Goal: Communication & Community: Answer question/provide support

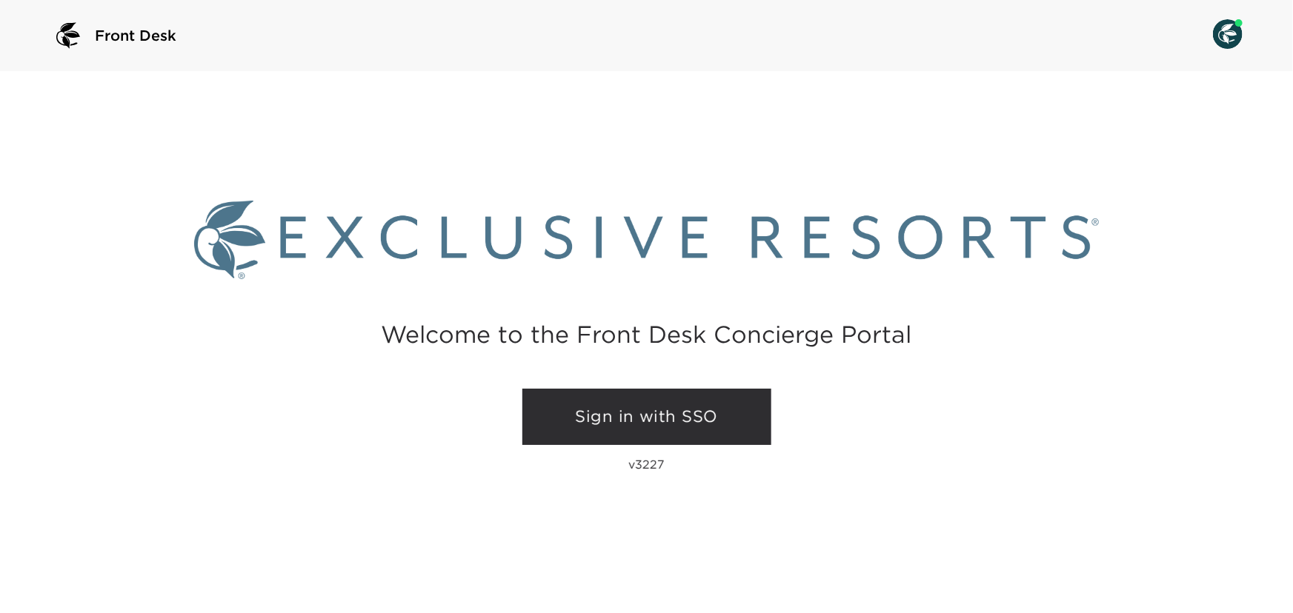
click at [636, 425] on link "Sign in with SSO" at bounding box center [646, 417] width 249 height 56
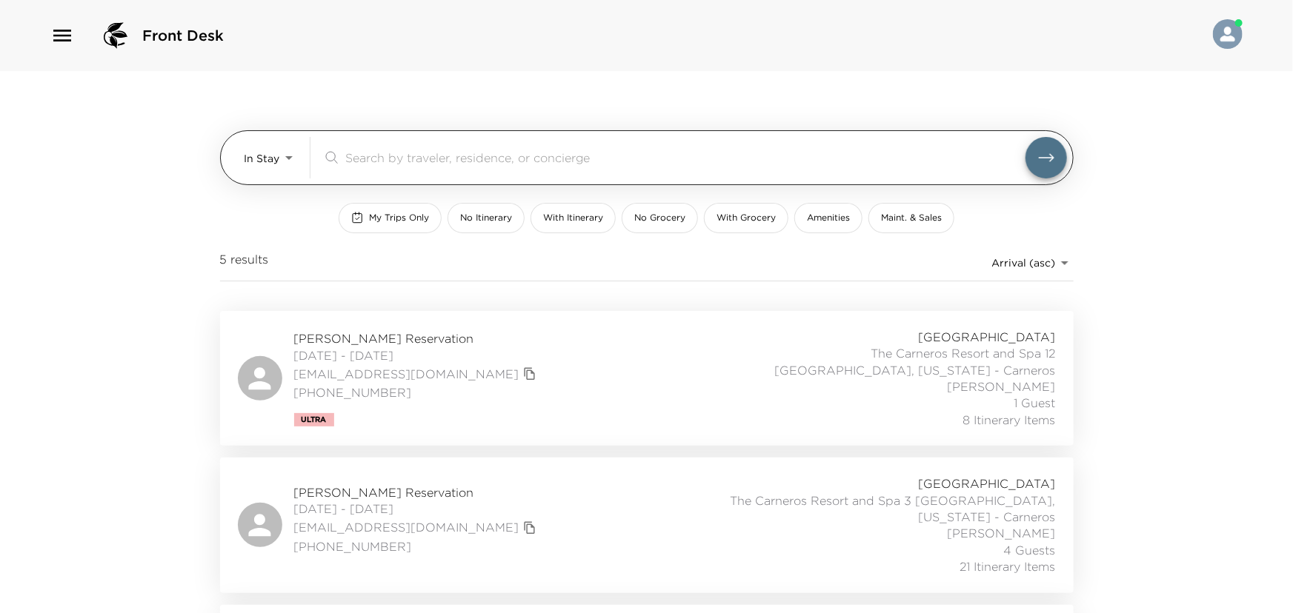
click at [256, 158] on body "Front Desk In Stay In-Stay ​ My Trips Only No Itinerary With Itinerary No Groce…" at bounding box center [646, 306] width 1293 height 613
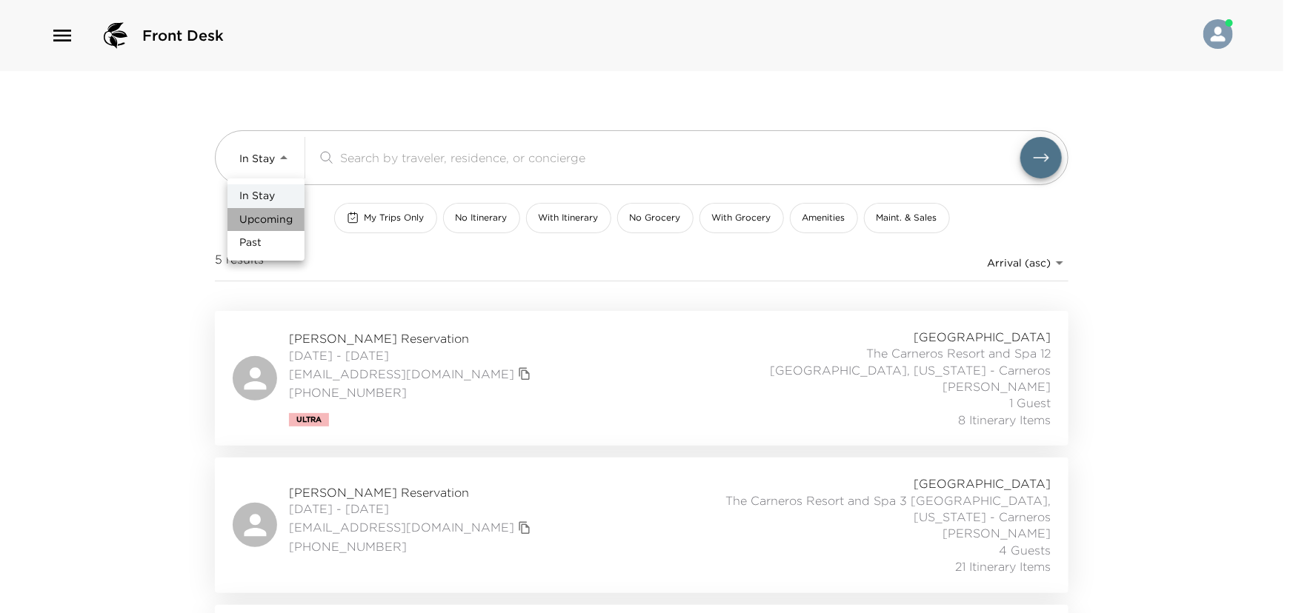
click at [250, 219] on span "Upcoming" at bounding box center [265, 220] width 53 height 15
type input "Upcoming"
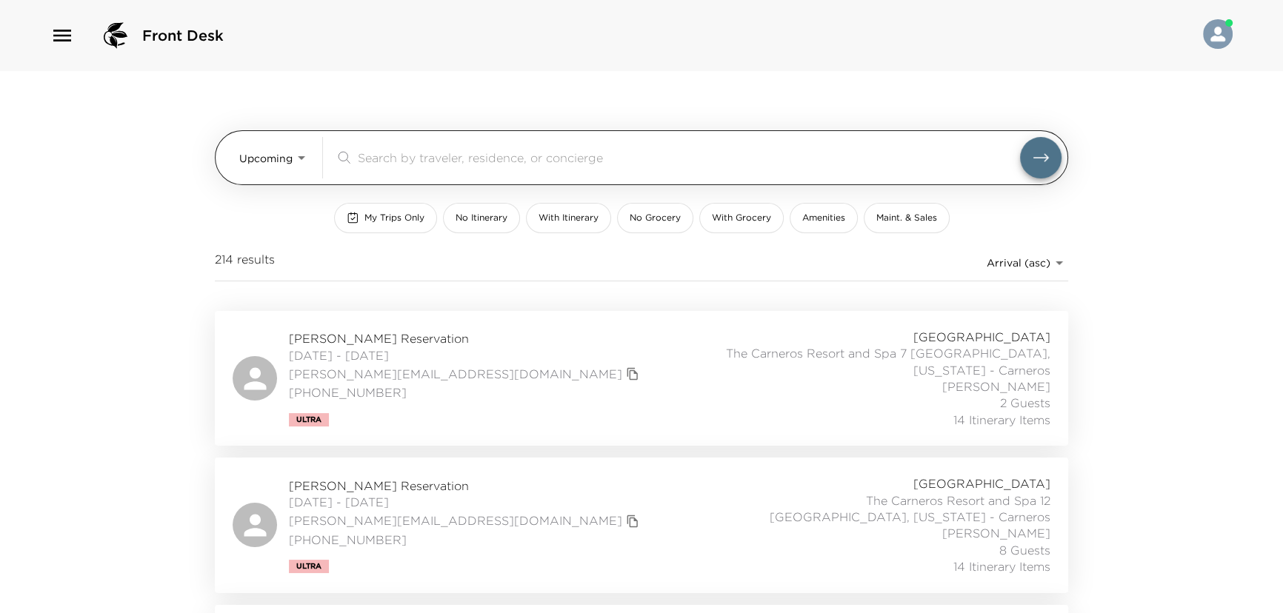
click at [371, 166] on div "​" at bounding box center [698, 157] width 727 height 41
click at [384, 154] on input "search" at bounding box center [689, 157] width 662 height 17
type input "joyce"
click at [1025, 137] on button "submit" at bounding box center [1045, 157] width 41 height 41
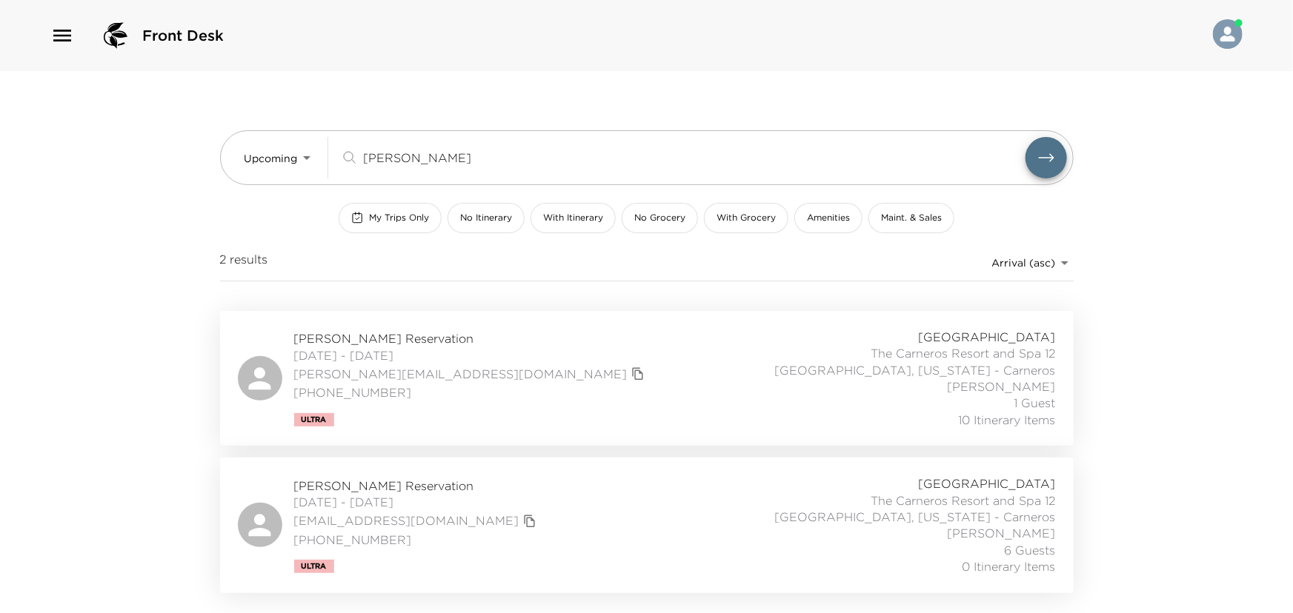
click at [526, 361] on div "Jim Joyce Jr. Reservation 10/25/2025 - 10/29/2025 jim.joycejr@jjoyces.com 651-3…" at bounding box center [647, 378] width 818 height 99
click at [61, 30] on icon "button" at bounding box center [62, 36] width 18 height 12
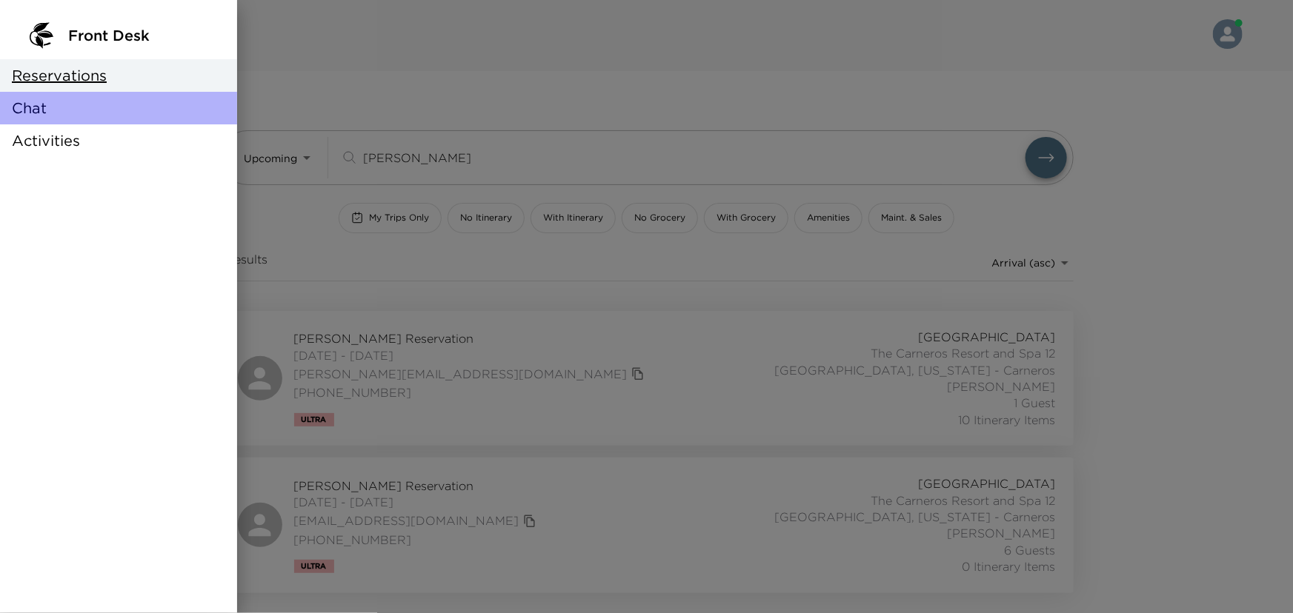
click at [24, 108] on span "Chat" at bounding box center [29, 108] width 35 height 21
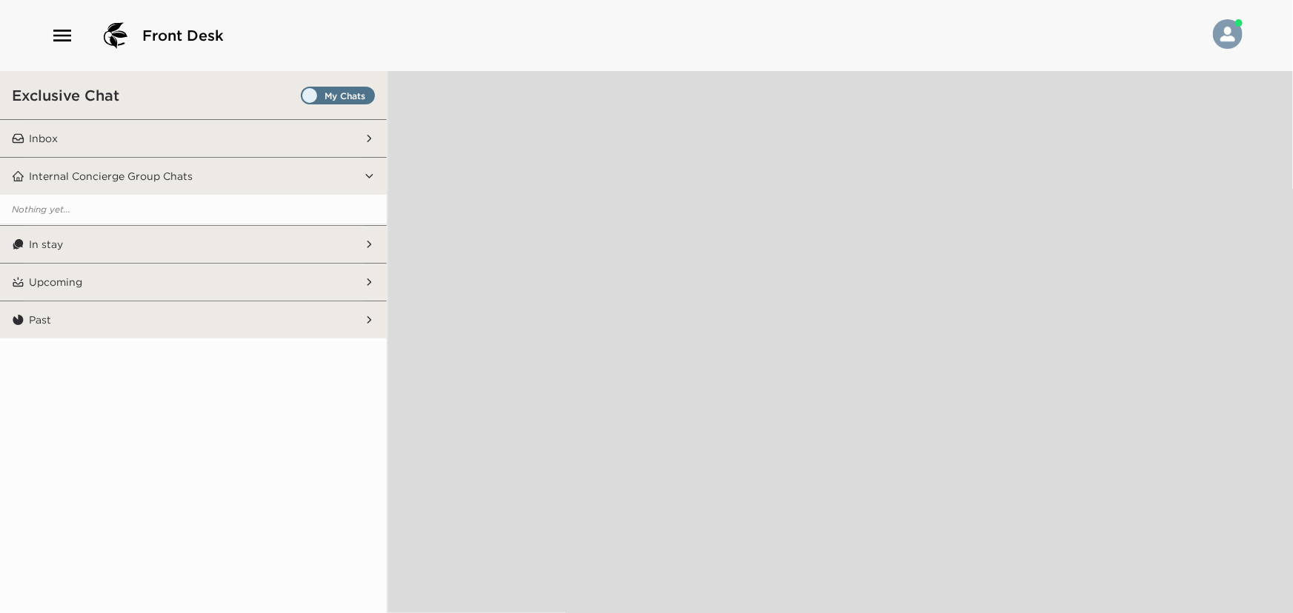
click at [59, 130] on button "Inbox" at bounding box center [193, 138] width 339 height 37
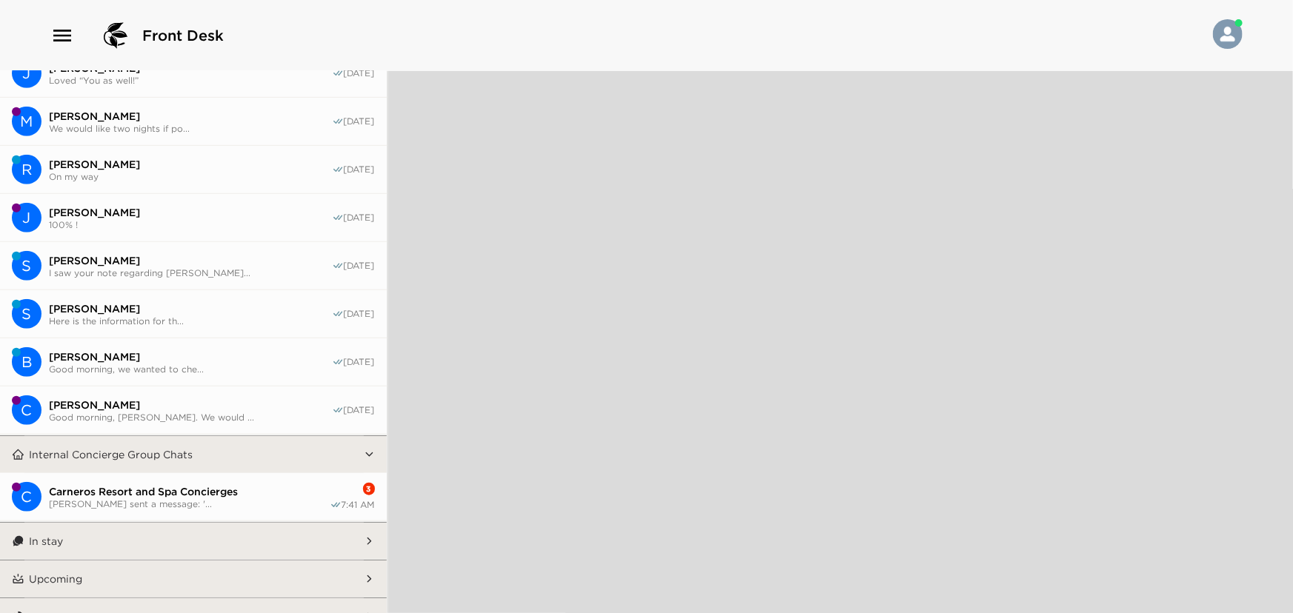
scroll to position [464, 0]
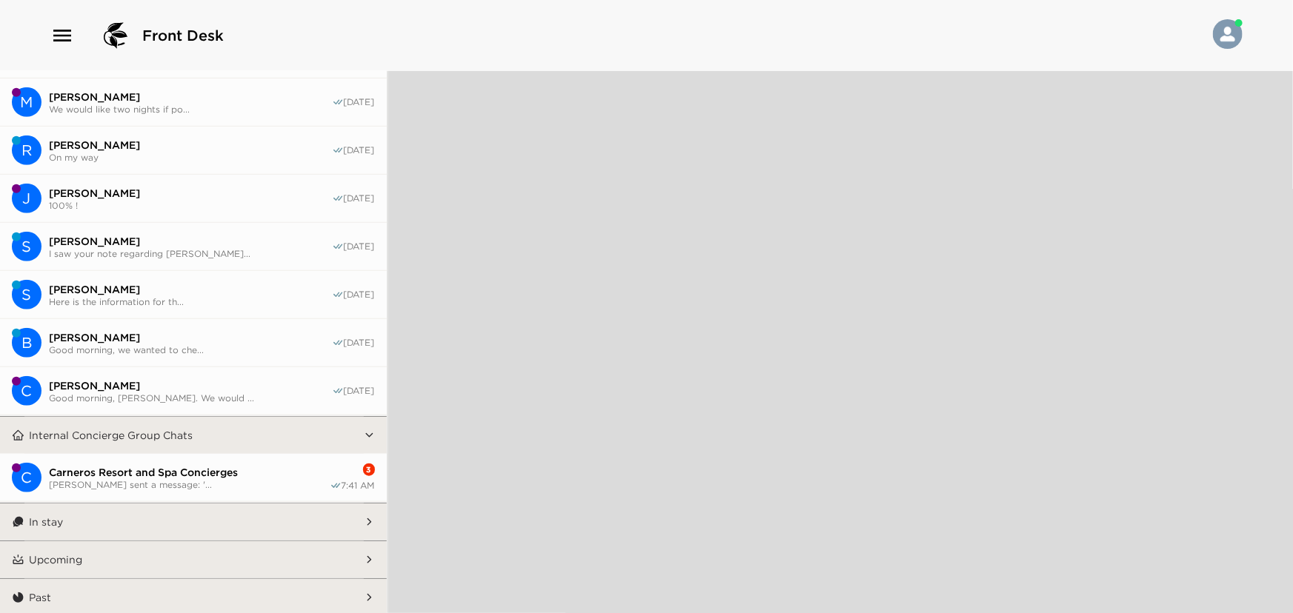
click at [154, 563] on button "Upcoming" at bounding box center [193, 560] width 339 height 37
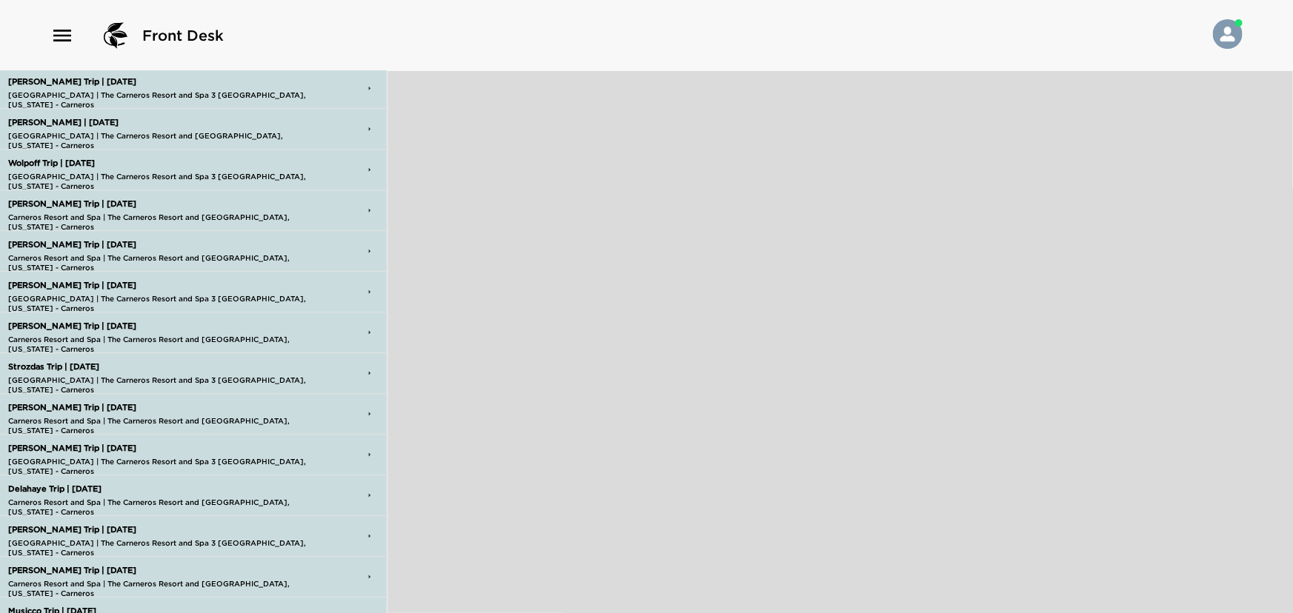
scroll to position [2215, 0]
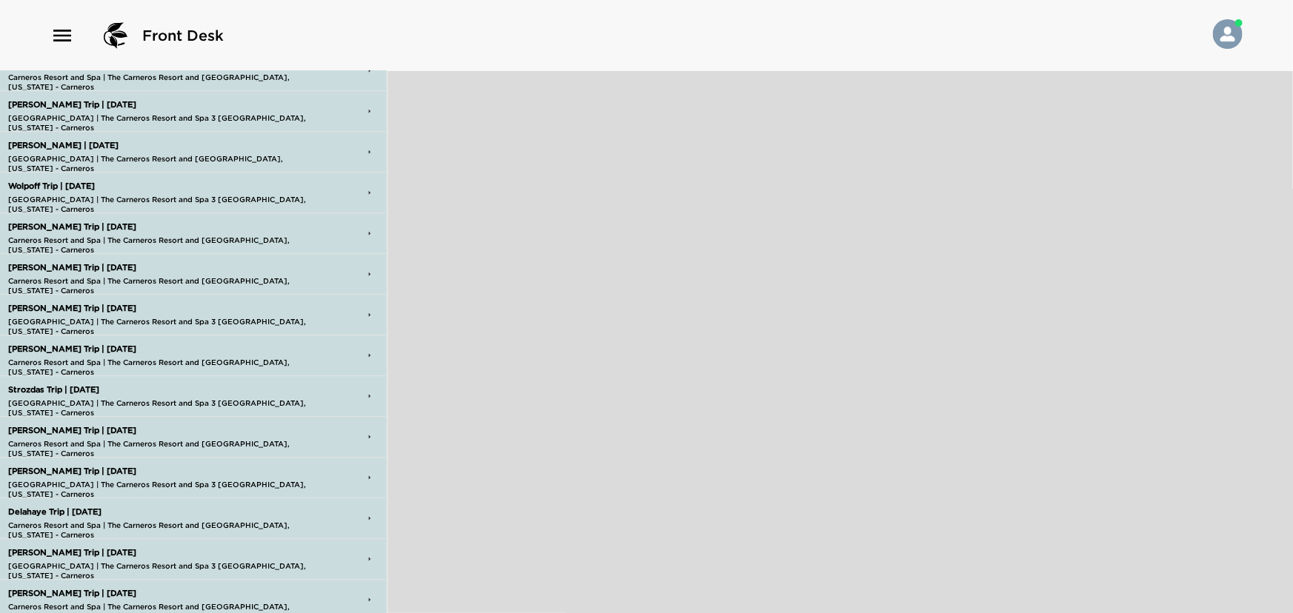
click at [70, 141] on p "Joyce Trip | 10/25/25" at bounding box center [164, 146] width 320 height 10
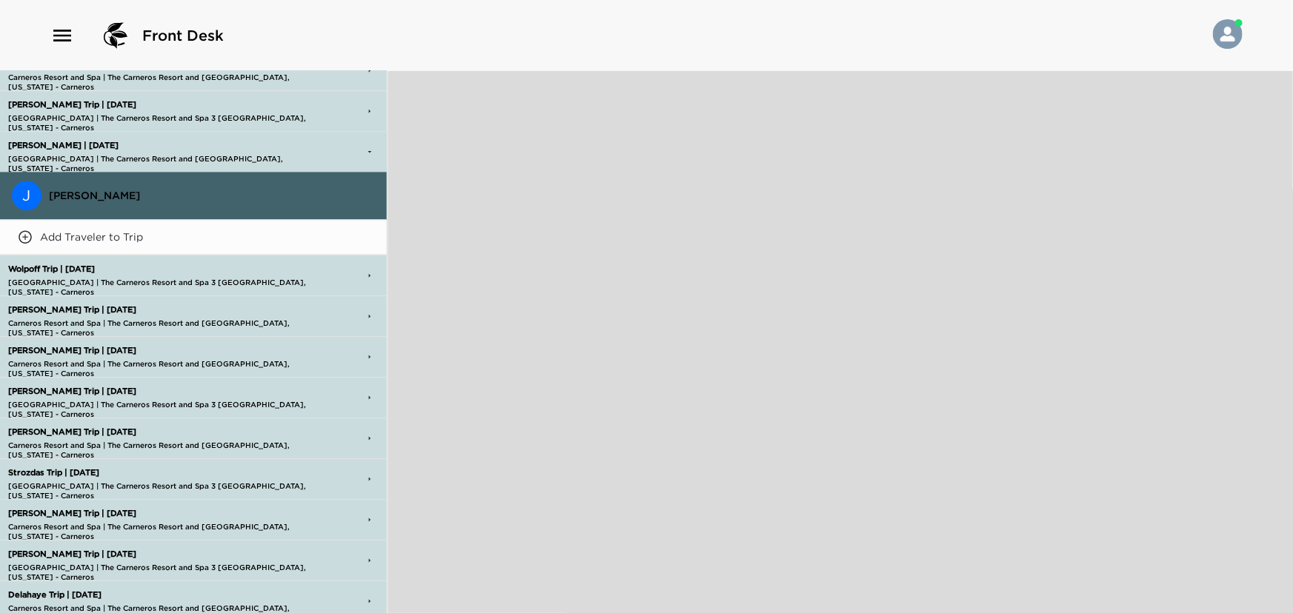
click at [136, 182] on button "J Jim Joyce" at bounding box center [193, 196] width 387 height 48
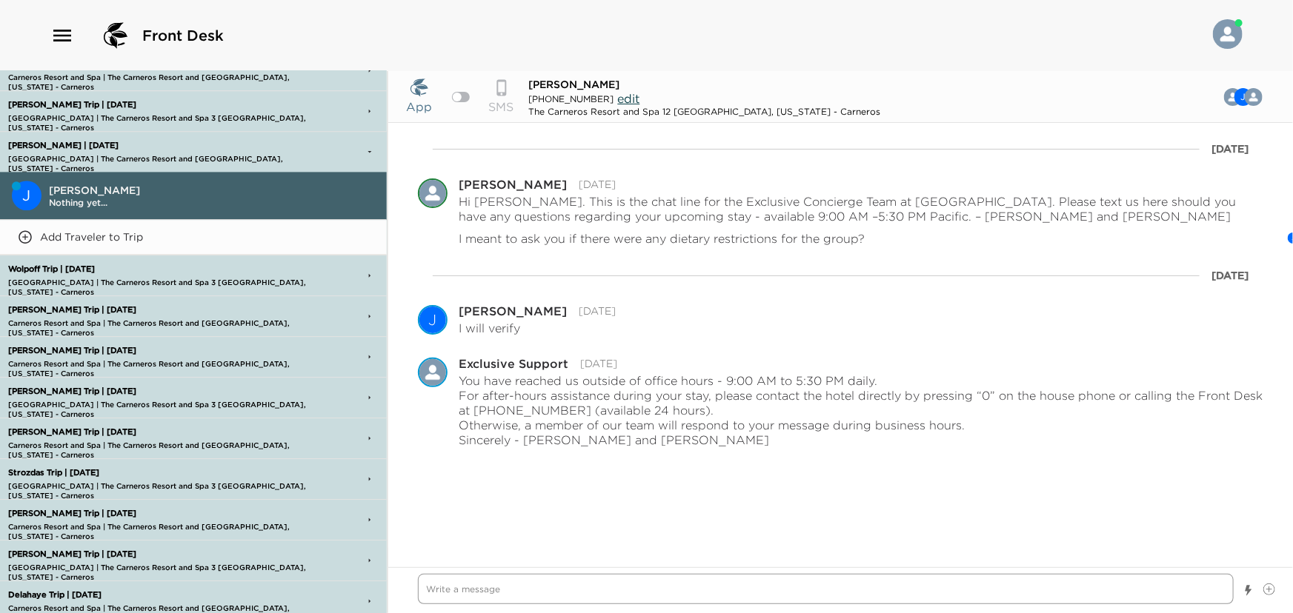
click at [547, 589] on textarea "Write a message" at bounding box center [826, 589] width 816 height 30
type textarea "x"
type textarea "I"
type textarea "x"
type textarea "I"
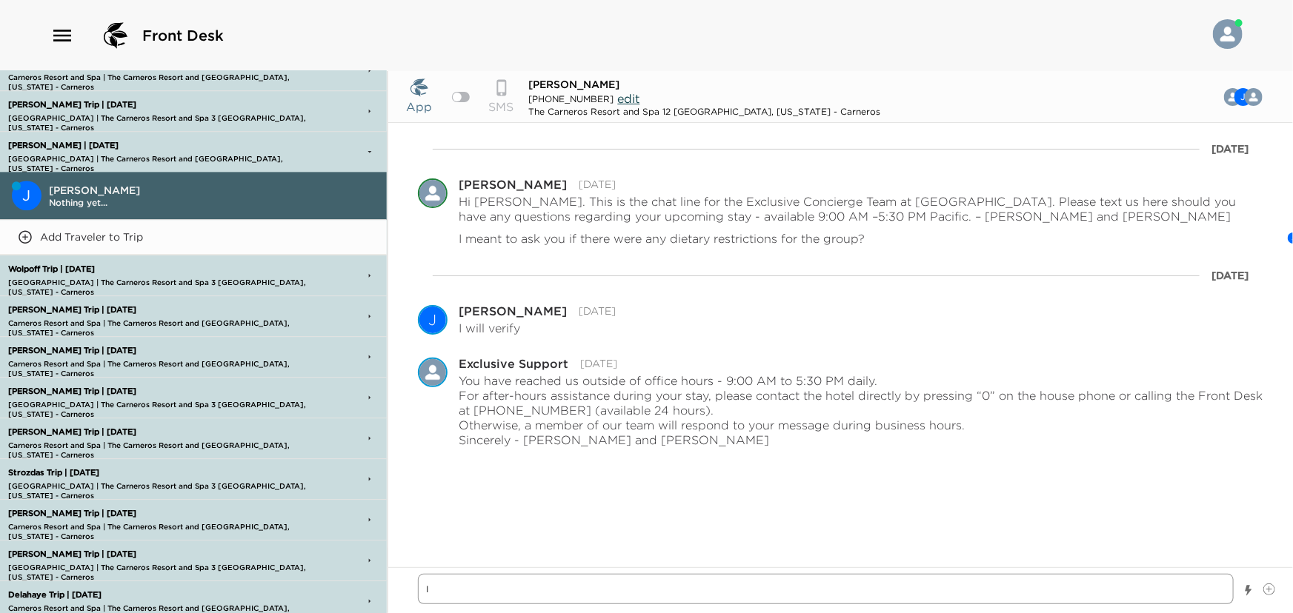
type textarea "x"
type textarea "I go"
type textarea "x"
type textarea "I got"
type textarea "x"
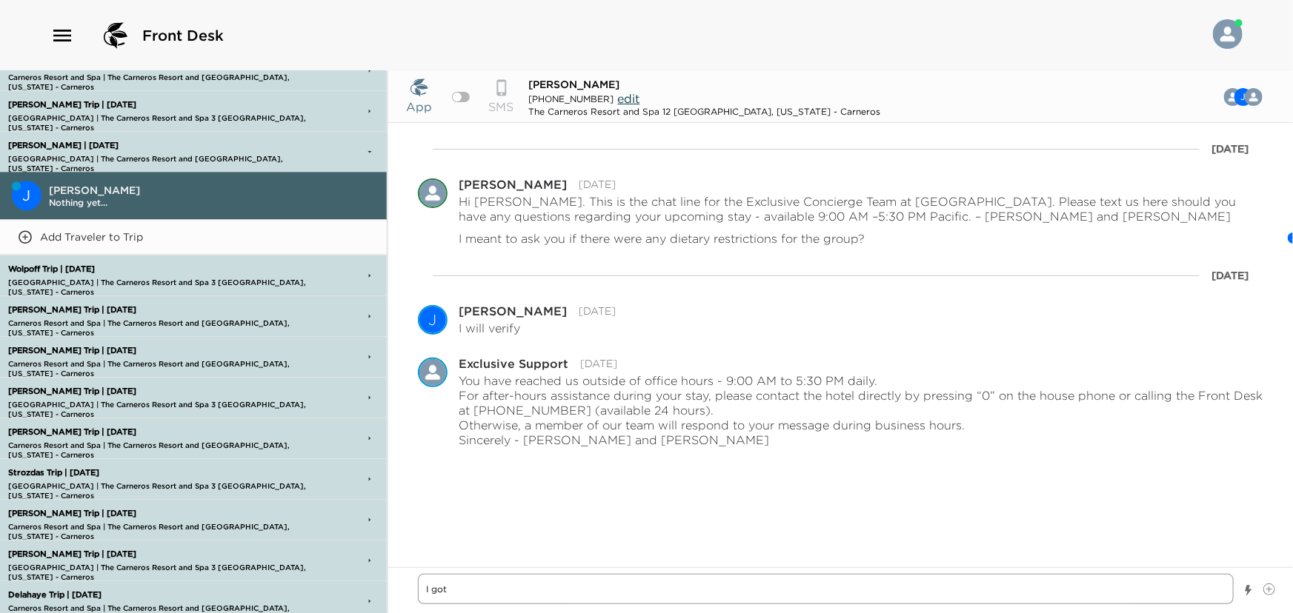
type textarea "I got"
type textarea "x"
type textarea "I got y"
type textarea "x"
type textarea "I got yo"
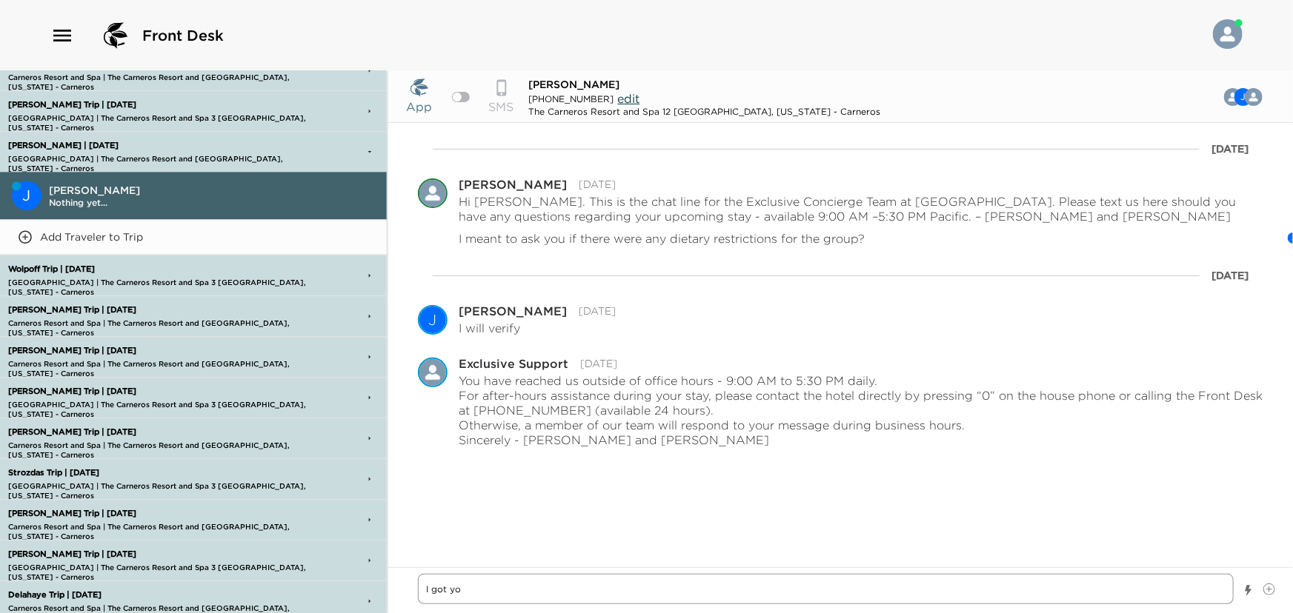
type textarea "x"
type textarea "I got you"
type textarea "x"
type textarea "I got you"
type textarea "x"
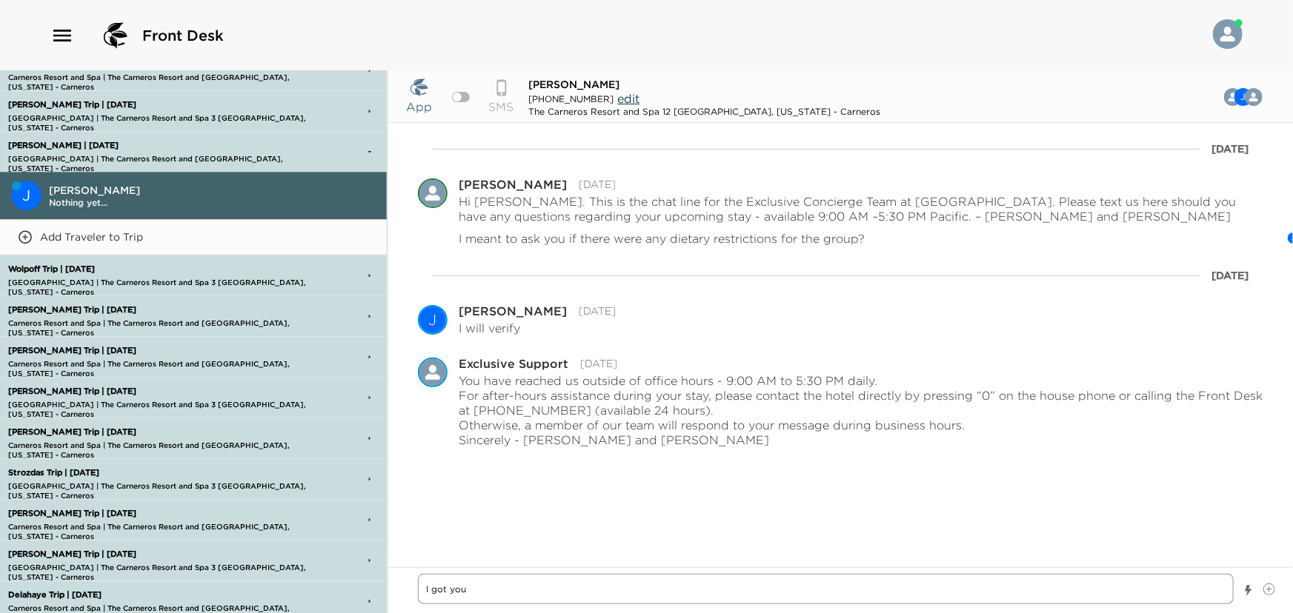
type textarea "I got you s"
type textarea "x"
type textarea "I got you su"
type textarea "x"
type textarea "I got you sun"
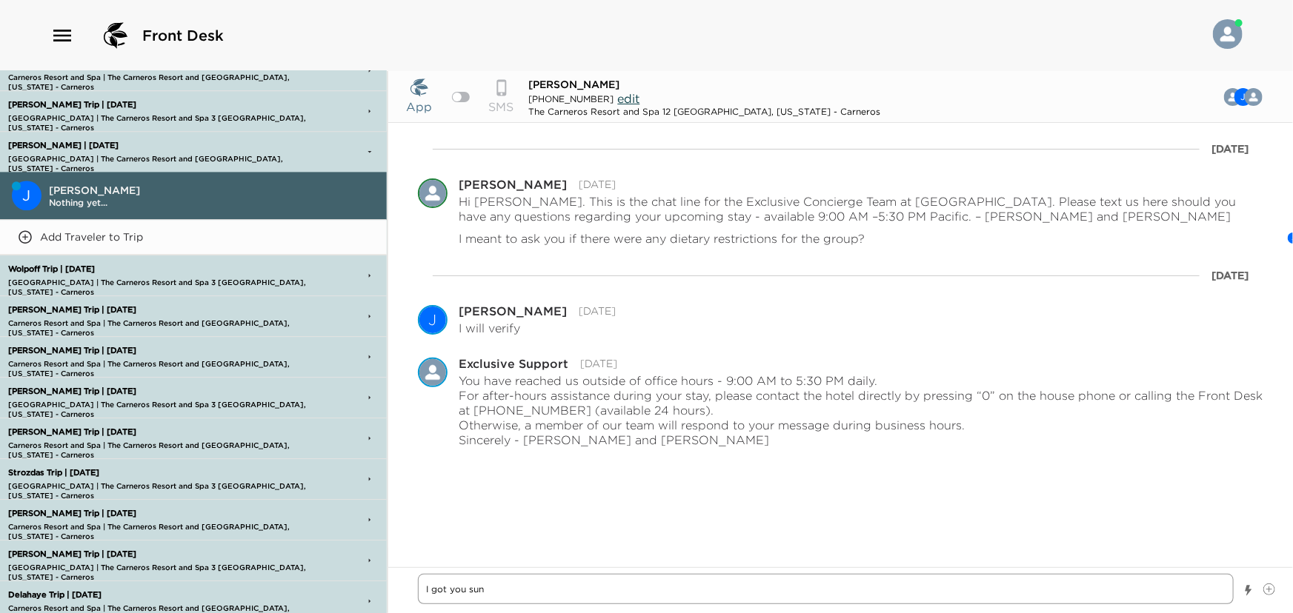
type textarea "x"
type textarea "I got you sund"
type textarea "x"
type textarea "I got you sunda"
type textarea "x"
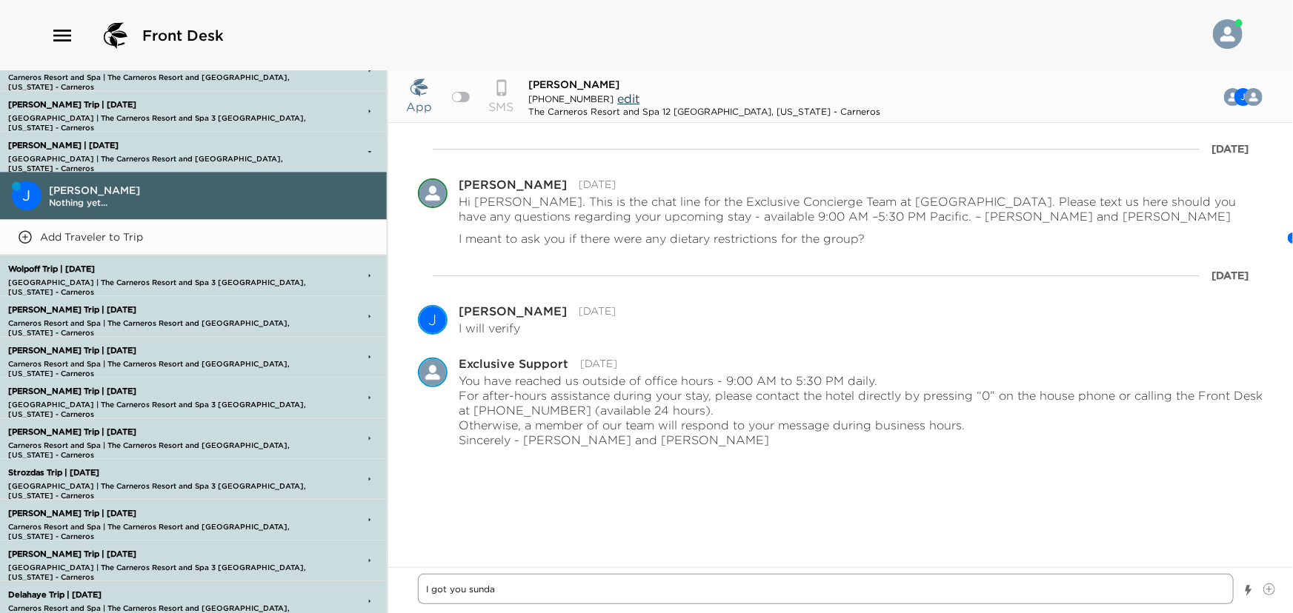
type textarea "I got you sunday"
type textarea "x"
type textarea "I got you sunday"
type textarea "x"
type textarea "I got you sunday a"
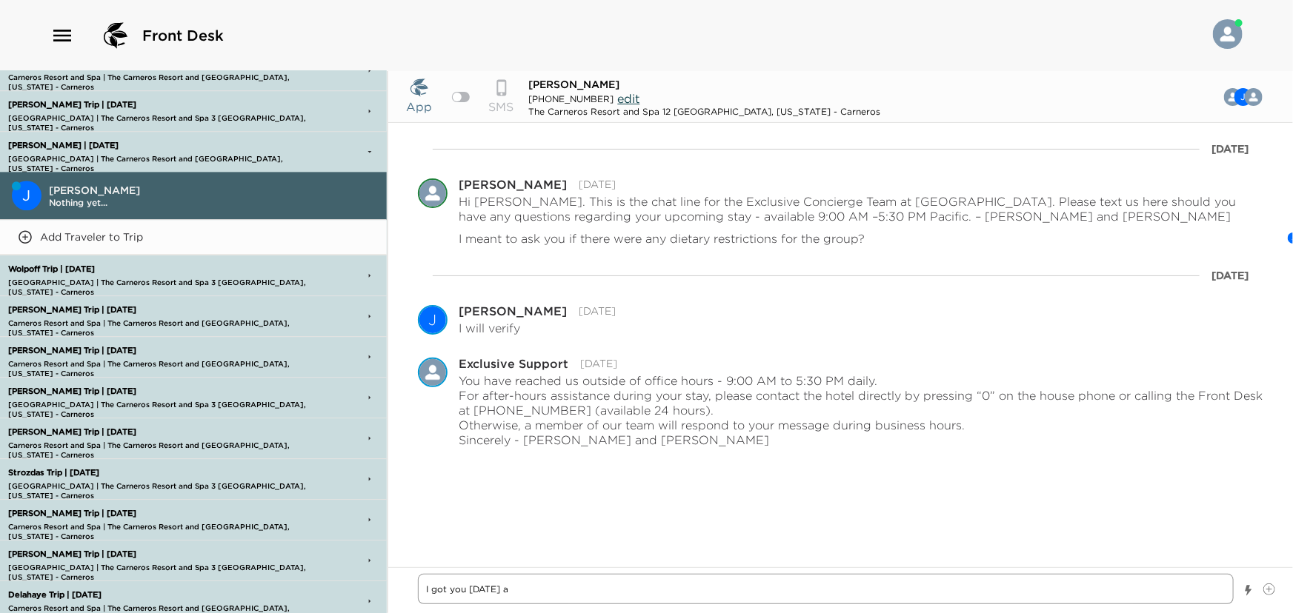
type textarea "x"
type textarea "I got you sunday at"
type textarea "x"
type textarea "I got you sunday at"
type textarea "x"
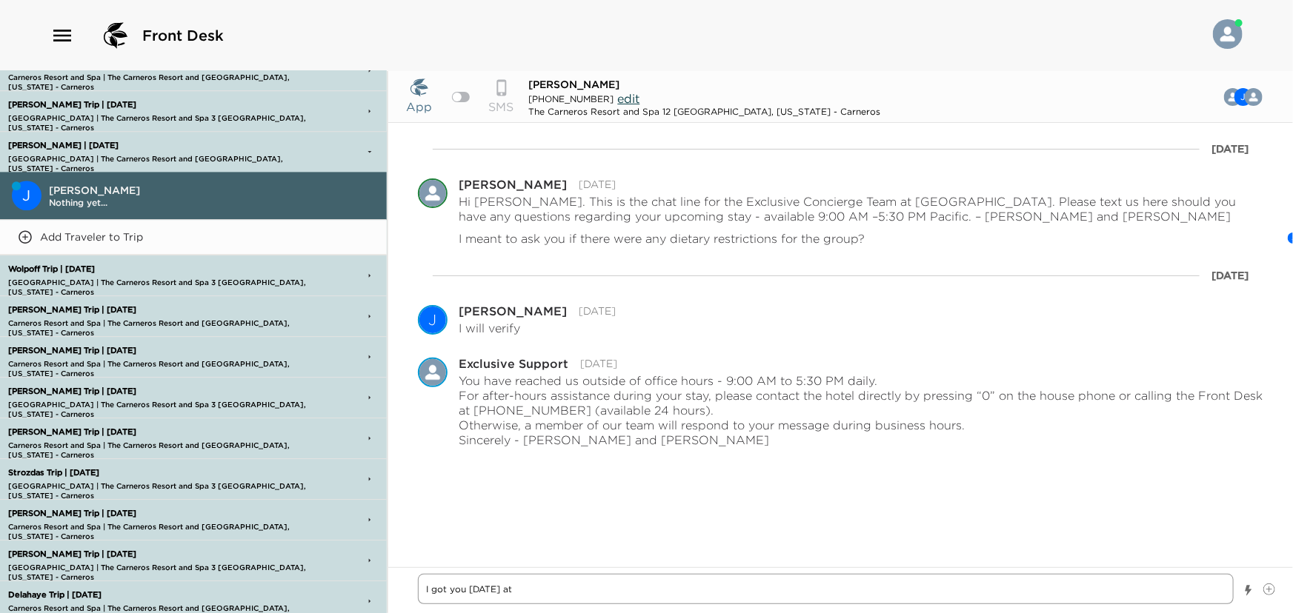
type textarea "I got you sunday at t"
type textarea "x"
type textarea "I got you sunday at th"
type textarea "x"
type textarea "I got you sunday at the"
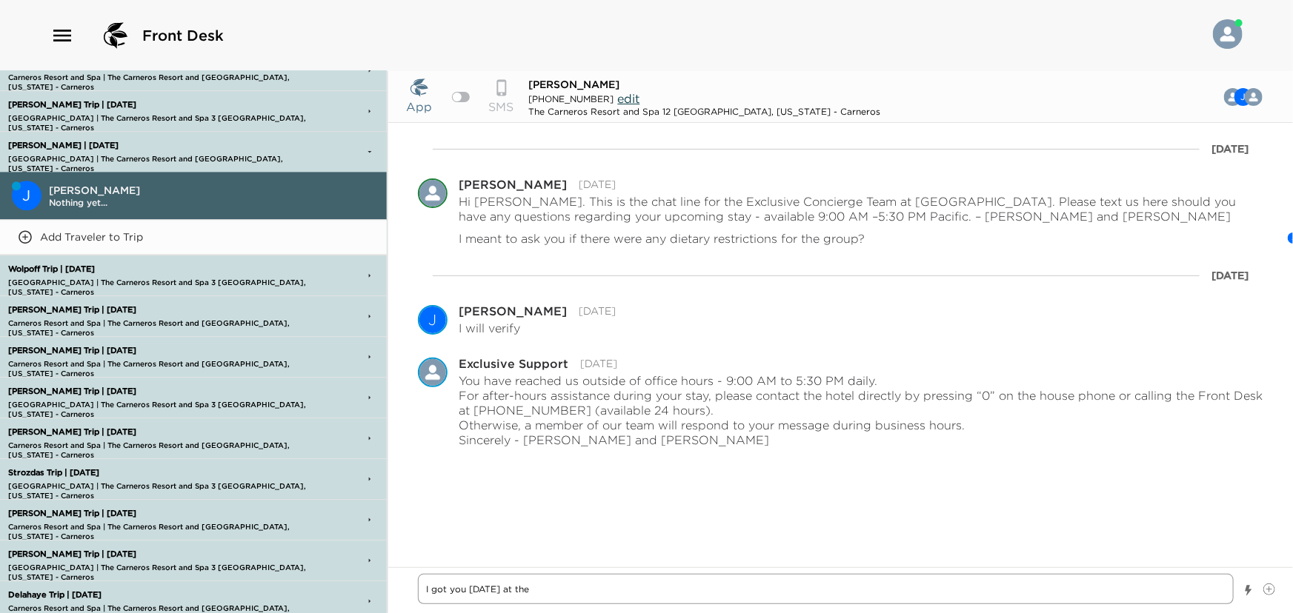
type textarea "x"
type textarea "I got you sunday at the"
type textarea "x"
type textarea "I got you sunday at the F"
type textarea "x"
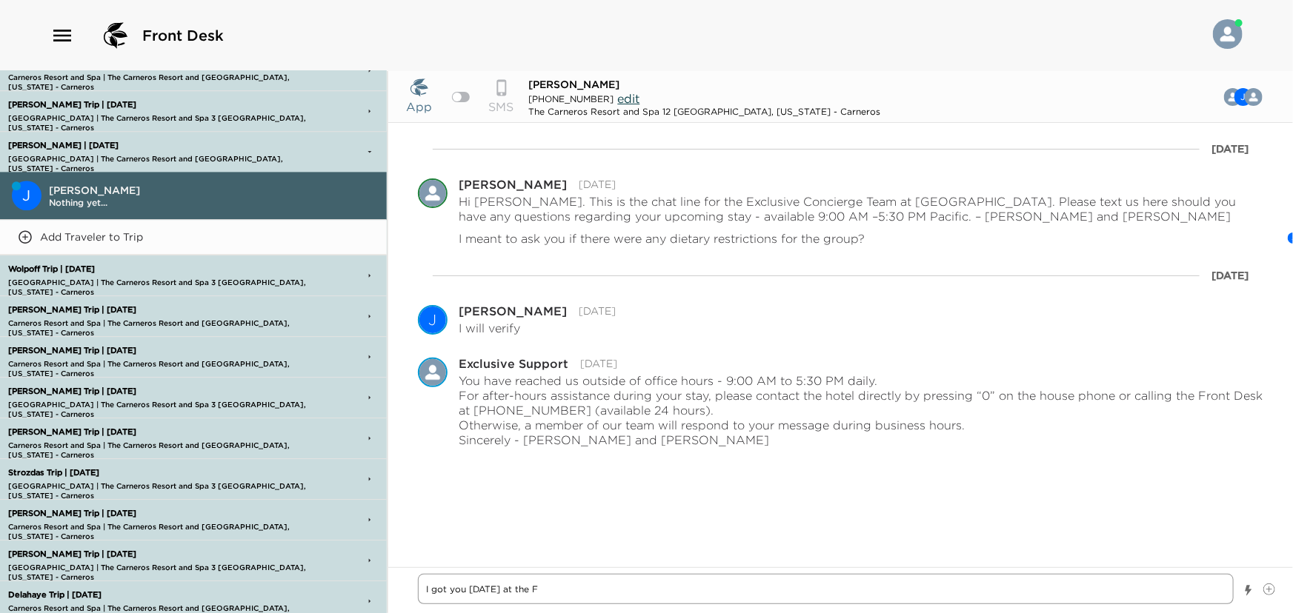
type textarea "I got you sunday at the Fr"
type textarea "x"
type textarea "I got you sunday at the Fre"
type textarea "x"
type textarea "I got you sunday at the Fren"
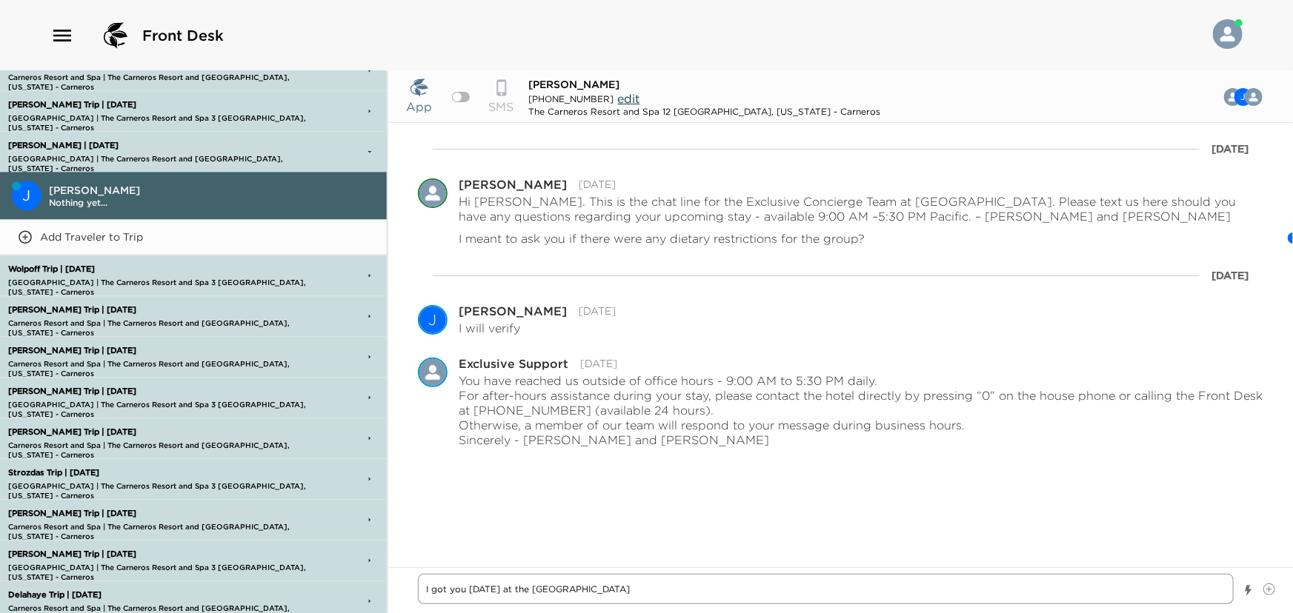
type textarea "x"
type textarea "I got you sunday at the Frenc"
type textarea "x"
type textarea "I got you sunday at the French"
type textarea "x"
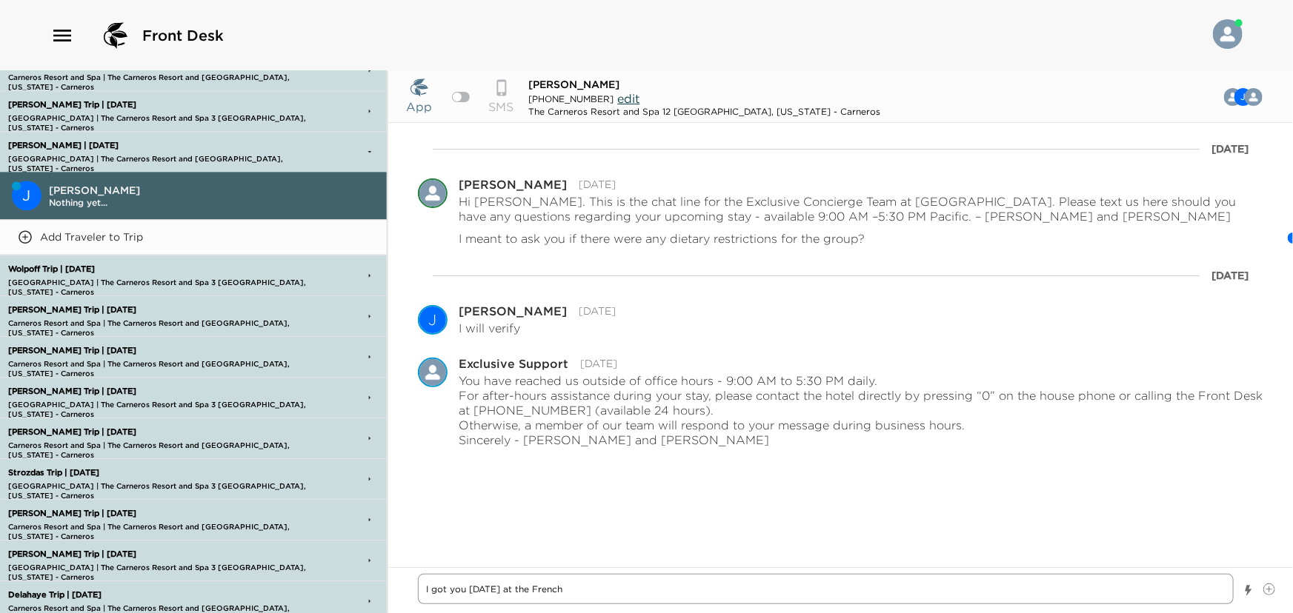
type textarea "I got you sunday at the French"
type textarea "x"
type textarea "I got you sunday at the French L"
type textarea "x"
type textarea "I got you sunday at the French La"
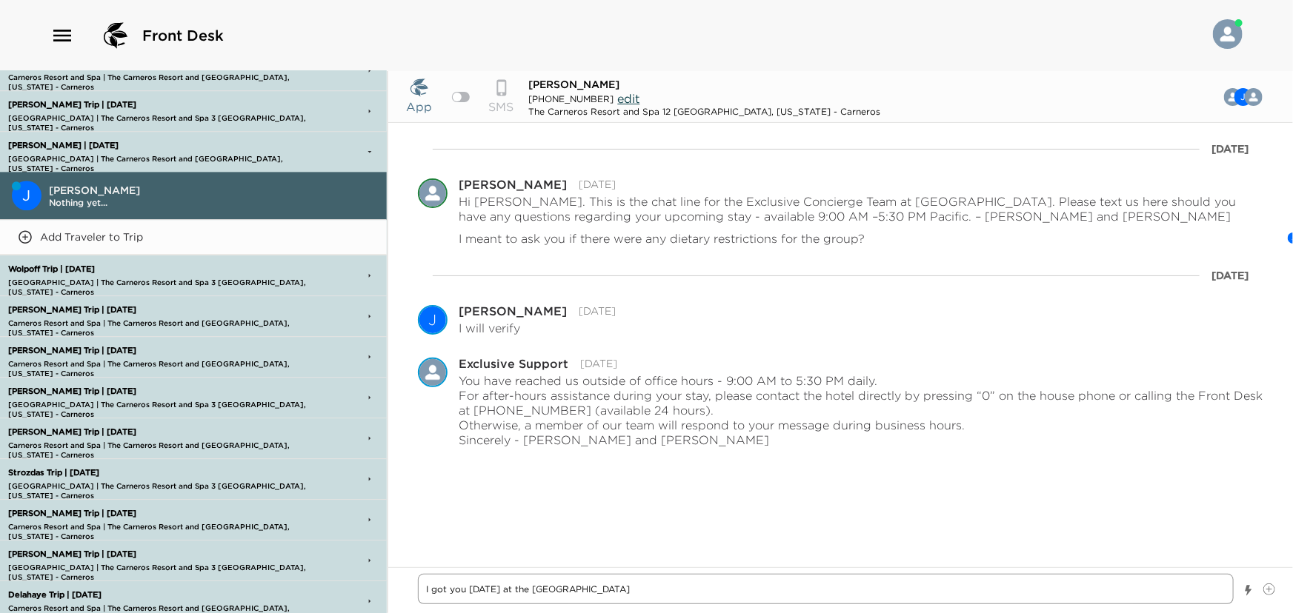
type textarea "x"
type textarea "I got you sunday at the French Lau"
type textarea "x"
type textarea "I got you sunday at the French Laun"
type textarea "x"
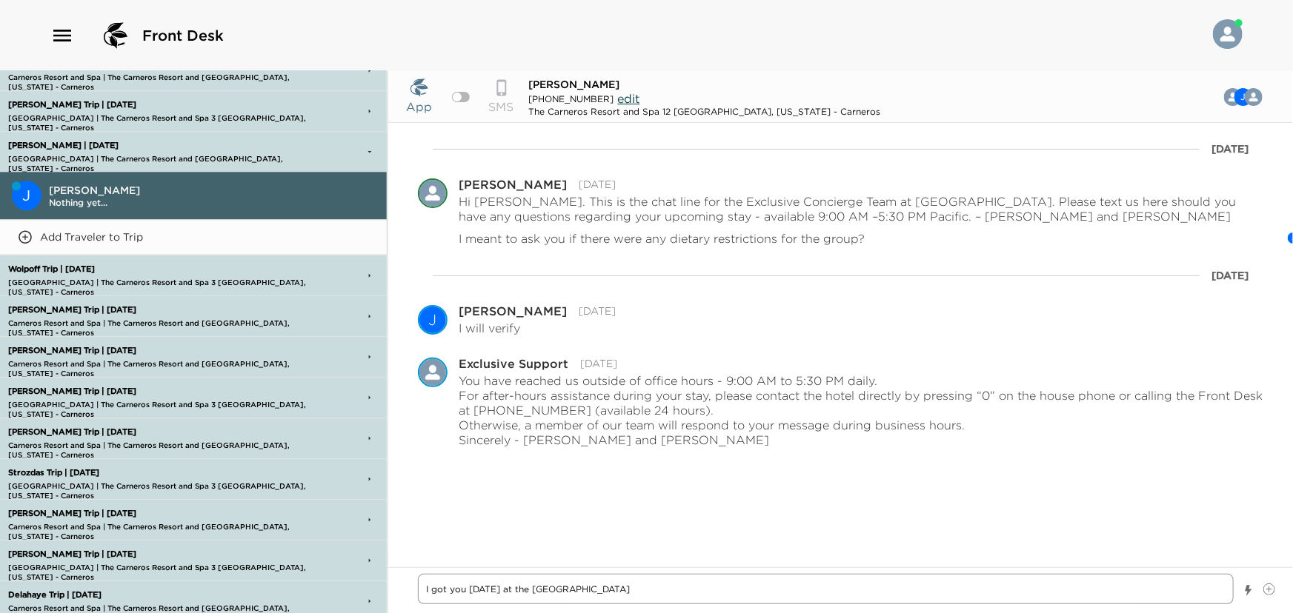
type textarea "I got you sunday at the French Laund"
type textarea "x"
type textarea "I got you sunday at the French Laundr"
type textarea "x"
type textarea "I got you sunday at the French Laundry"
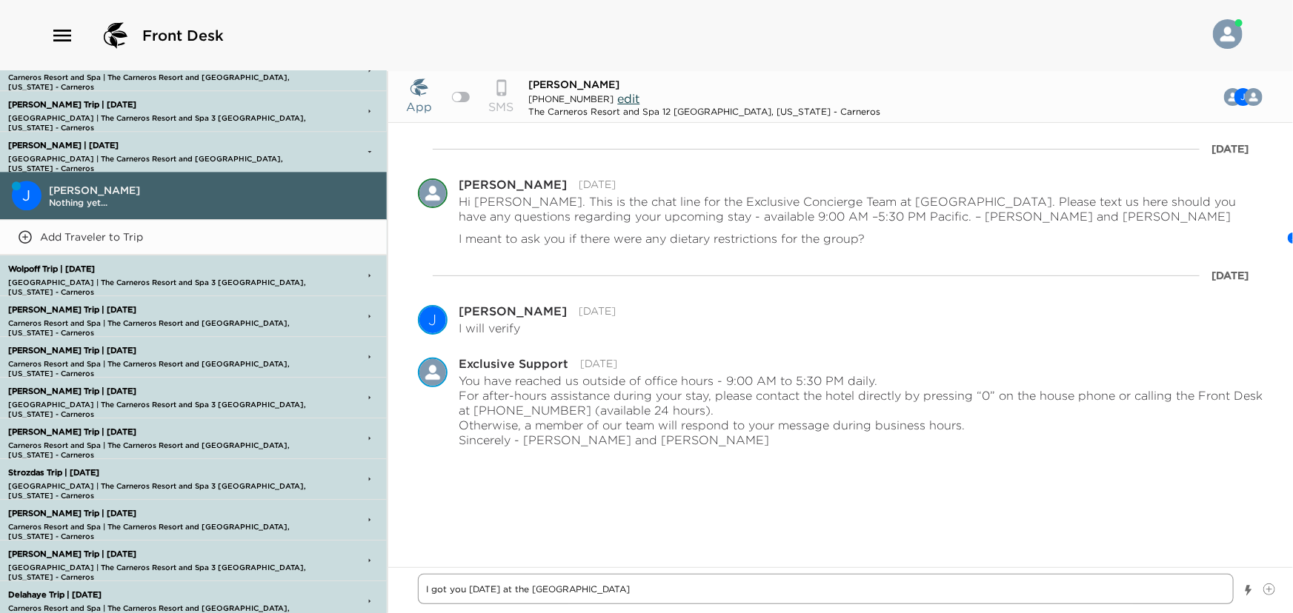
type textarea "x"
type textarea "I got you sunday at the French Laundry"
type textarea "x"
type textarea "I got you Su at the French Laundry"
type textarea "x"
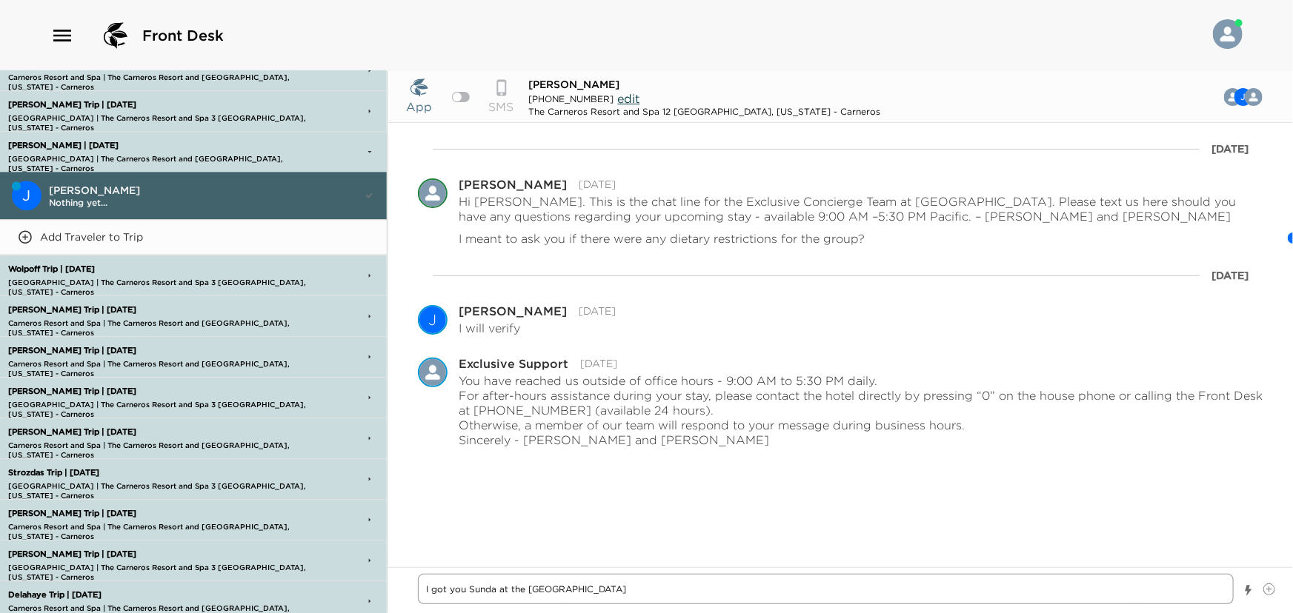
type textarea "I got you Sunday at the French Laundry"
click at [673, 582] on textarea "I got you Sunday at the French Laundry" at bounding box center [826, 589] width 816 height 30
type textarea "x"
type textarea "I got you Sunday at the French Laundry"
type textarea "x"
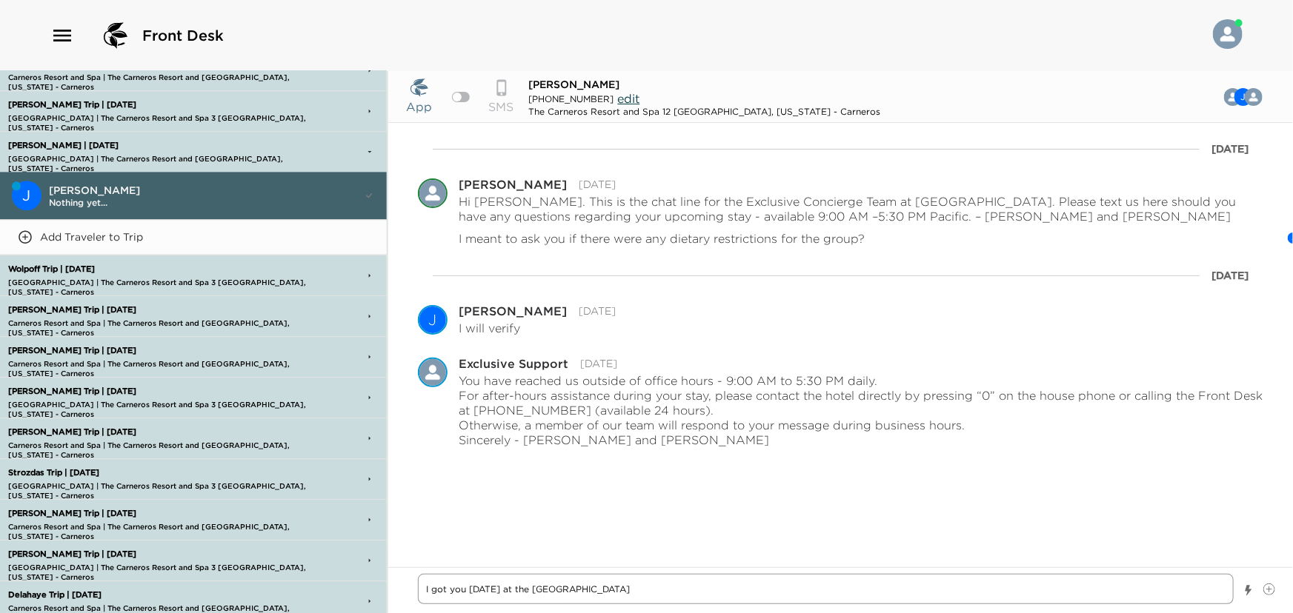
type textarea "I got you Sunday at the French Laundry,"
type textarea "x"
type textarea "I got you Sunday at the French Laundry,"
type textarea "x"
type textarea "I got you Sunday at the French Laundry, P"
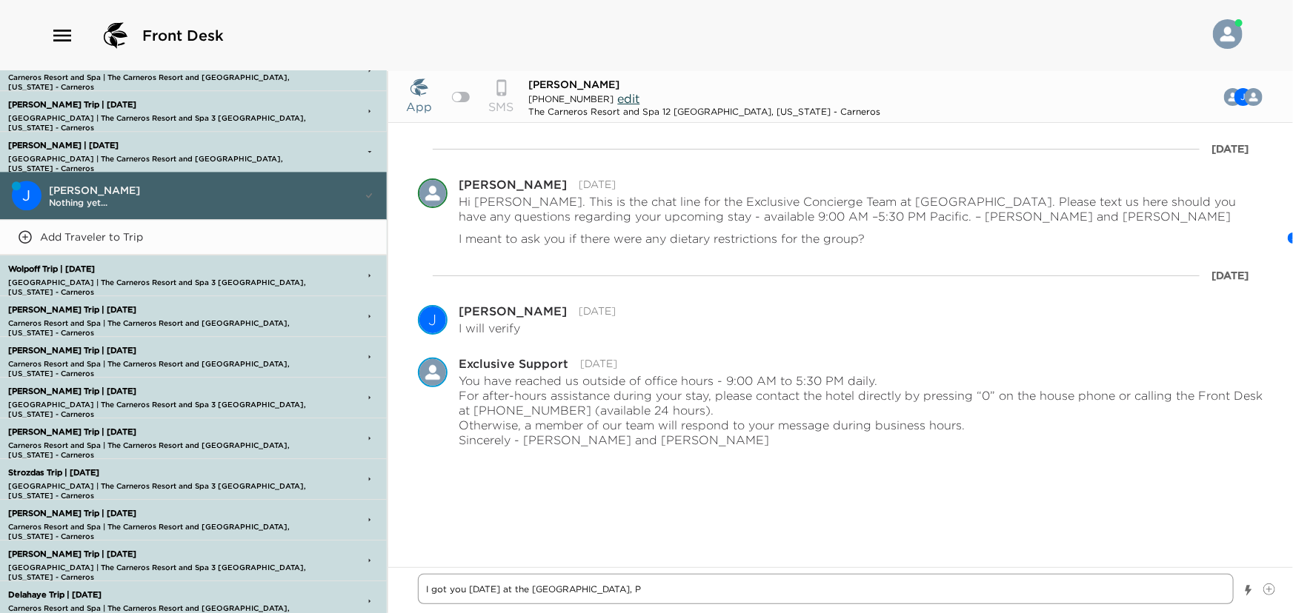
type textarea "x"
type textarea "I got you Sunday at the French Laundry, Pl"
type textarea "x"
type textarea "I got you Sunday at the French Laundry, Ple"
type textarea "x"
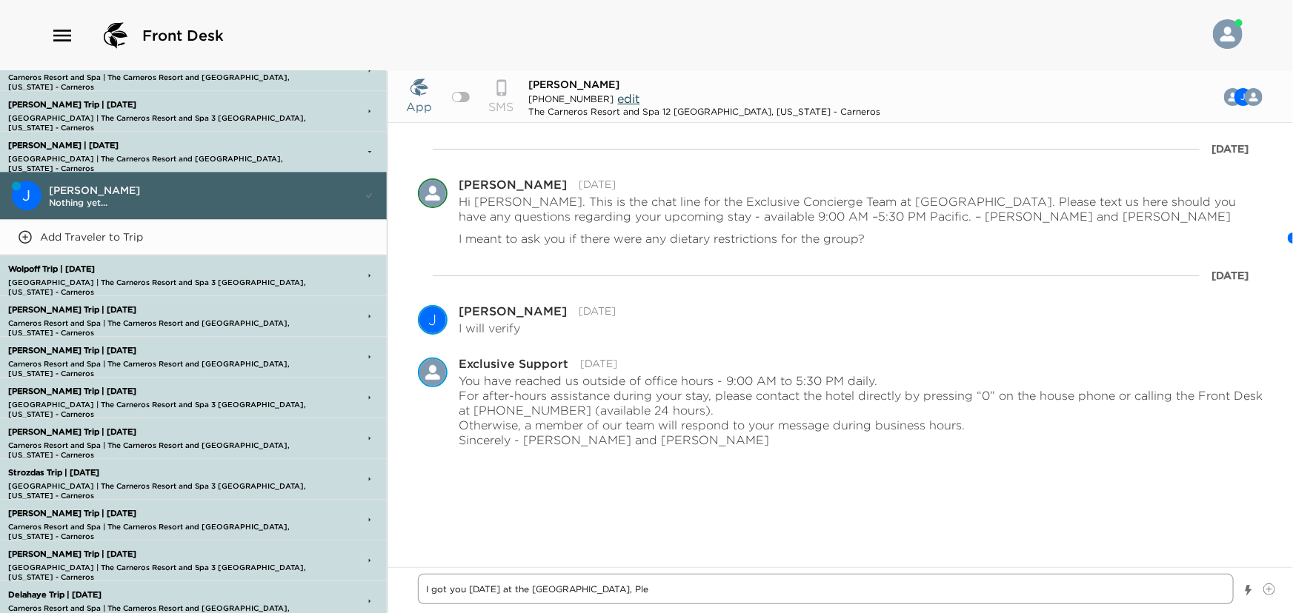
type textarea "I got you Sunday at the French Laundry, Plea"
type textarea "x"
type textarea "I got you Sunday at the French Laundry, Pleas"
type textarea "x"
type textarea "I got you Sunday at the French Laundry, Please"
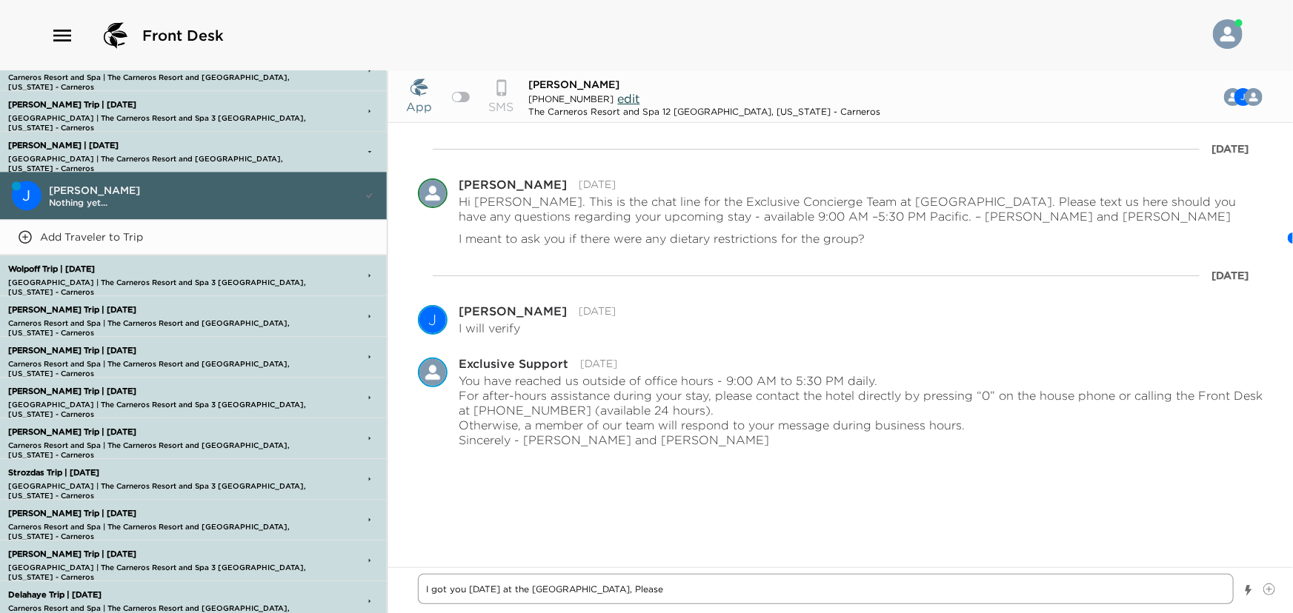
type textarea "x"
type textarea "I got you Sunday at the French Laundry, Please"
type textarea "x"
type textarea "I got you Sunday at the French Laundry, Please c"
type textarea "x"
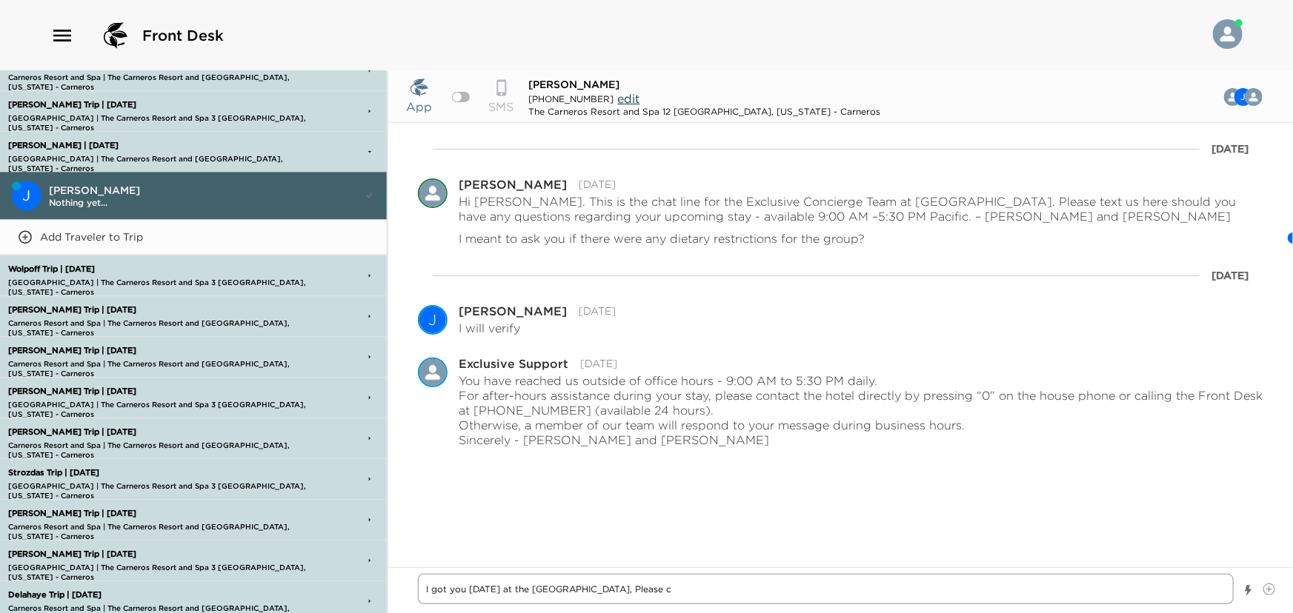
type textarea "I got you Sunday at the French Laundry, Please ch"
type textarea "x"
type textarea "I got you Sunday at the French Laundry, Please che"
type textarea "x"
type textarea "I got you Sunday at the French Laundry, Please chec"
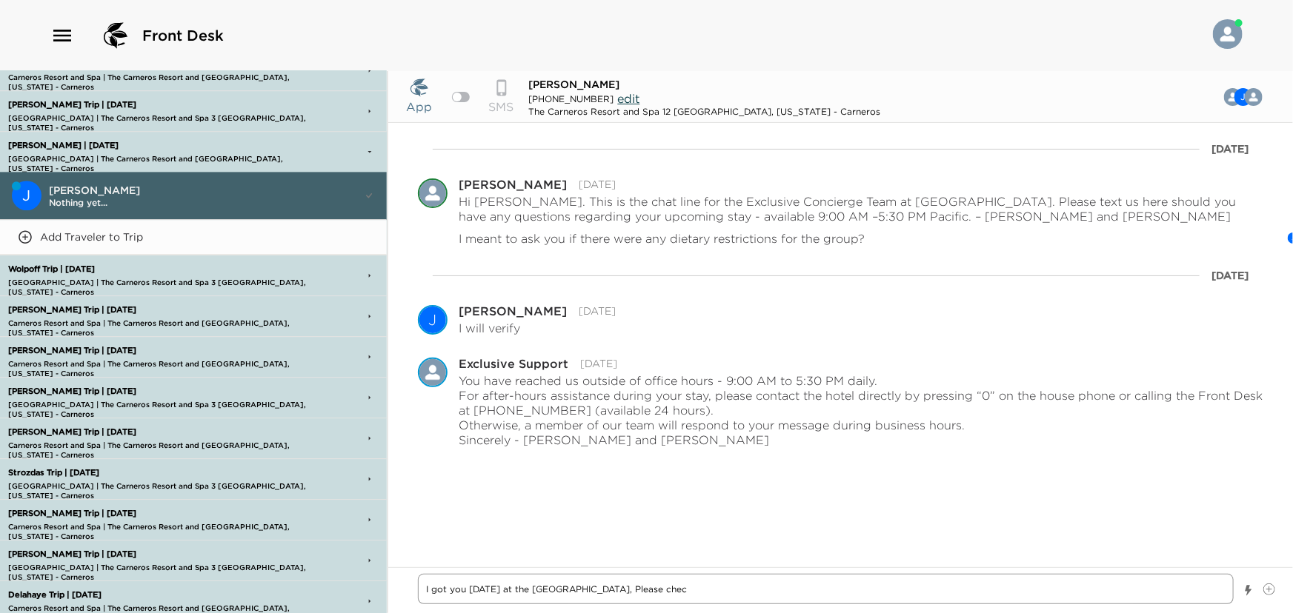
type textarea "x"
type textarea "I got you Sunday at the French Laundry, Please check"
type textarea "x"
type textarea "I got you Sunday at the French Laundry, Please check"
type textarea "x"
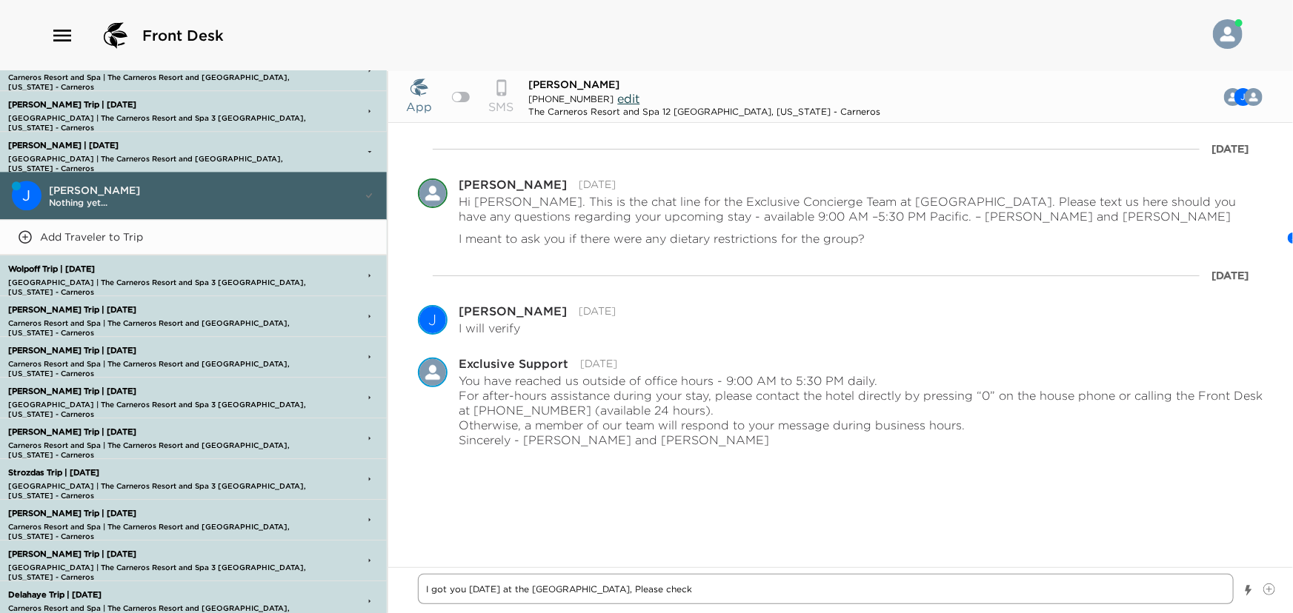
type textarea "I got you Sunday at the French Laundry, Please check y"
type textarea "x"
type textarea "I got you Sunday at the French Laundry, Please check yo"
type textarea "x"
type textarea "I got you Sunday at the French Laundry, Please check you"
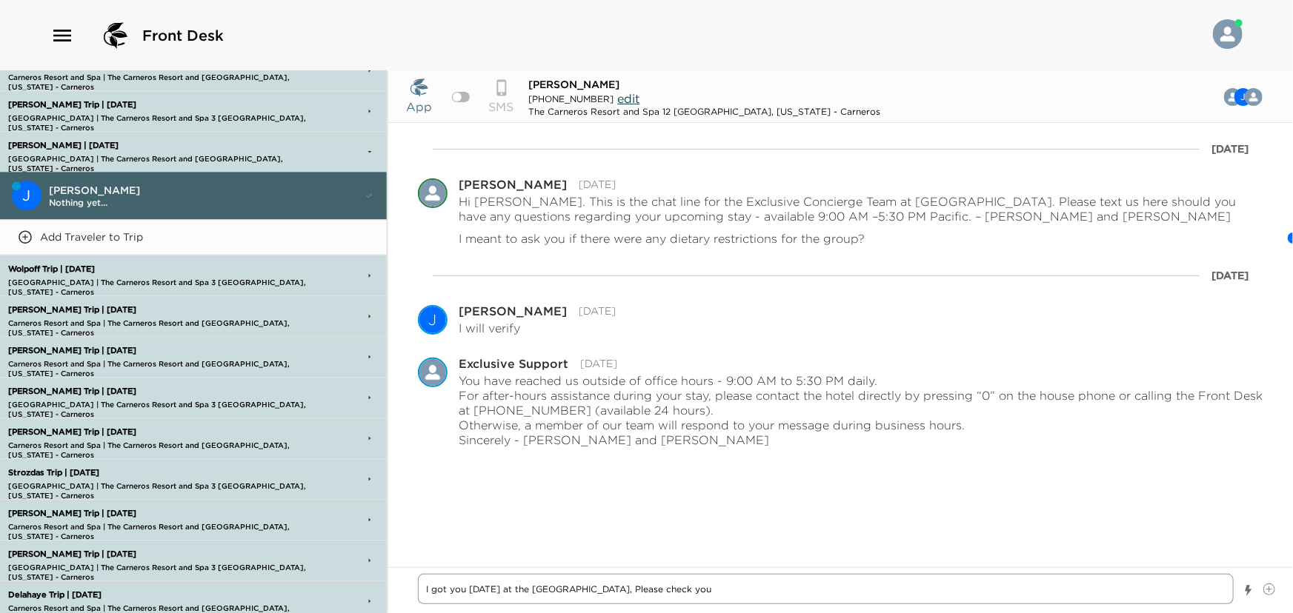
type textarea "x"
type textarea "I got you Sunday at the French Laundry, Please check your"
type textarea "x"
type textarea "I got you Sunday at the French Laundry, Please check your"
type textarea "x"
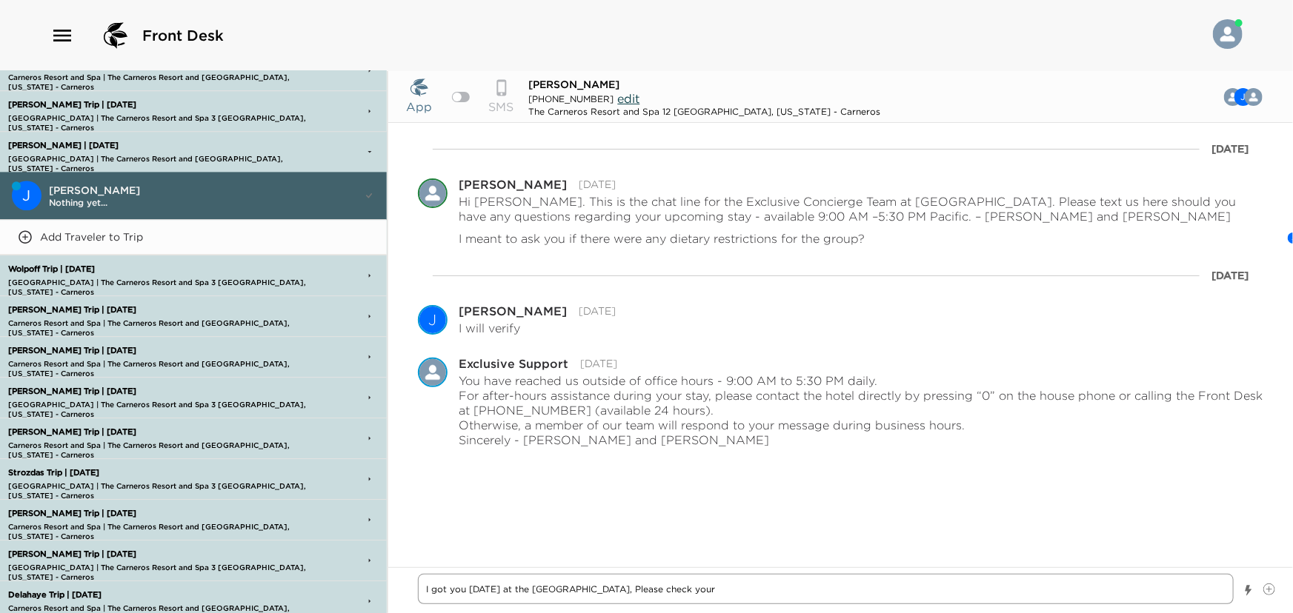
type textarea "I got you Sunday at the French Laundry, Please check your e"
type textarea "x"
type textarea "I got you Sunday at the French Laundry, Please check your em"
type textarea "x"
type textarea "I got you Sunday at the French Laundry, Please check your ema"
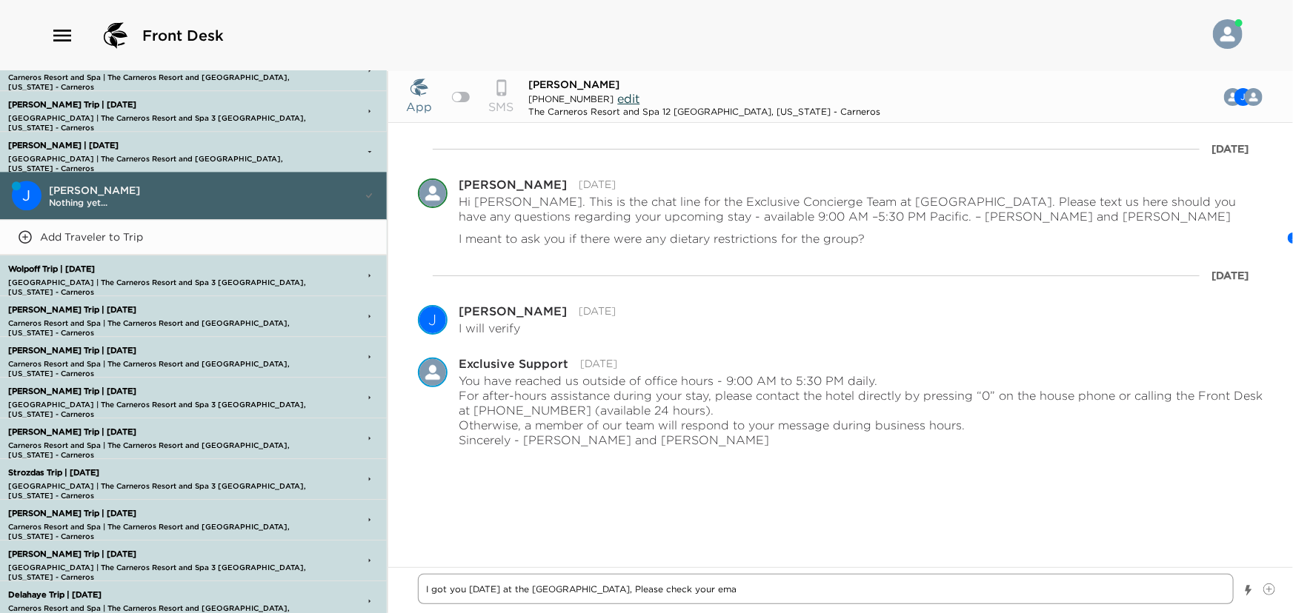
type textarea "x"
type textarea "I got you Sunday at the French Laundry, Please check your emai"
type textarea "x"
type textarea "I got you Sunday at the French Laundry, Please check your email"
type textarea "x"
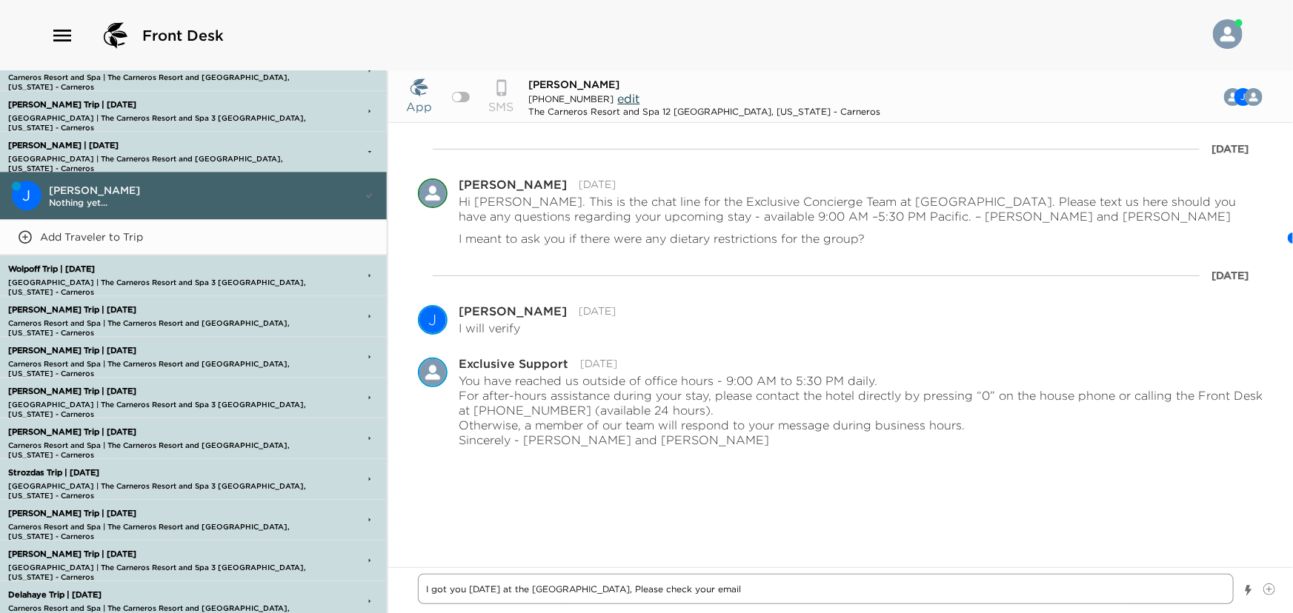
type textarea "I got you Sunday at the French Laundry, Please check your emails"
type textarea "x"
type textarea "I got you Sunday at the French Laundry, Please check your emails"
type textarea "x"
type textarea "I got you Sunday at the French Laundry, Please check your emails f"
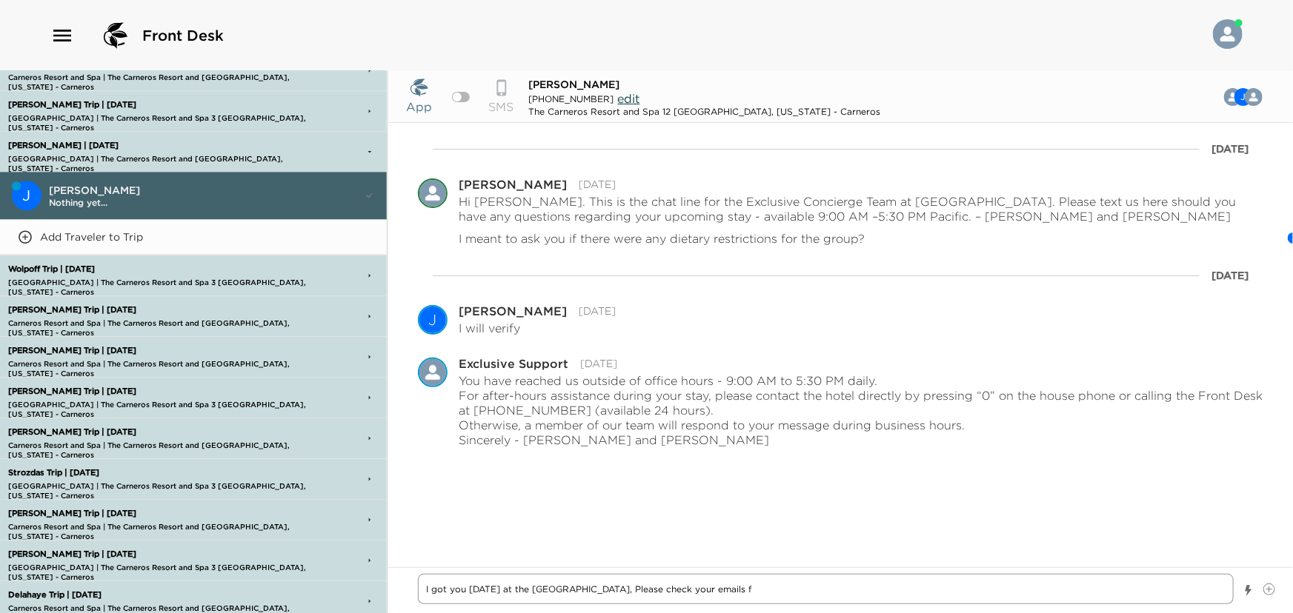
type textarea "x"
type textarea "I got you Sunday at the French Laundry, Please check your emails fo"
type textarea "x"
type textarea "I got you Sunday at the French Laundry, Please check your emails for"
type textarea "x"
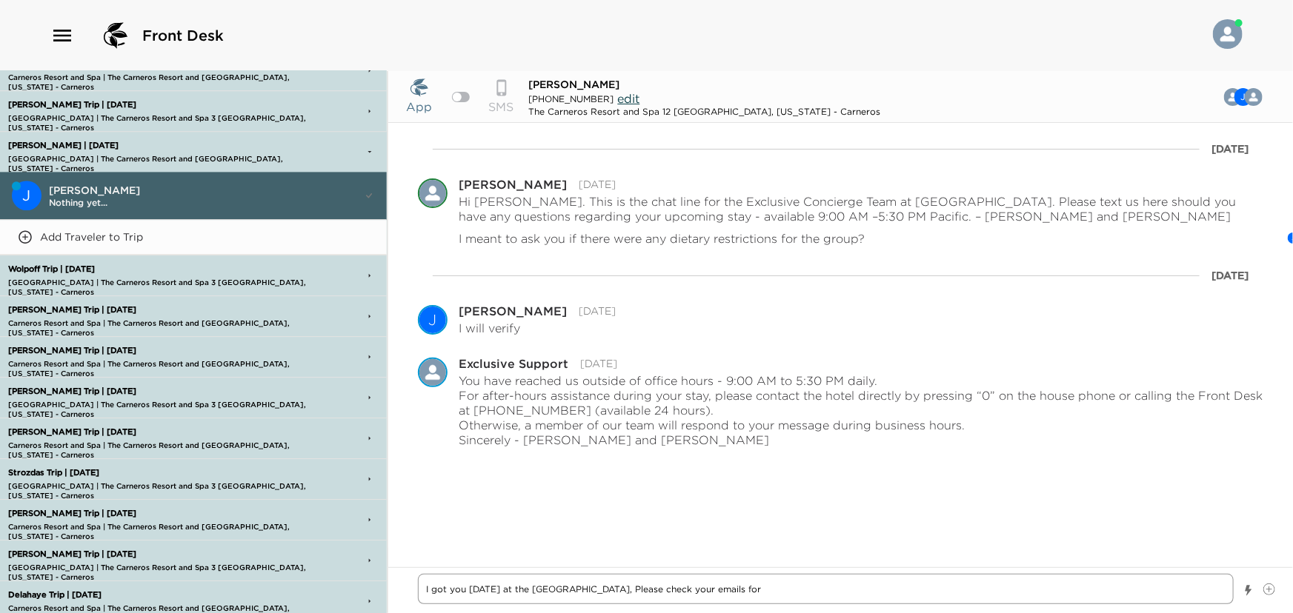
type textarea "I got you Sunday at the French Laundry, Please check your emails for"
type textarea "x"
type textarea "I got you Sunday at the French Laundry, Please check your emails for"
type textarea "x"
type textarea "I got you Sunday at the French Laundry, Please check your emails fo"
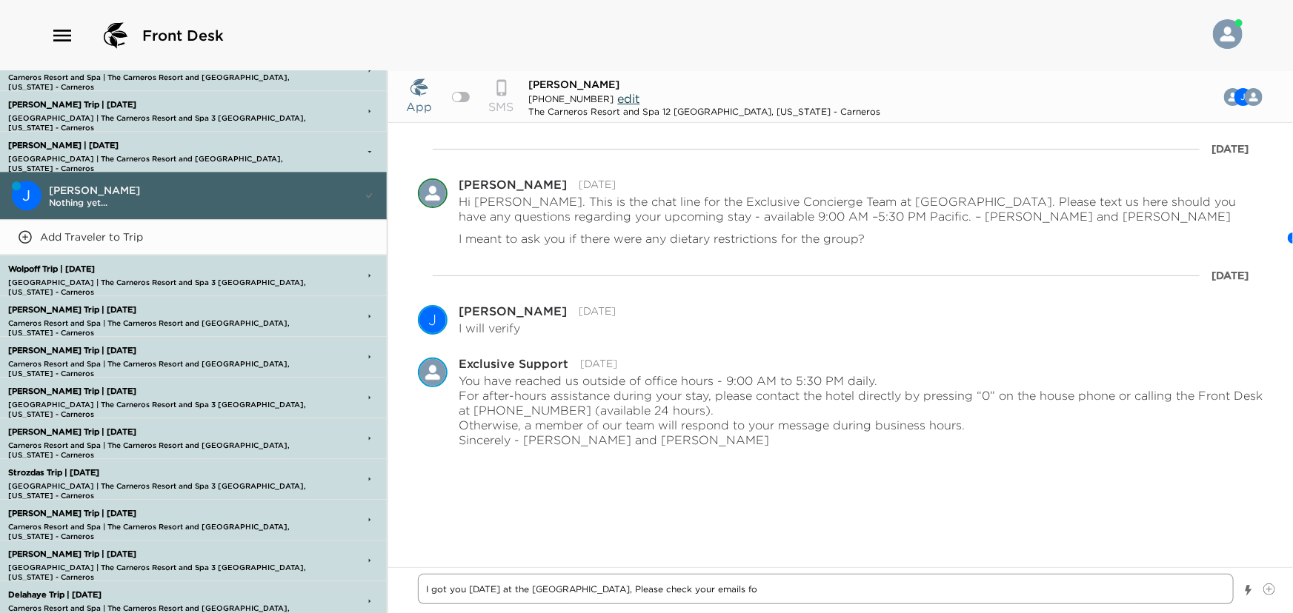
type textarea "x"
type textarea "I got you Sunday at the French Laundry, Please check your emails f"
type textarea "x"
type textarea "I got you Sunday at the French Laundry, Please check your emails"
type textarea "x"
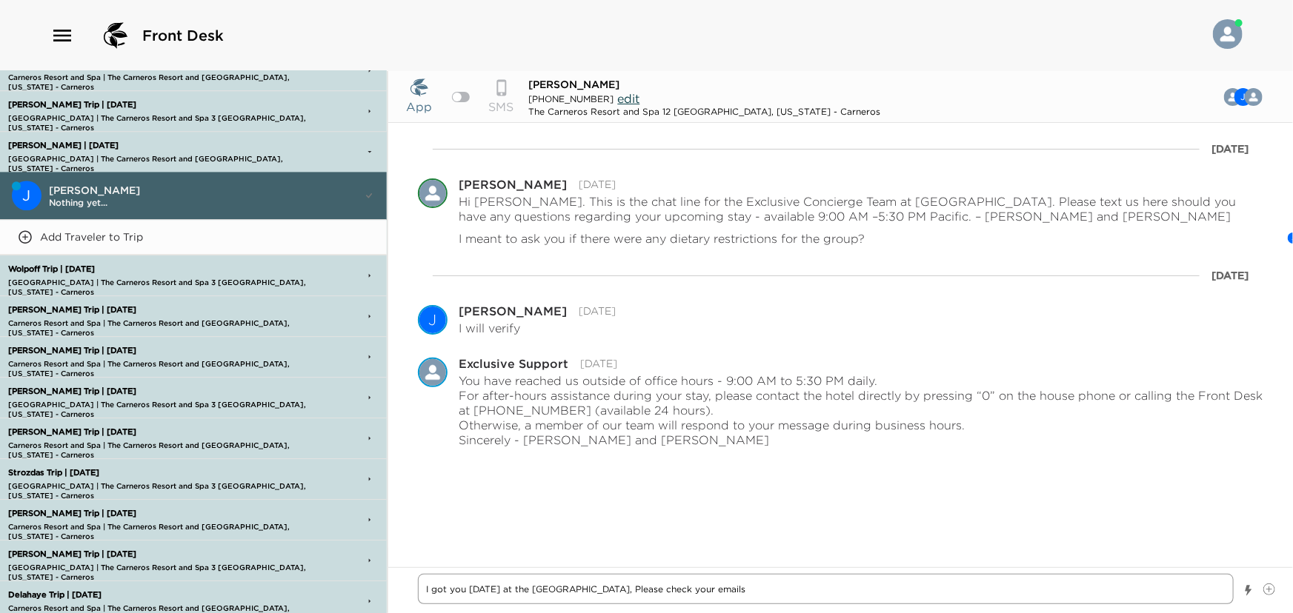
type textarea "I got you Sunday at the French Laundry, Please check your emails t"
type textarea "x"
type textarea "I got you Sunday at the French Laundry, Please check your emails to"
type textarea "x"
type textarea "I got you Sunday at the French Laundry, Please check your emails to"
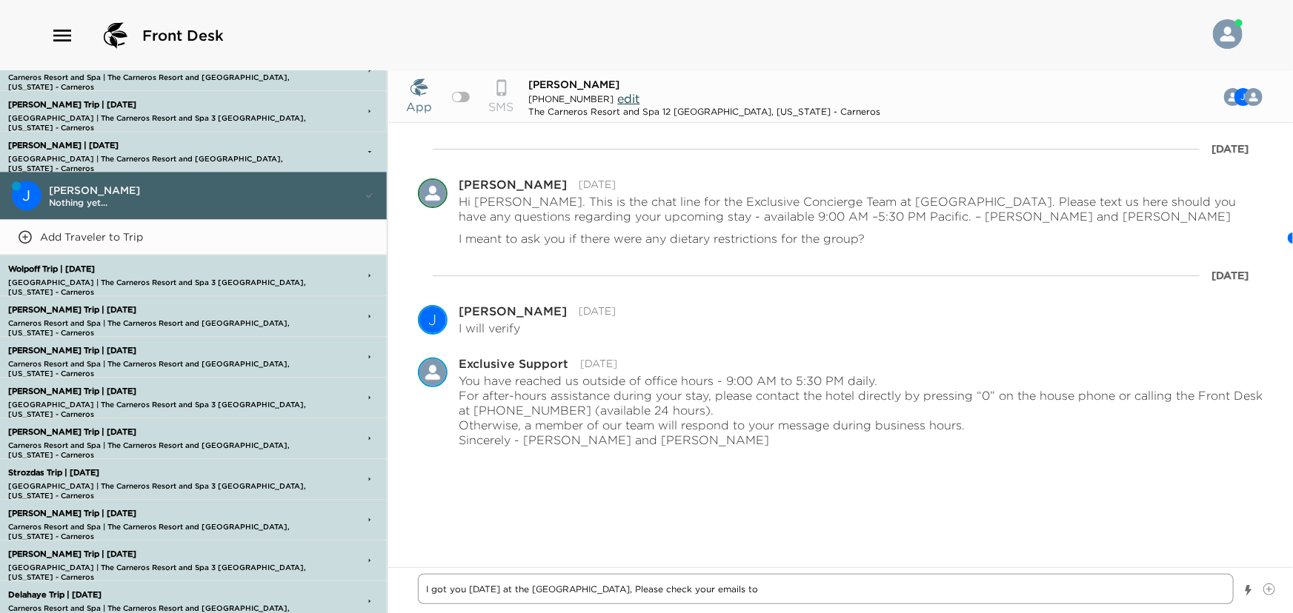
type textarea "x"
type textarea "I got you Sunday at the French Laundry, Please check your emails to c"
type textarea "x"
type textarea "I got you Sunday at the French Laundry, Please check your emails to co"
type textarea "x"
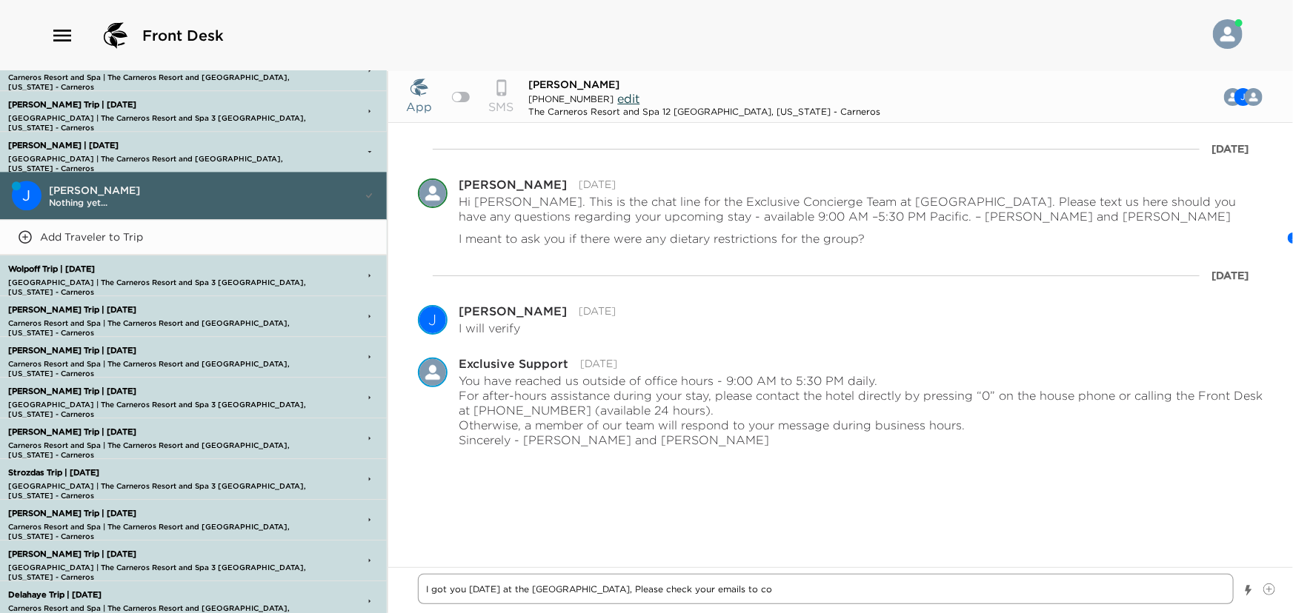
type textarea "I got you Sunday at the French Laundry, Please check your emails to com"
type textarea "x"
type textarea "I got you Sunday at the French Laundry, Please check your emails to comp"
type textarea "x"
type textarea "I got you Sunday at the French Laundry, Please check your emails to compl"
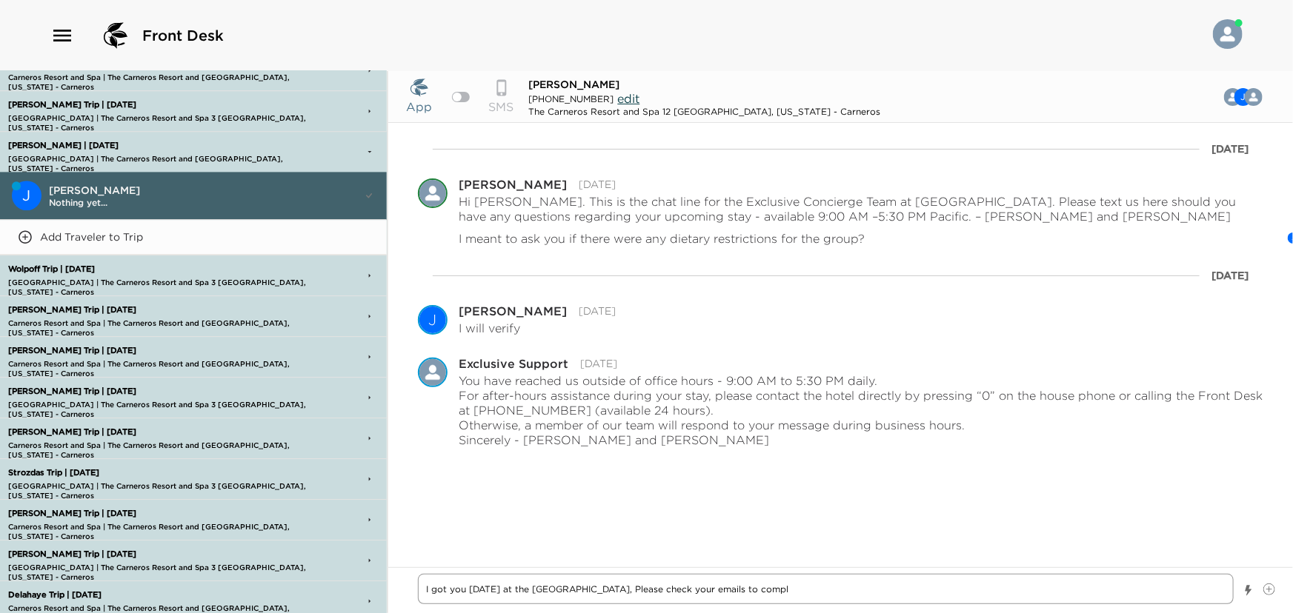
type textarea "x"
type textarea "I got you Sunday at the French Laundry, Please check your emails to comple"
type textarea "x"
type textarea "I got you Sunday at the French Laundry, Please check your emails to complet"
type textarea "x"
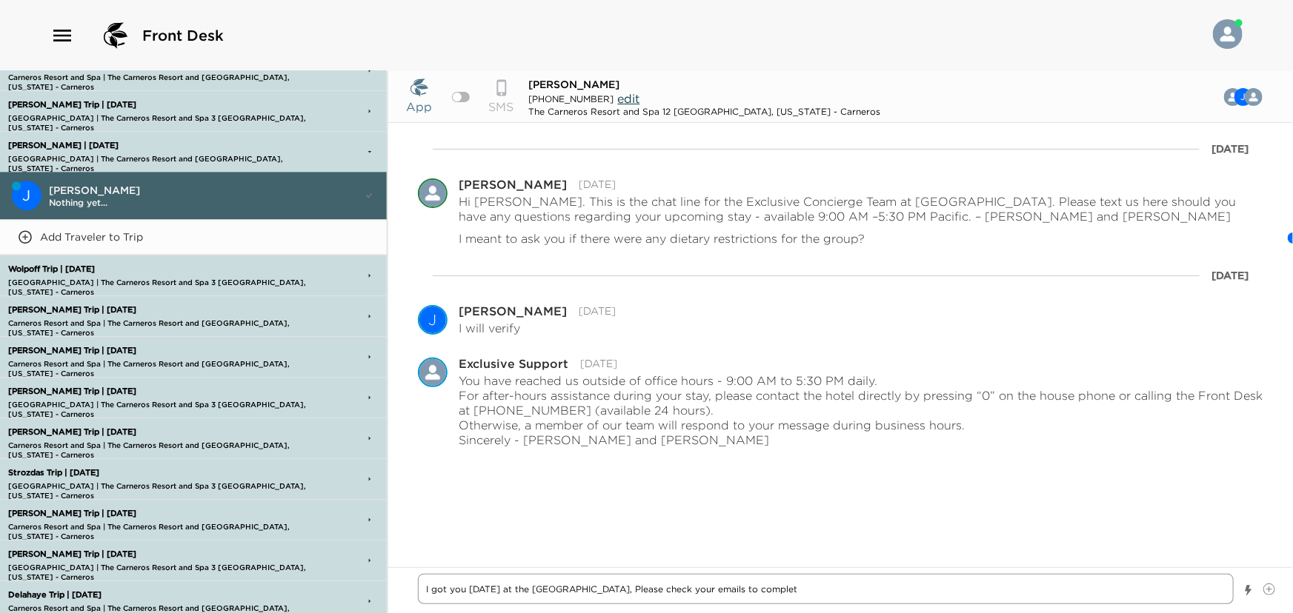
type textarea "I got you Sunday at the French Laundry, Please check your emails to complete"
type textarea "x"
type textarea "I got you Sunday at the French Laundry, Please check your emails to complete"
type textarea "x"
type textarea "I got you Sunday at the French Laundry, Please check your emails to complete t"
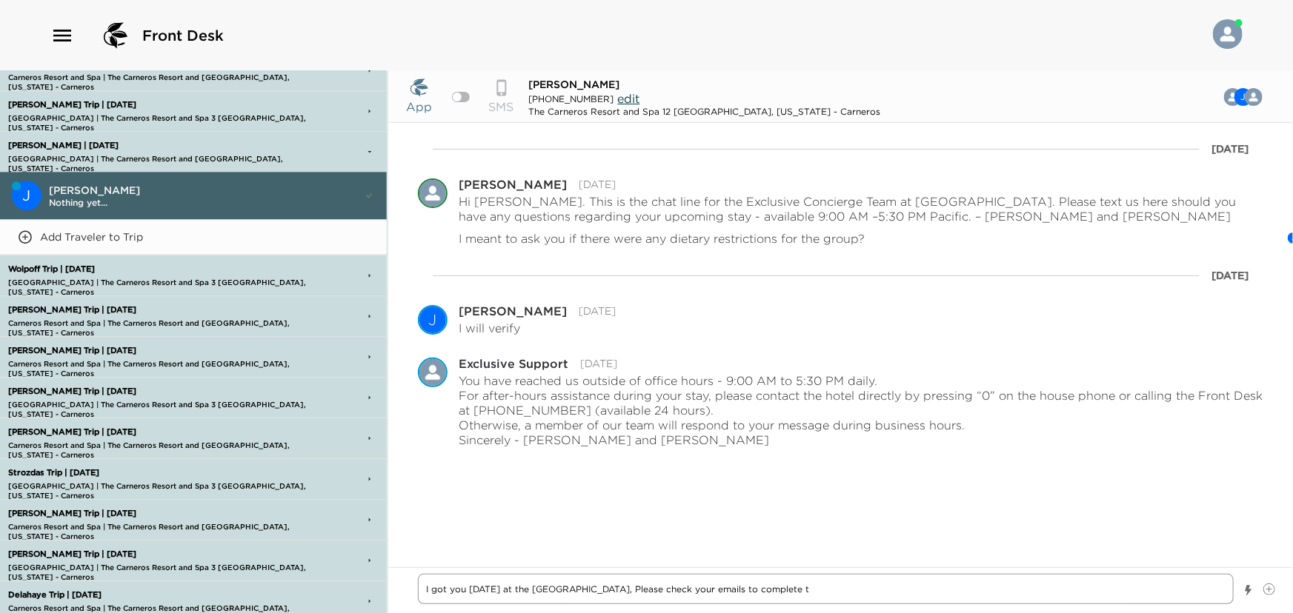
type textarea "x"
type textarea "I got you Sunday at the French Laundry, Please check your emails to complete th"
type textarea "x"
type textarea "I got you Sunday at the French Laundry, Please check your emails to complete the"
type textarea "x"
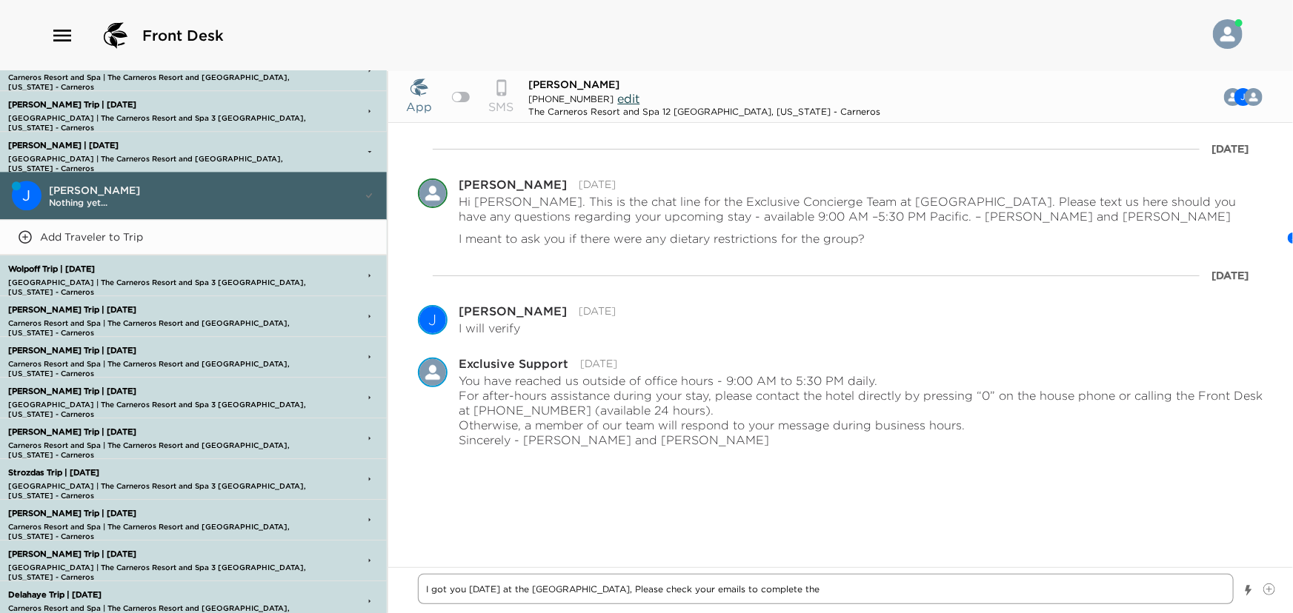
type textarea "I got you Sunday at the French Laundry, Please check your emails to complete the"
type textarea "x"
type textarea "I got you Sunday at the French Laundry, Please check your emails to complete th…"
type textarea "x"
type textarea "I got you Sunday at the French Laundry, Please check your emails to complete th…"
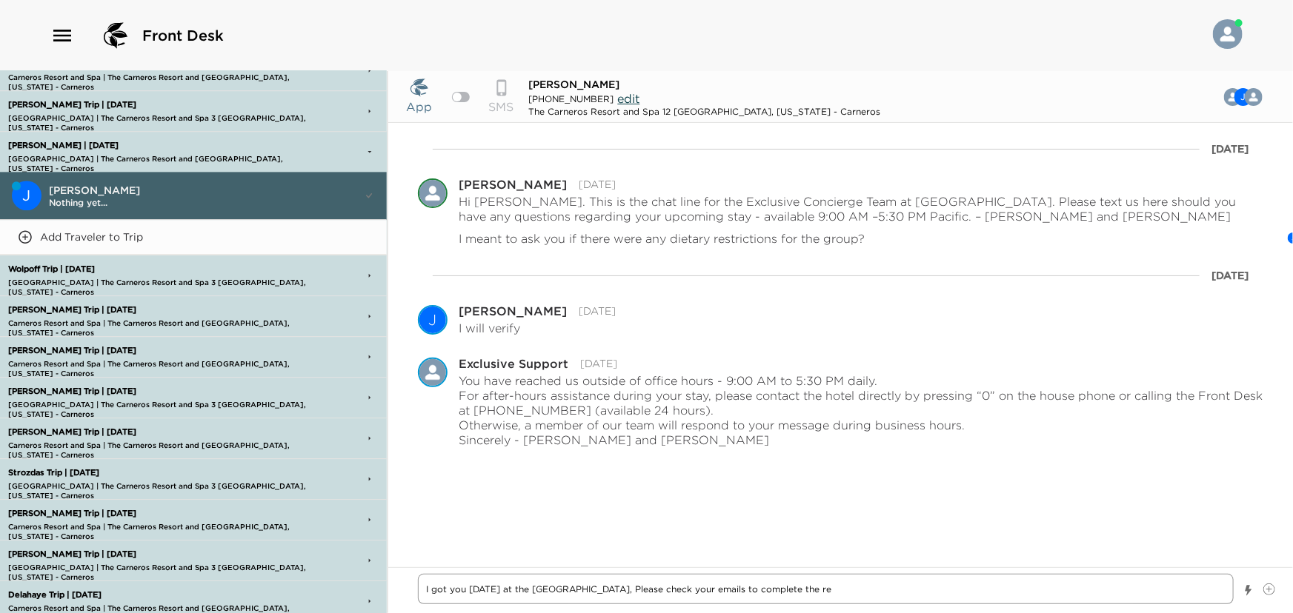
type textarea "x"
type textarea "I got you Sunday at the French Laundry, Please check your emails to complete th…"
type textarea "x"
type textarea "I got you Sunday at the French Laundry, Please check your emails to complete th…"
type textarea "x"
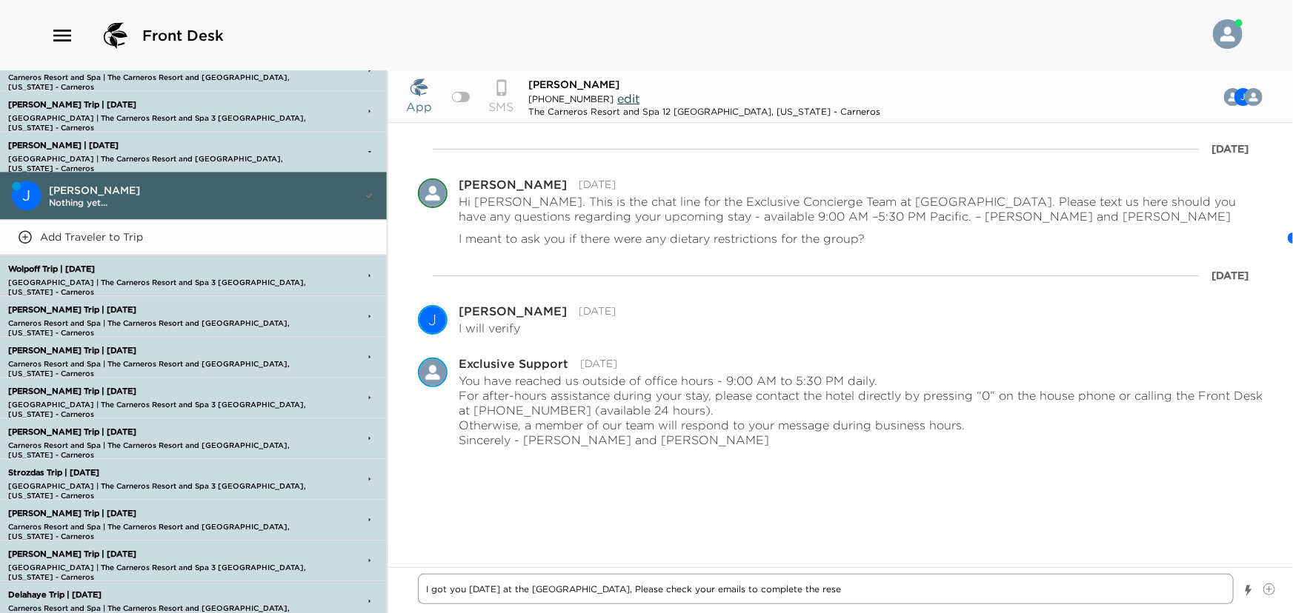
type textarea "I got you Sunday at the French Laundry, Please check your emails to complete th…"
type textarea "x"
type textarea "I got you Sunday at the French Laundry, Please check your emails to complete th…"
type textarea "x"
type textarea "I got you Sunday at the French Laundry, Please check your emails to complete th…"
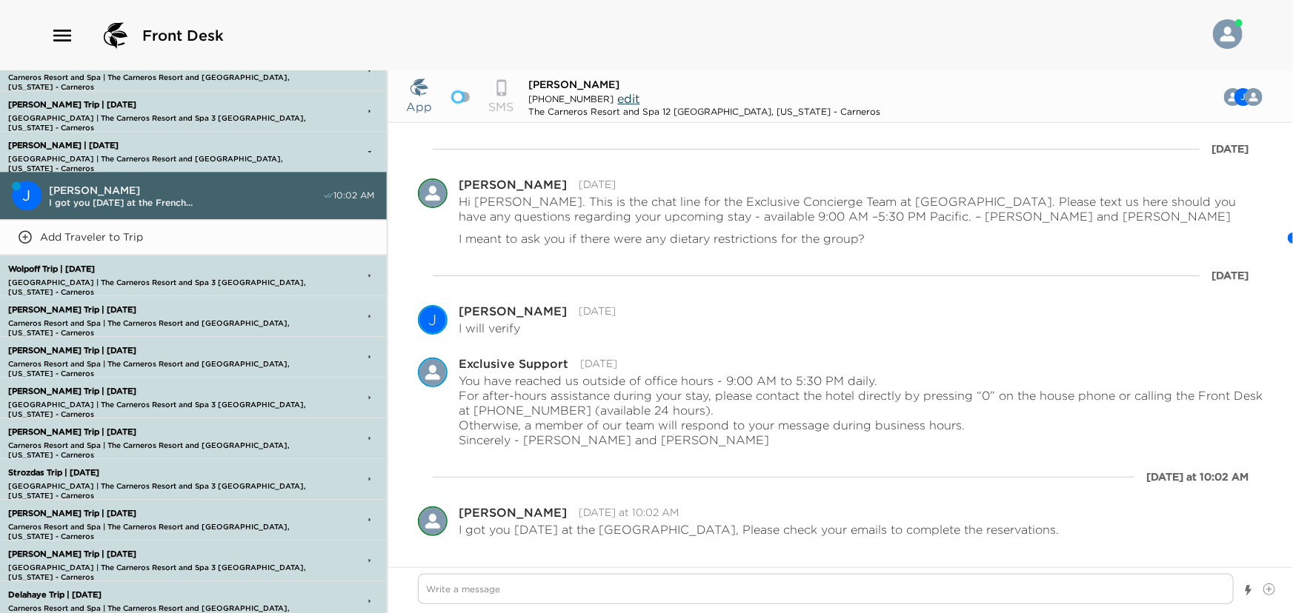
click at [456, 97] on div at bounding box center [457, 97] width 9 height 9
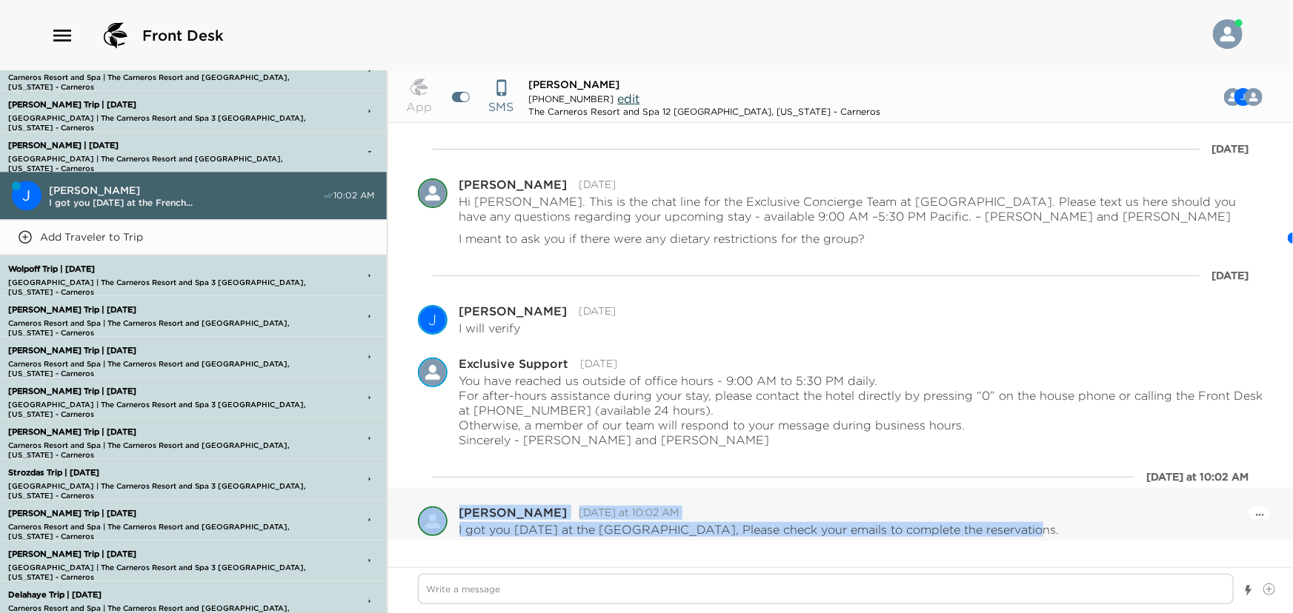
drag, startPoint x: 1027, startPoint y: 530, endPoint x: 467, endPoint y: 519, distance: 559.4
click at [457, 521] on div "Pause Escalation Edit Message Delete Sandra Grignon Today at 10:02 AM I got you…" at bounding box center [841, 522] width 846 height 30
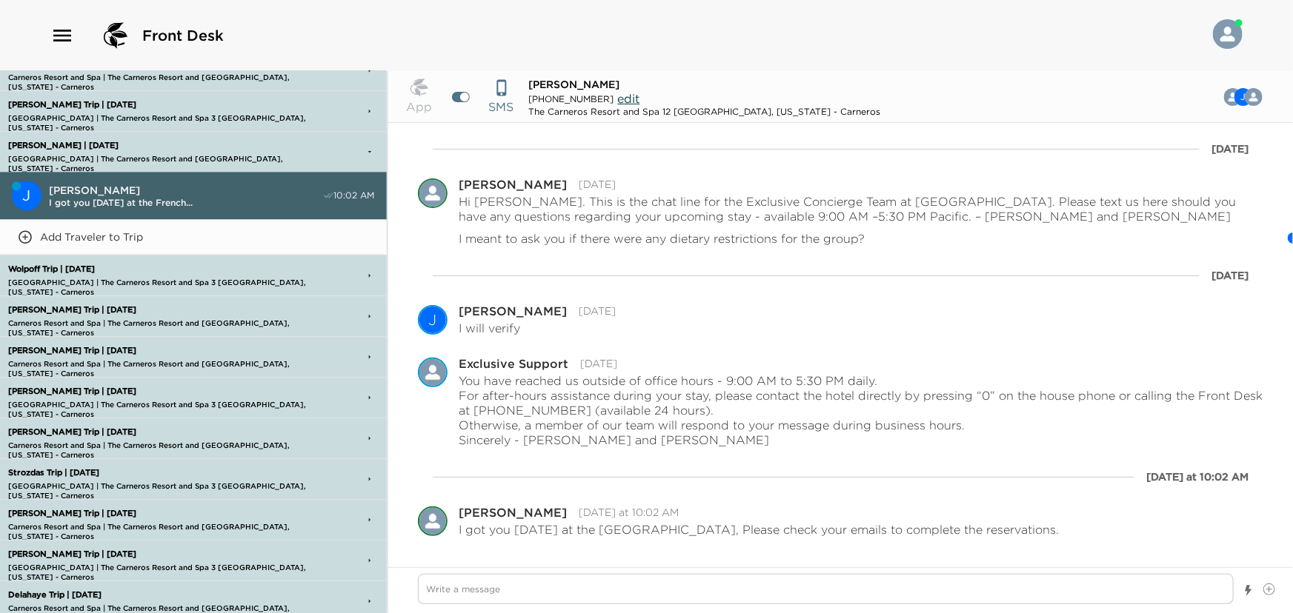
click at [608, 558] on div "App SMS Jim Joyce +16513416512 edit The Carneros Resort and Spa 12 Napa, Califo…" at bounding box center [840, 342] width 905 height 542
click at [1025, 530] on div "I got you Sunday at the French Laundry, Please check your emails to complete th…" at bounding box center [861, 529] width 804 height 15
click at [814, 544] on div "07/31/2025 Pause Escalation Edit Message Delete Sandra Grignon 07/31/2025 Hi Ji…" at bounding box center [840, 335] width 905 height 425
drag, startPoint x: 1027, startPoint y: 528, endPoint x: 666, endPoint y: 577, distance: 364.8
click at [666, 577] on div "App SMS Jim Joyce +16513416512 edit The Carneros Resort and Spa 12 Napa, Califo…" at bounding box center [840, 342] width 905 height 542
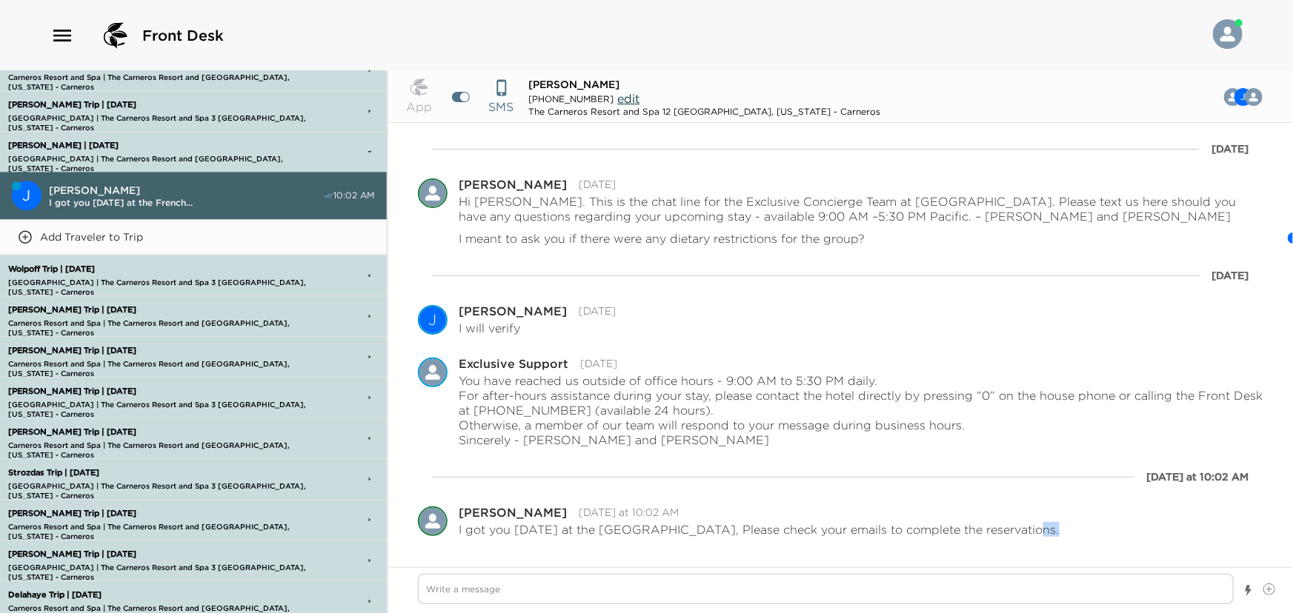
click at [0, 339] on html "Front Desk Exclusive Chat Inbox M Michael Hensley Thank you! I confirmed with P…" at bounding box center [646, 306] width 1293 height 613
click at [459, 530] on p "I got you Sunday at the French Laundry, Please check your emails to complete th…" at bounding box center [759, 529] width 600 height 15
click at [459, 528] on p "I got you Sunday at the French Laundry, Please check your emails to complete th…" at bounding box center [759, 529] width 600 height 15
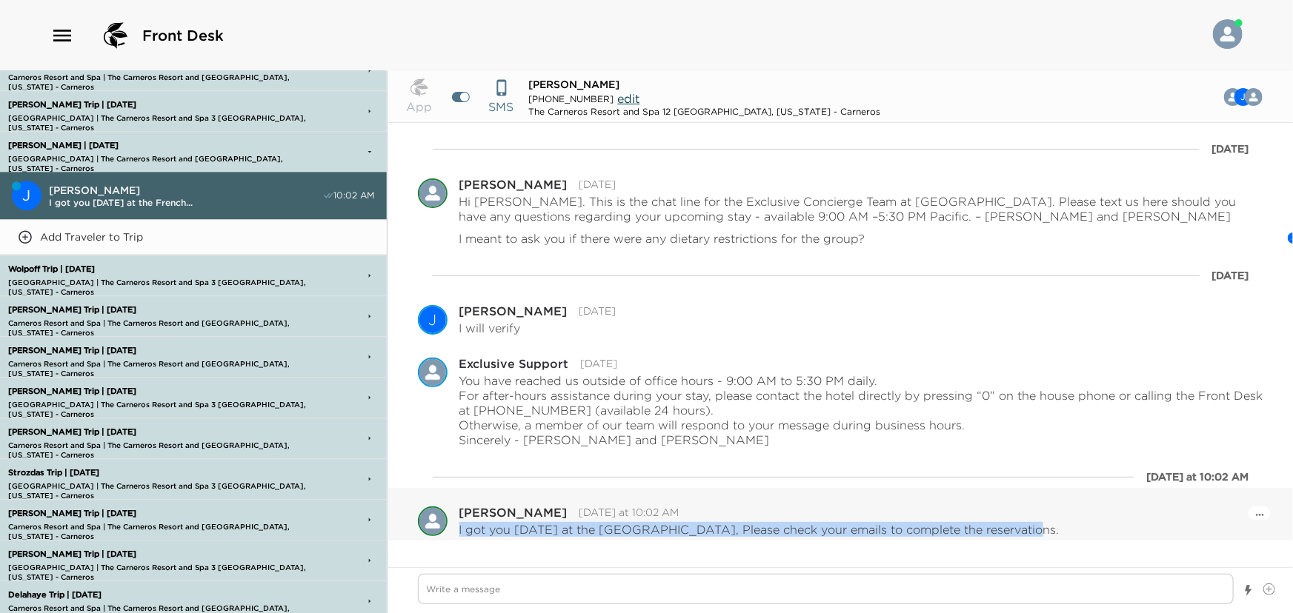
drag, startPoint x: 459, startPoint y: 529, endPoint x: 1127, endPoint y: 507, distance: 669.3
click at [1127, 507] on div "Pause Escalation Edit Message Delete Sandra Grignon Today at 10:02 AM I got you…" at bounding box center [861, 522] width 804 height 30
copy p "I got you Sunday at the French Laundry, Please check your emails to complete th…"
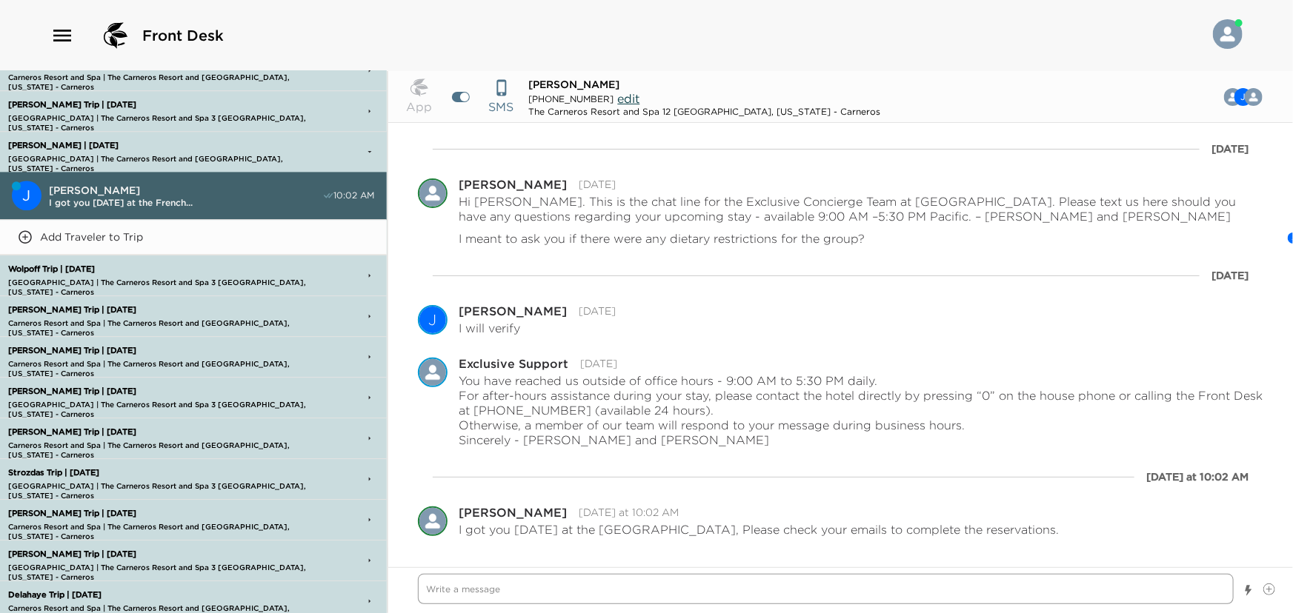
click at [519, 587] on textarea "Write a message" at bounding box center [826, 589] width 816 height 30
paste textarea "I got you Sunday at the French Laundry, Please check your emails to complete th…"
drag, startPoint x: 633, startPoint y: 587, endPoint x: 638, endPoint y: 611, distance: 24.1
click at [633, 588] on textarea "Hi Jim, I got you Sunday at the French Laundry, Please check your emails to com…" at bounding box center [826, 589] width 816 height 30
drag, startPoint x: 906, startPoint y: 584, endPoint x: 365, endPoint y: 615, distance: 541.6
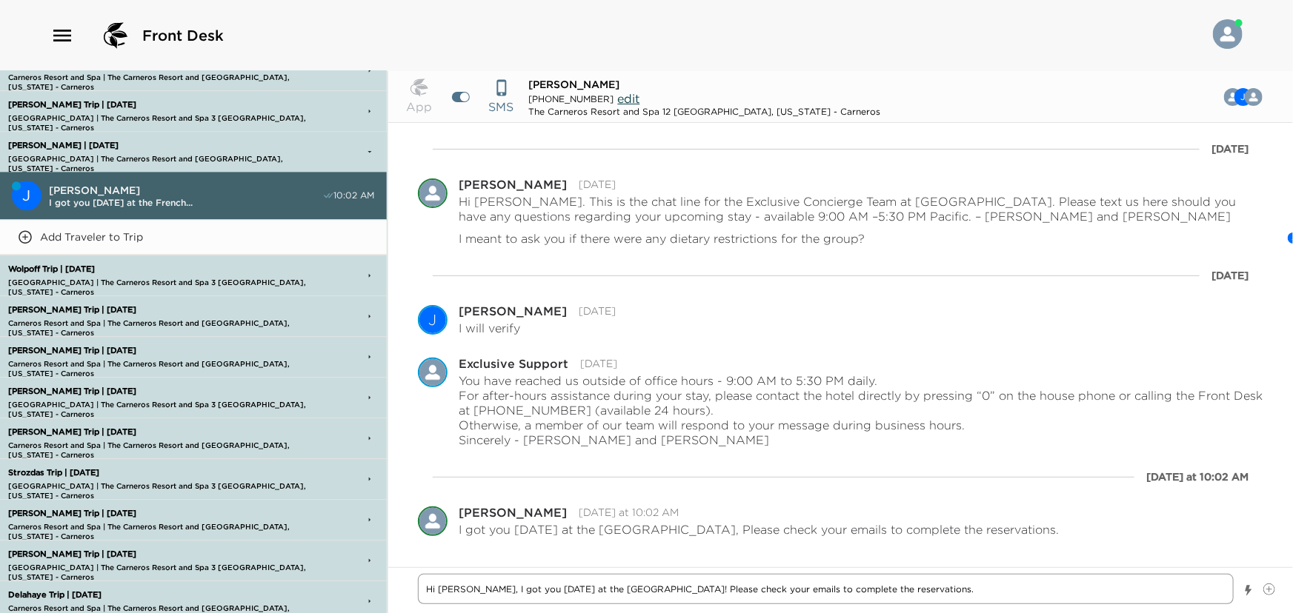
click at [365, 613] on html "Front Desk Exclusive Chat Inbox M Michael Hensley Thank you! I confirmed with P…" at bounding box center [646, 306] width 1293 height 613
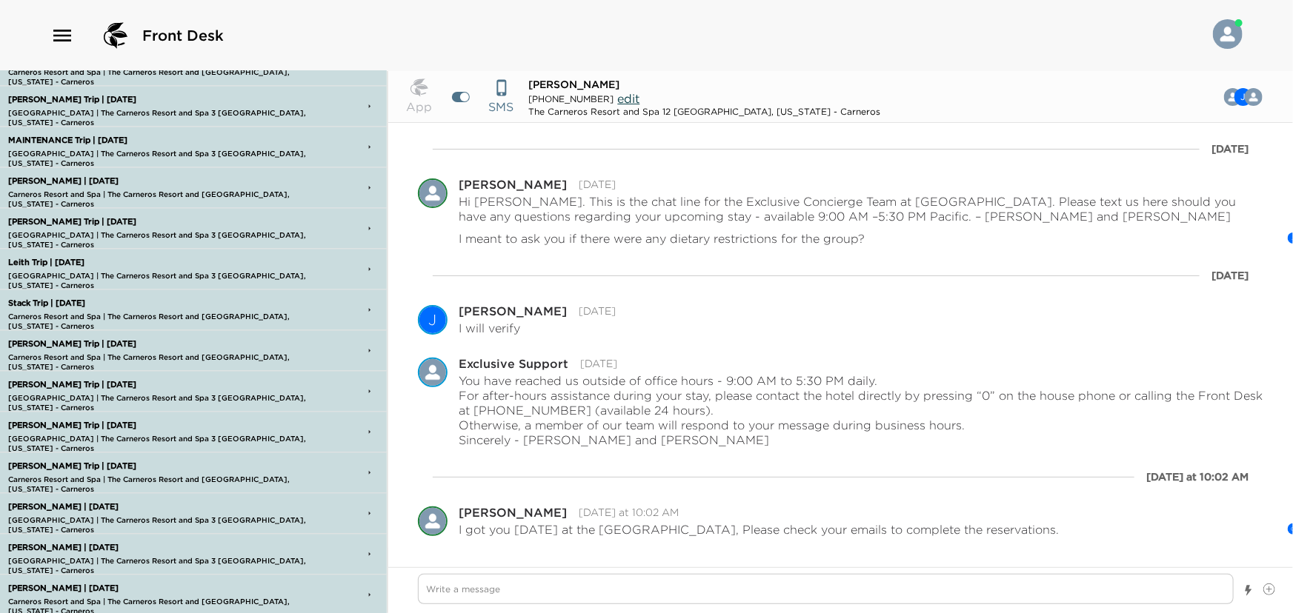
scroll to position [1548, 0]
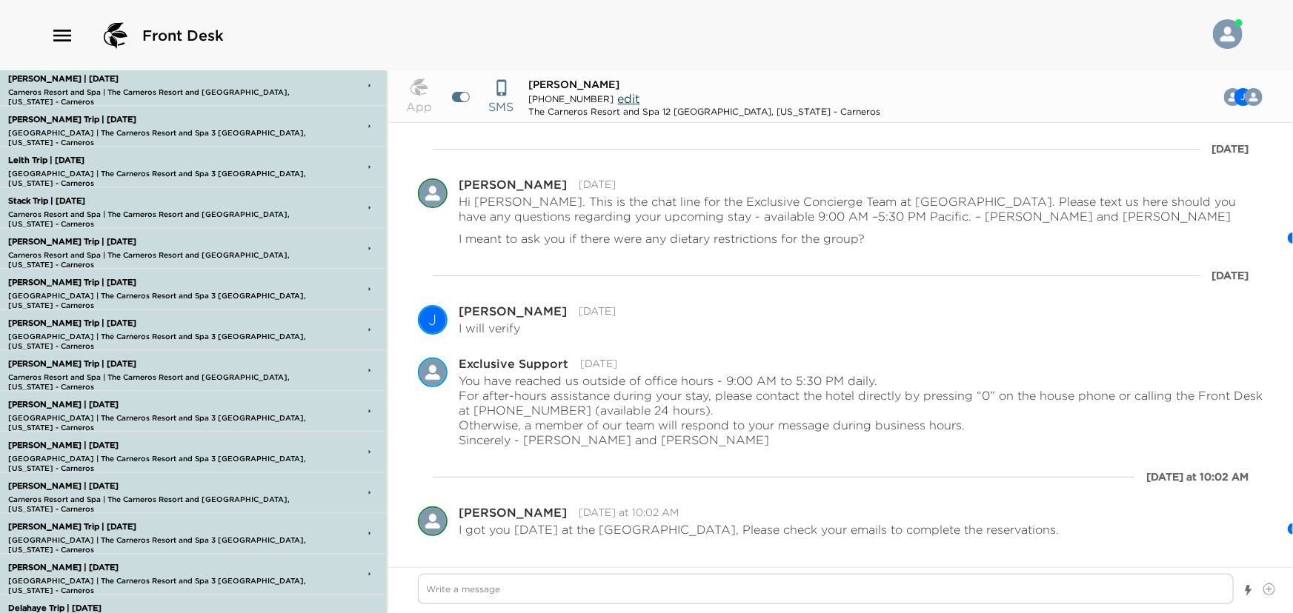
click at [35, 237] on p "Reilly Trip | 10/02/25" at bounding box center [164, 242] width 320 height 10
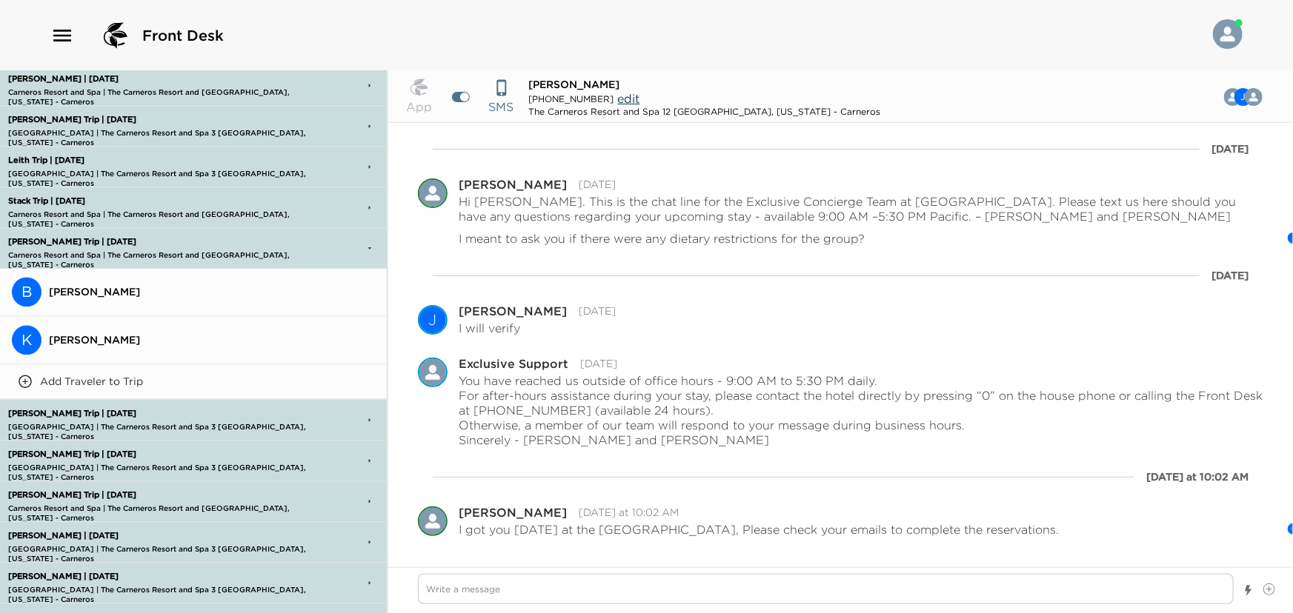
click at [63, 325] on button "K Kristin Reilly" at bounding box center [193, 340] width 387 height 48
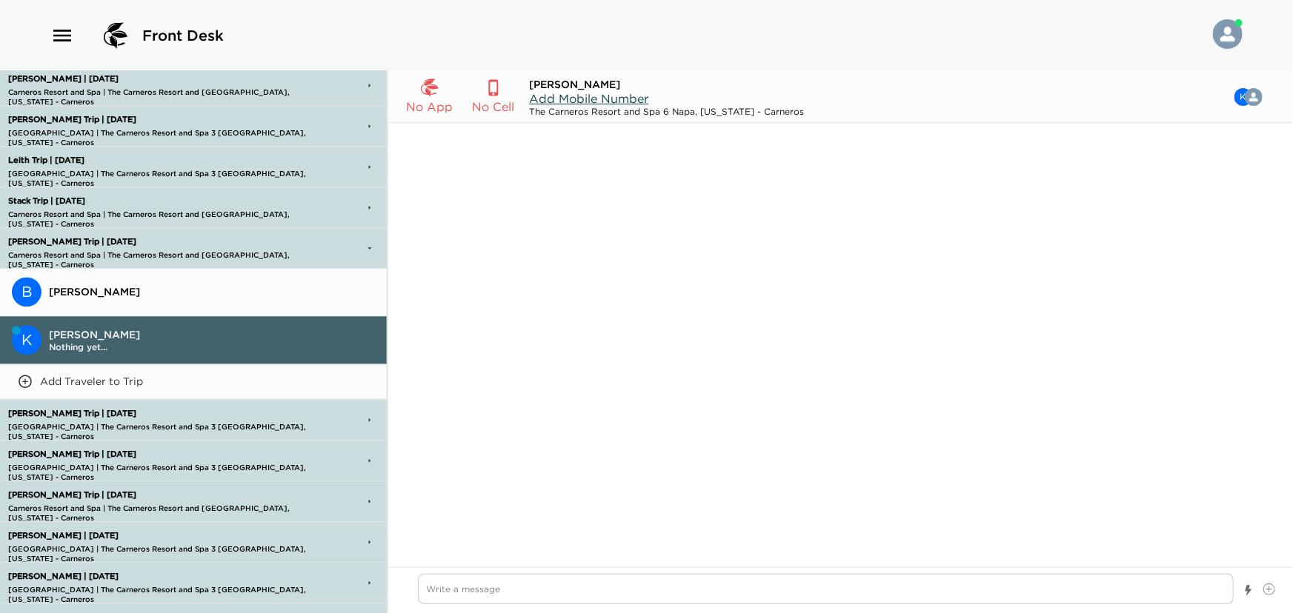
click at [580, 100] on span "Add Mobile Number" at bounding box center [589, 98] width 119 height 15
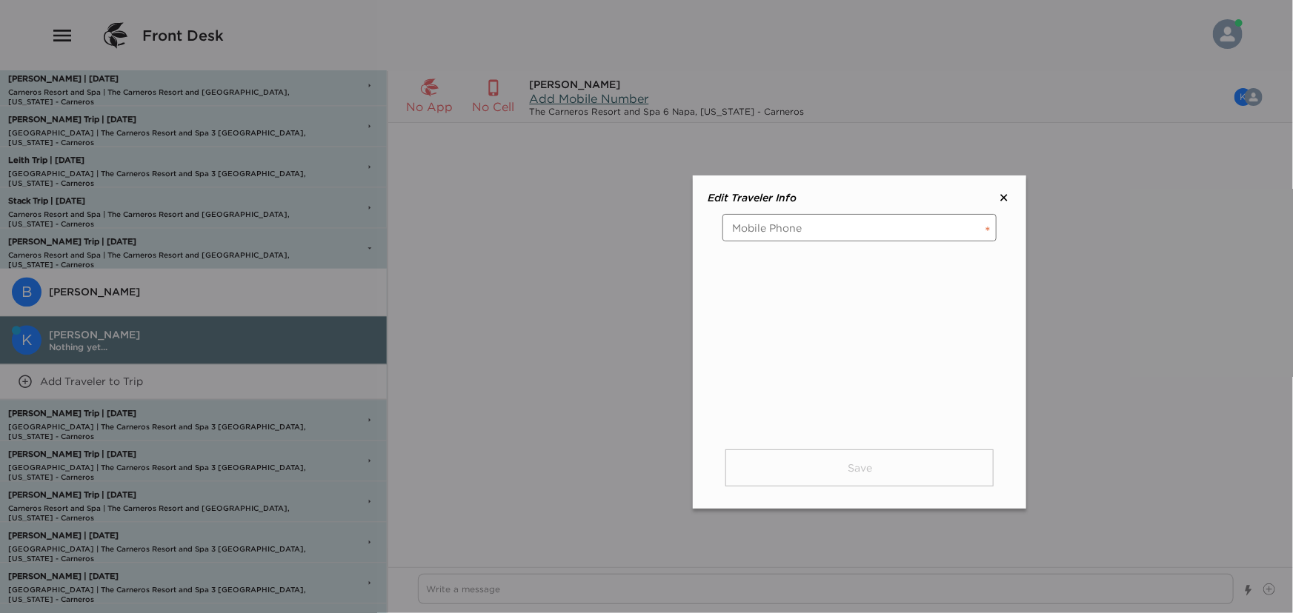
click at [769, 225] on input "tel" at bounding box center [859, 227] width 274 height 27
click at [778, 464] on button "Save" at bounding box center [859, 468] width 268 height 37
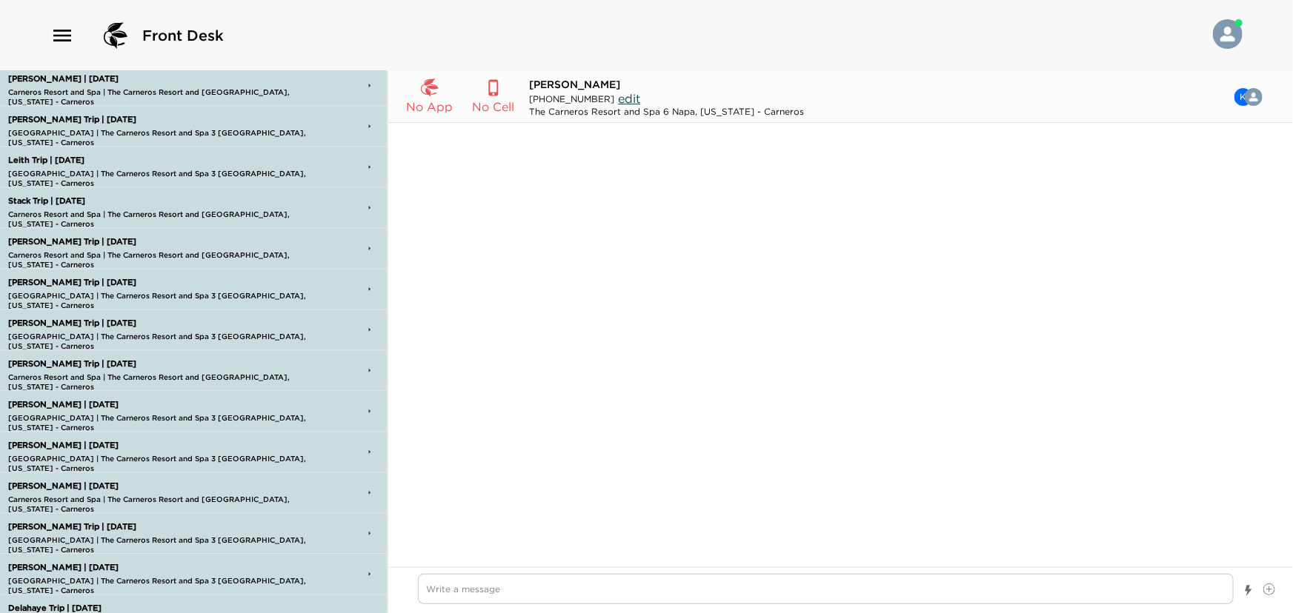
scroll to position [1597, 0]
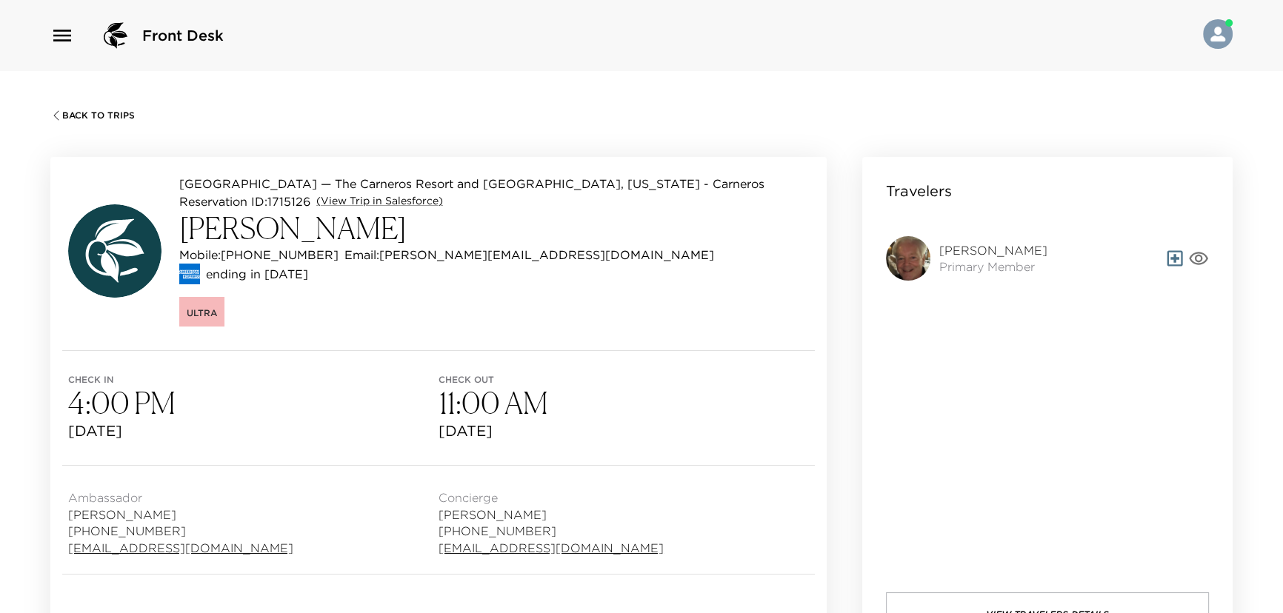
click at [101, 108] on div "Back To Trips" at bounding box center [641, 114] width 1182 height 15
click at [96, 114] on span "Back To Trips" at bounding box center [98, 115] width 73 height 10
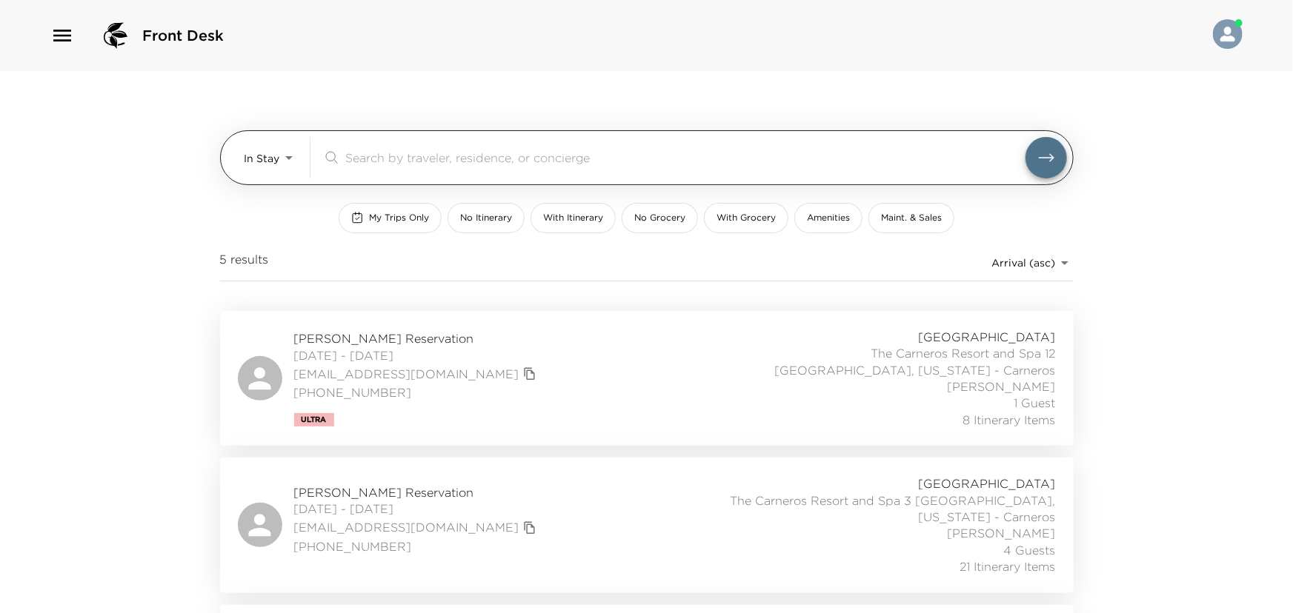
click at [290, 154] on body "Front Desk In Stay In-Stay ​ My Trips Only No Itinerary With Itinerary No Groce…" at bounding box center [646, 306] width 1293 height 613
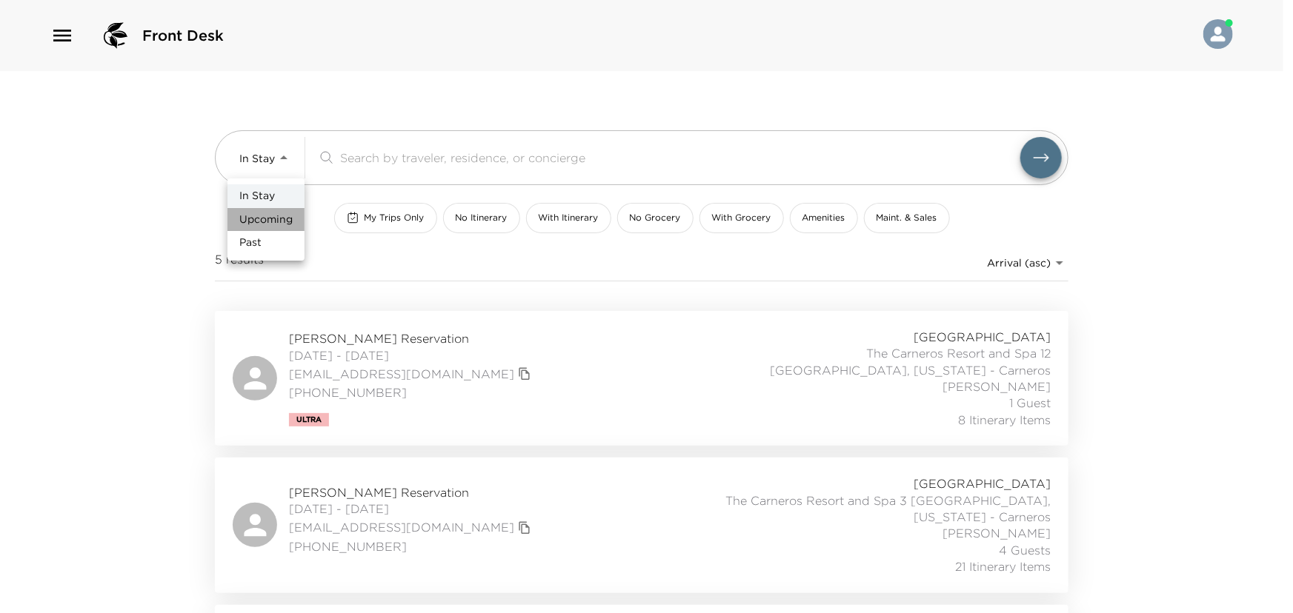
click at [266, 217] on span "Upcoming" at bounding box center [265, 220] width 53 height 15
type input "Upcoming"
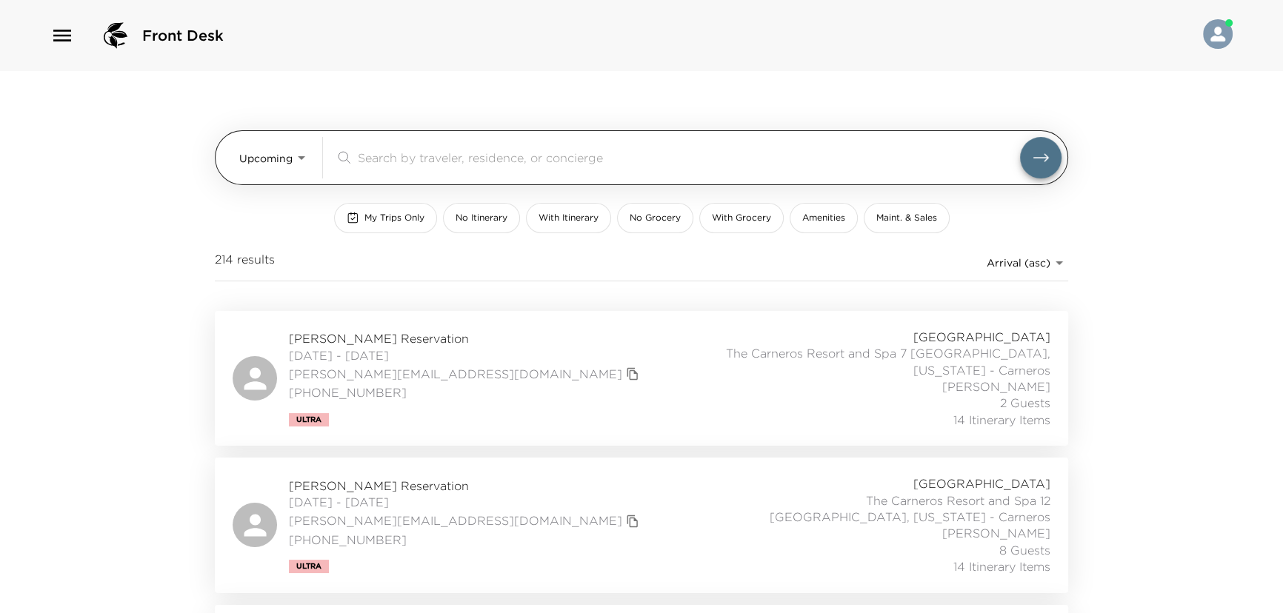
click at [393, 150] on input "search" at bounding box center [689, 157] width 662 height 17
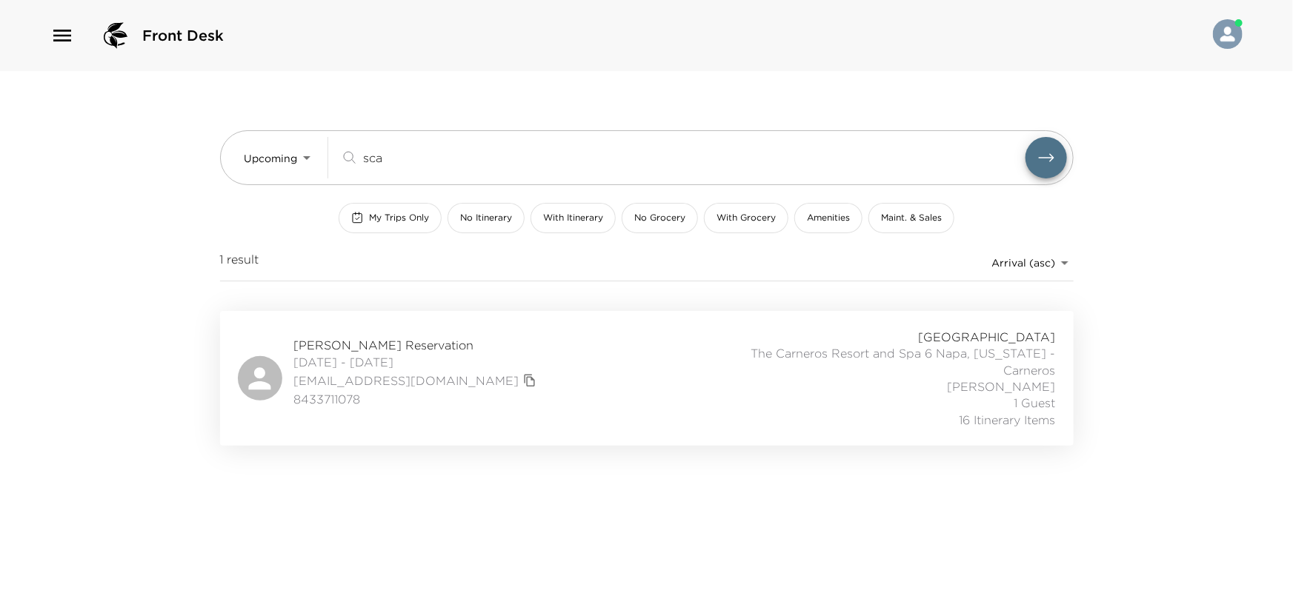
type input "sca"
click at [571, 371] on div "Patty Scarafile Reservation 10/06/2025 - 10/11/2025 prs@carolinaoneplus.com 843…" at bounding box center [647, 378] width 818 height 99
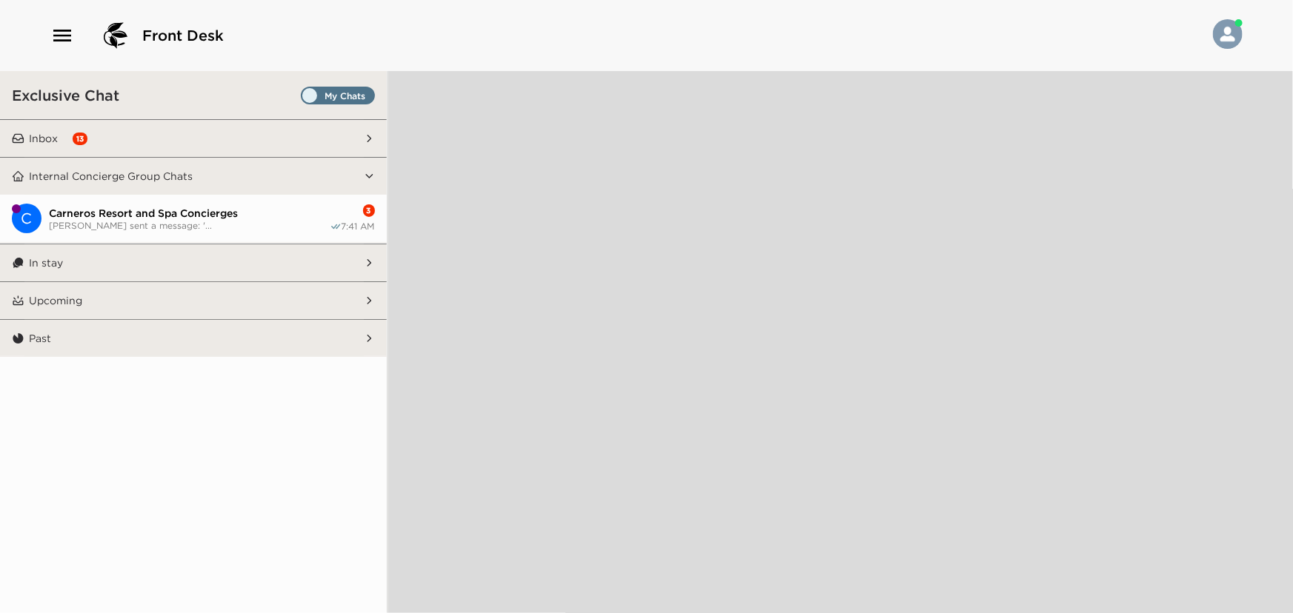
click at [110, 137] on button "Inbox 13" at bounding box center [193, 138] width 339 height 37
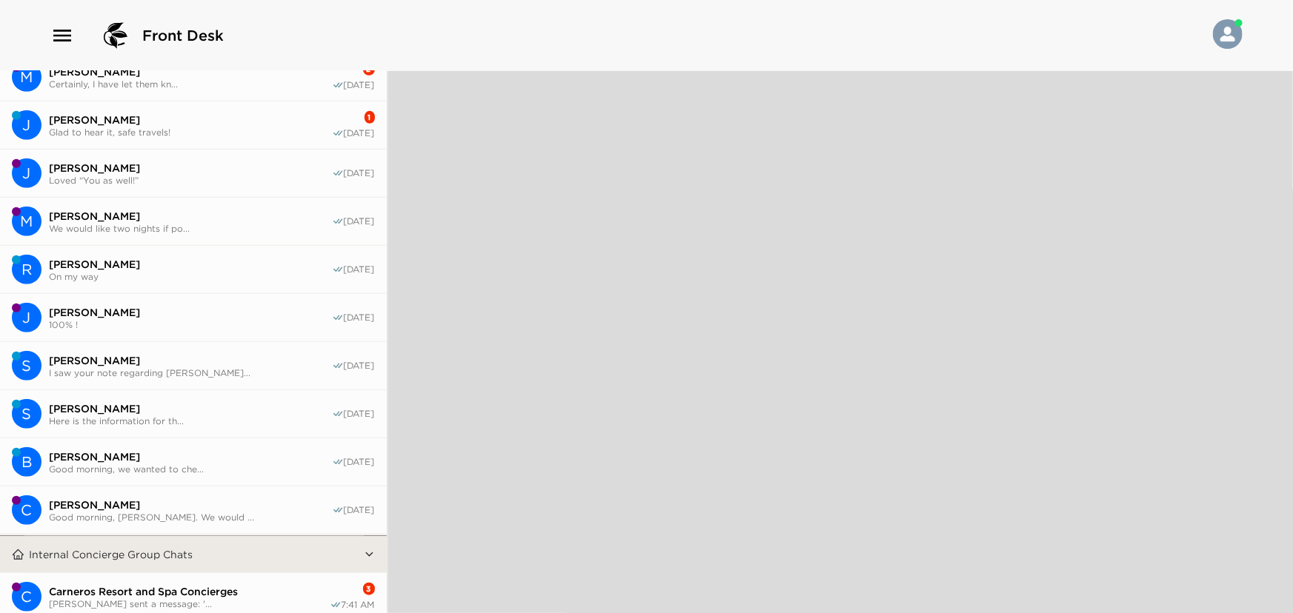
scroll to position [511, 0]
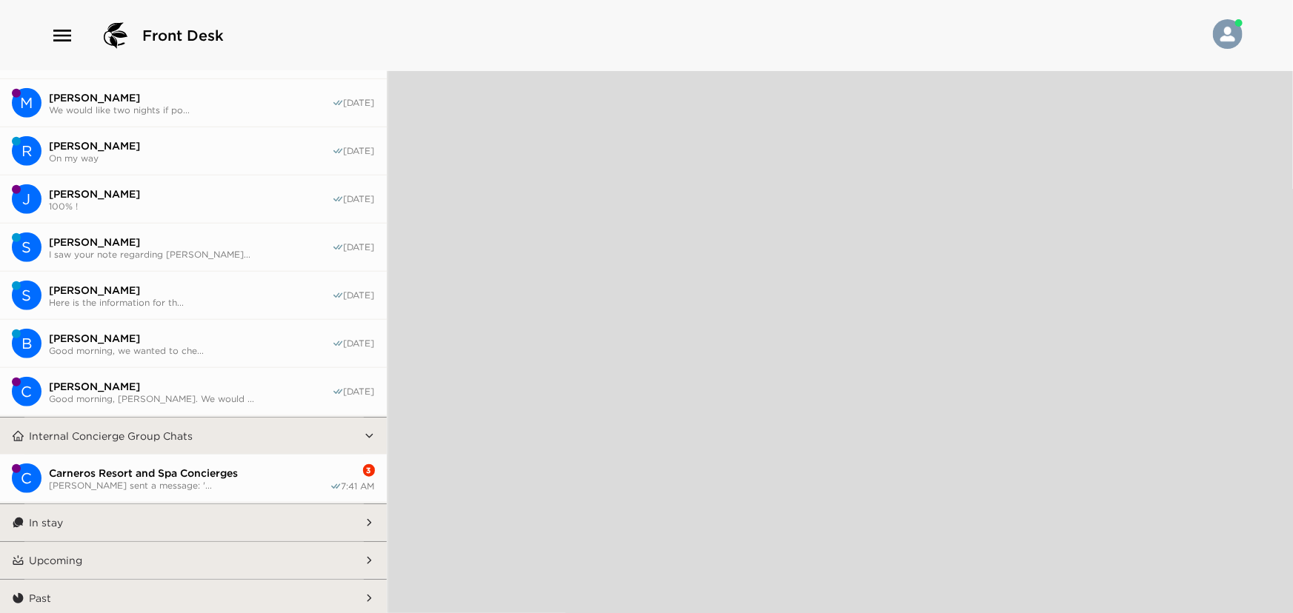
click at [71, 549] on button "Upcoming" at bounding box center [193, 560] width 339 height 37
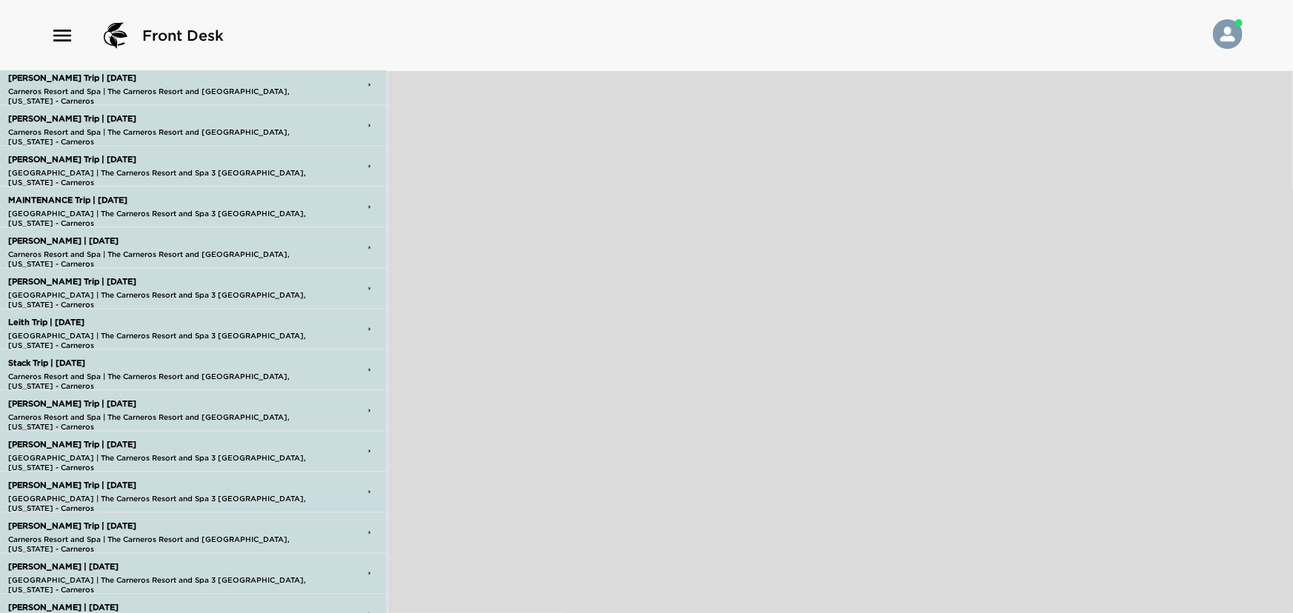
scroll to position [1522, 0]
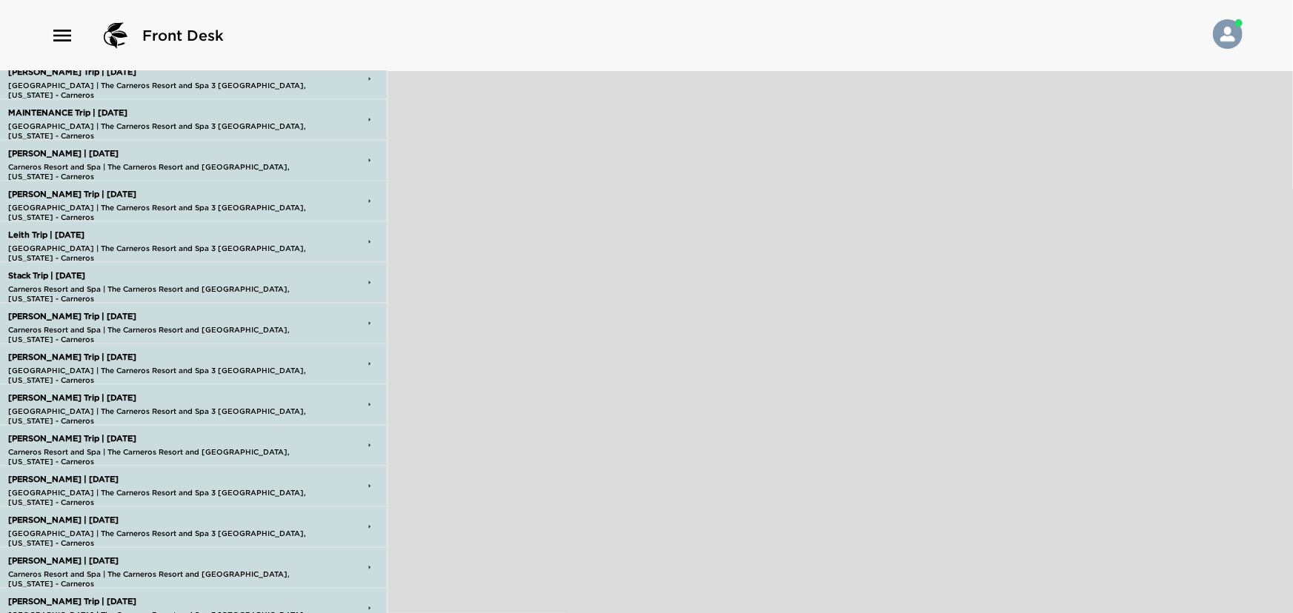
click at [53, 325] on p "Carneros Resort and Spa | The Carneros Resort and Spa 6 Napa, California - Carn…" at bounding box center [164, 330] width 320 height 10
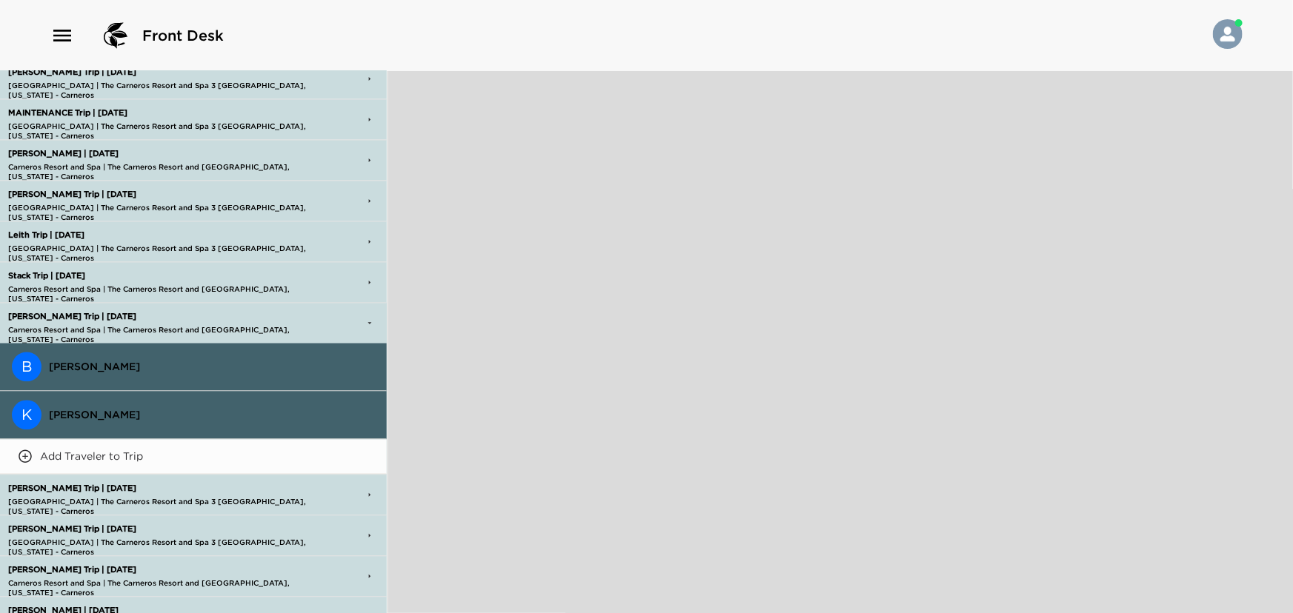
click at [75, 409] on span "Kristin Reilly" at bounding box center [212, 414] width 326 height 13
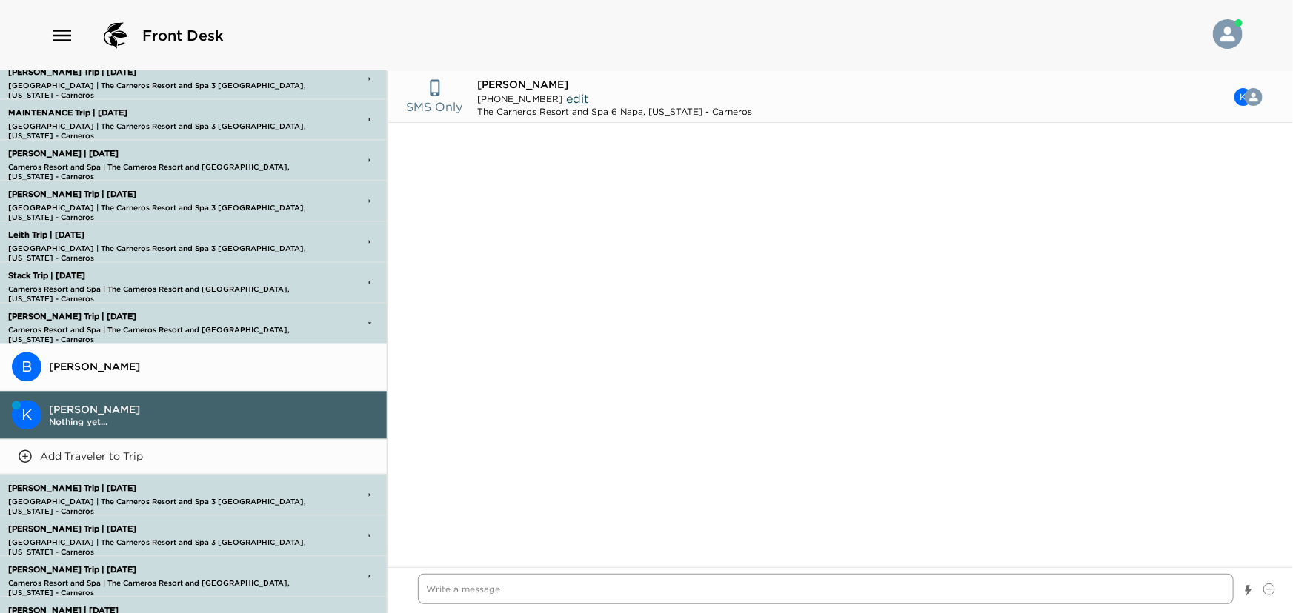
click at [482, 590] on textarea "Write a message" at bounding box center [826, 589] width 816 height 30
click at [461, 596] on textarea "Write a message" at bounding box center [826, 589] width 816 height 30
type textarea "x"
type textarea "H"
type textarea "x"
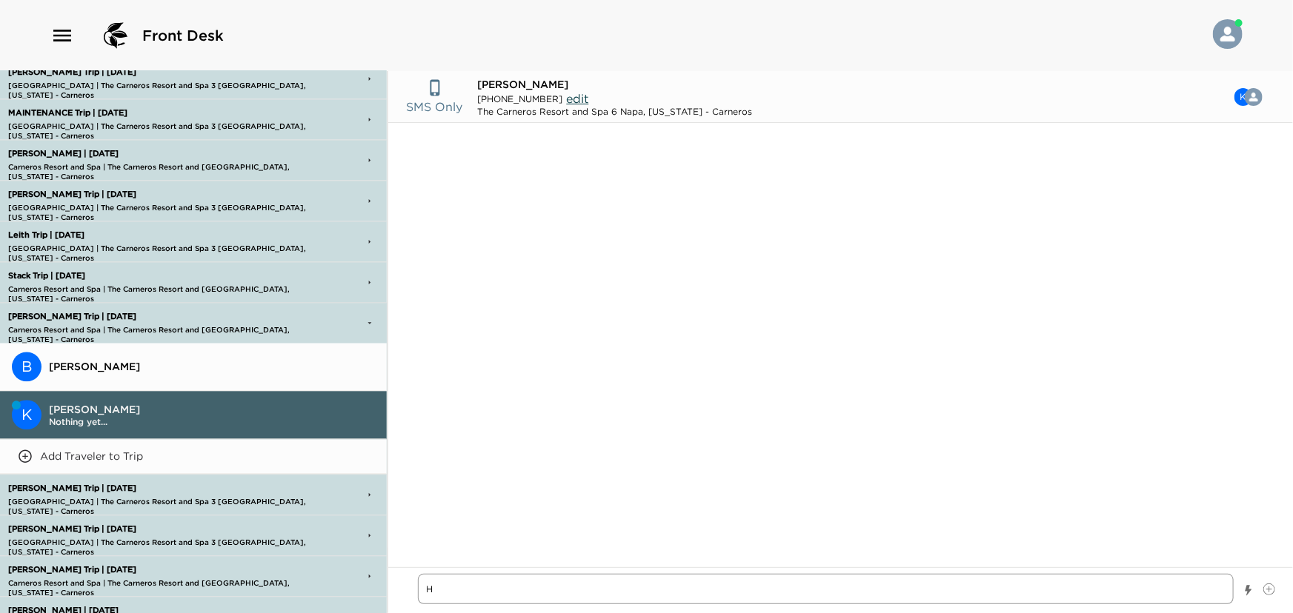
type textarea "Hi"
type textarea "x"
type textarea "Hi"
type textarea "x"
type textarea "Hi K"
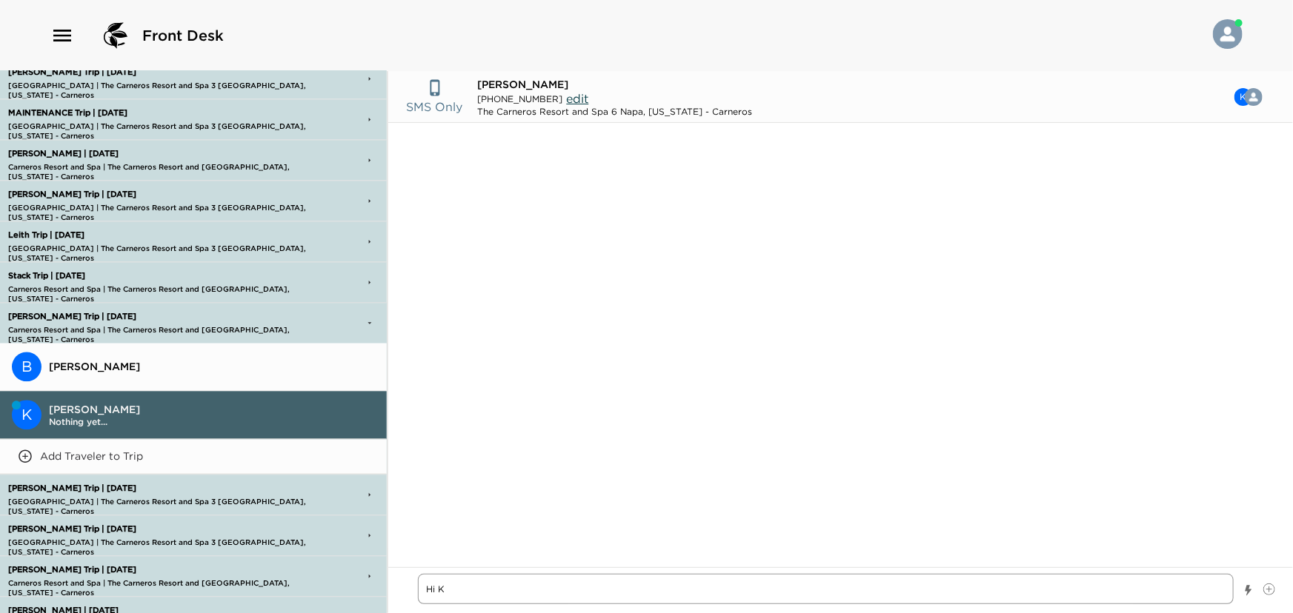
type textarea "x"
type textarea "Hi Kr"
type textarea "x"
type textarea "Hi Kri"
type textarea "x"
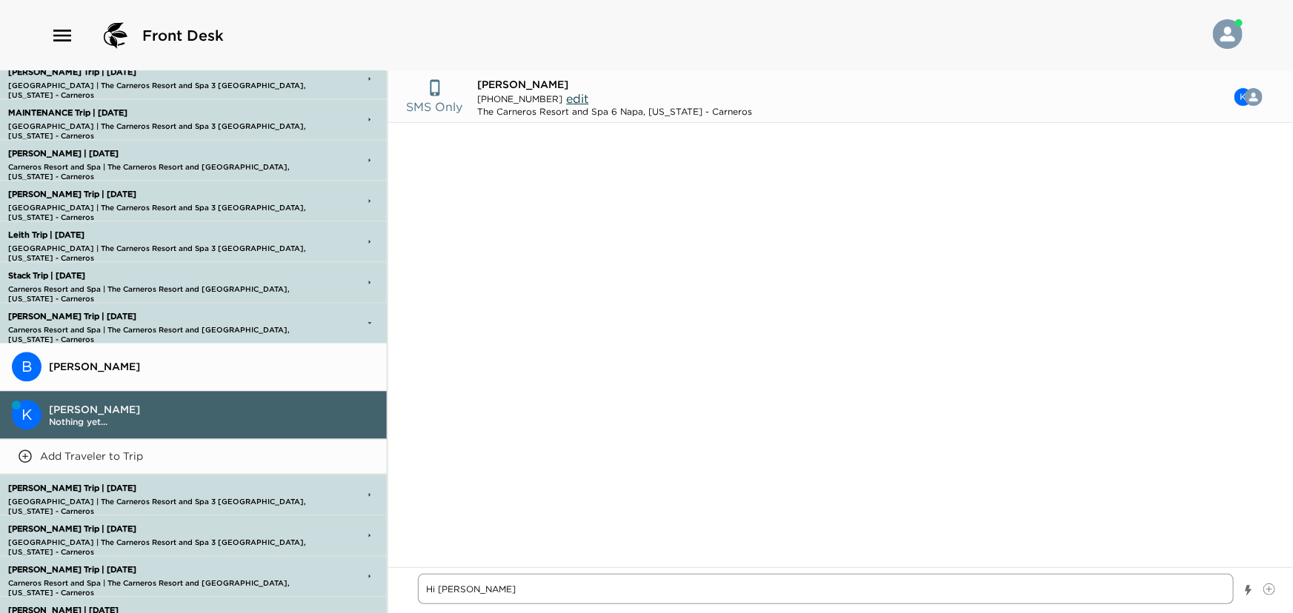
type textarea "Hi Kris"
type textarea "x"
type textarea "Hi Krist"
type textarea "x"
type textarea "Hi Kriste"
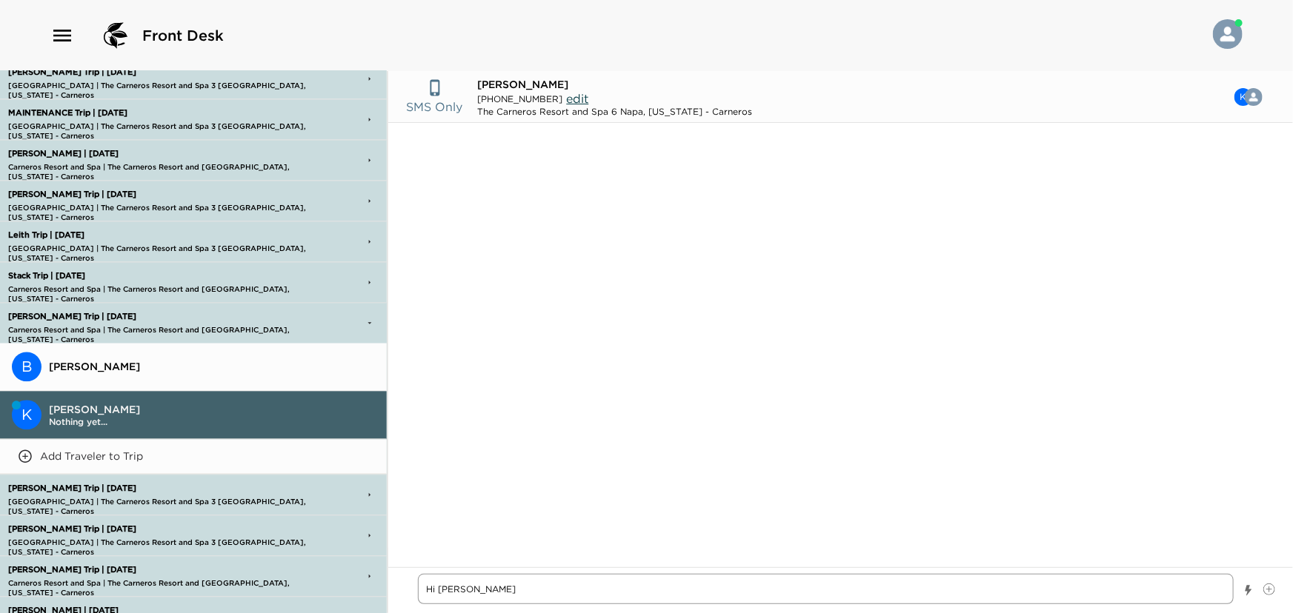
type textarea "x"
type textarea "Hi Kristen"
type textarea "x"
type textarea "Hi Kristen,"
type textarea "x"
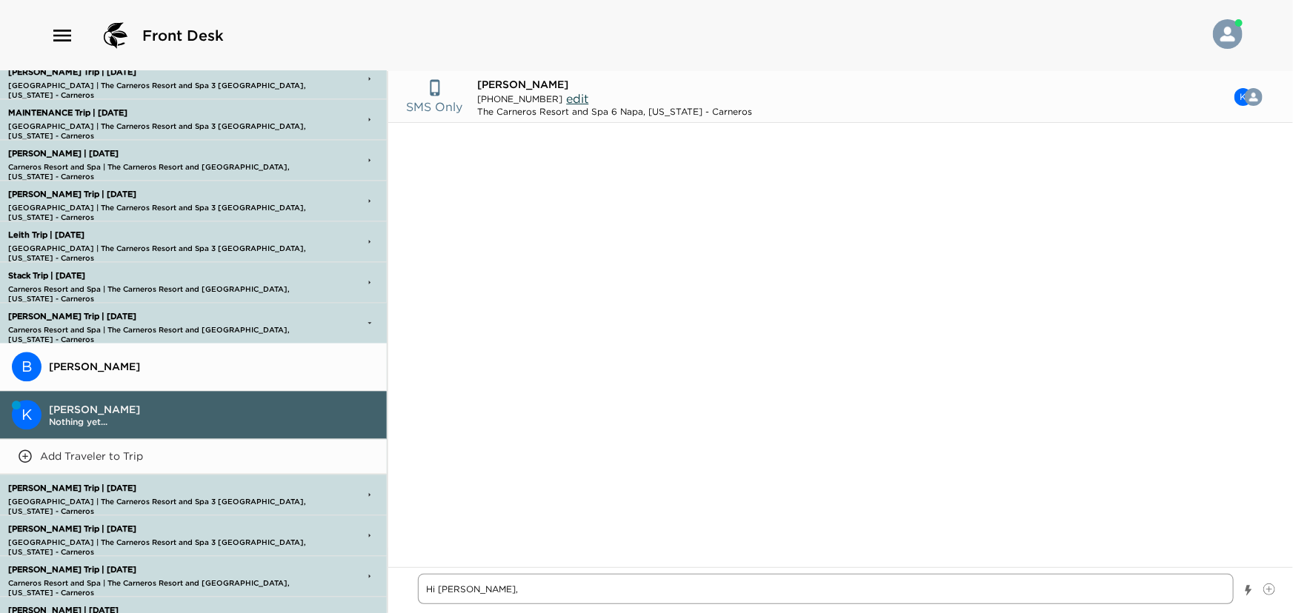
type textarea "Hi Kristen,"
paste textarea "This is the chat line for the Exclusive Concierge Team at Carneros. Please text…"
type textarea "x"
type textarea "Hi Kristen, This is the chat line for the Exclusive Concierge Team at Carneros.…"
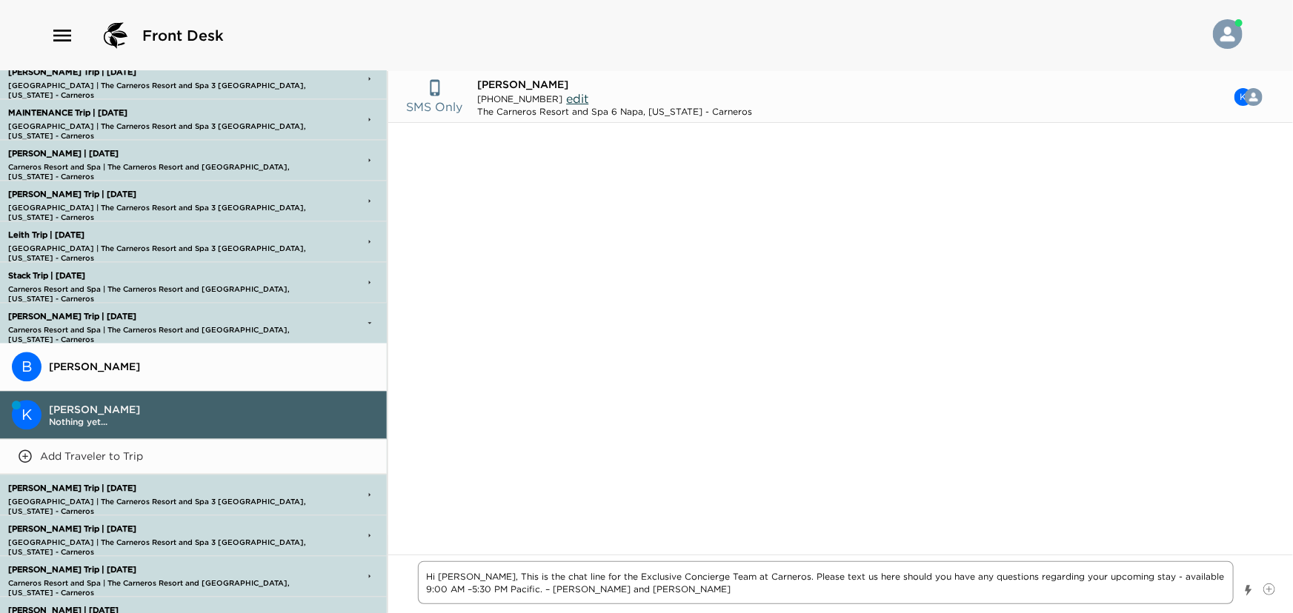
click at [962, 584] on textarea "Hi Kristen, This is the chat line for the Exclusive Concierge Team at Carneros.…" at bounding box center [826, 583] width 816 height 43
type textarea "x"
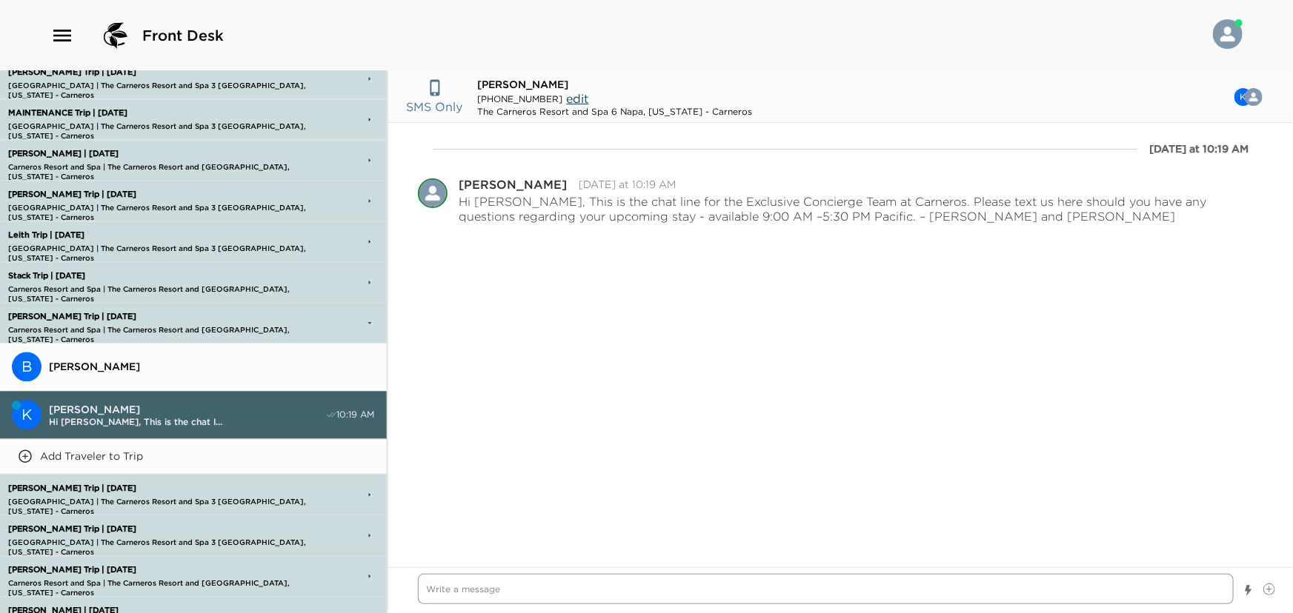
type textarea "x"
type textarea "W"
type textarea "x"
type textarea "We"
type textarea "x"
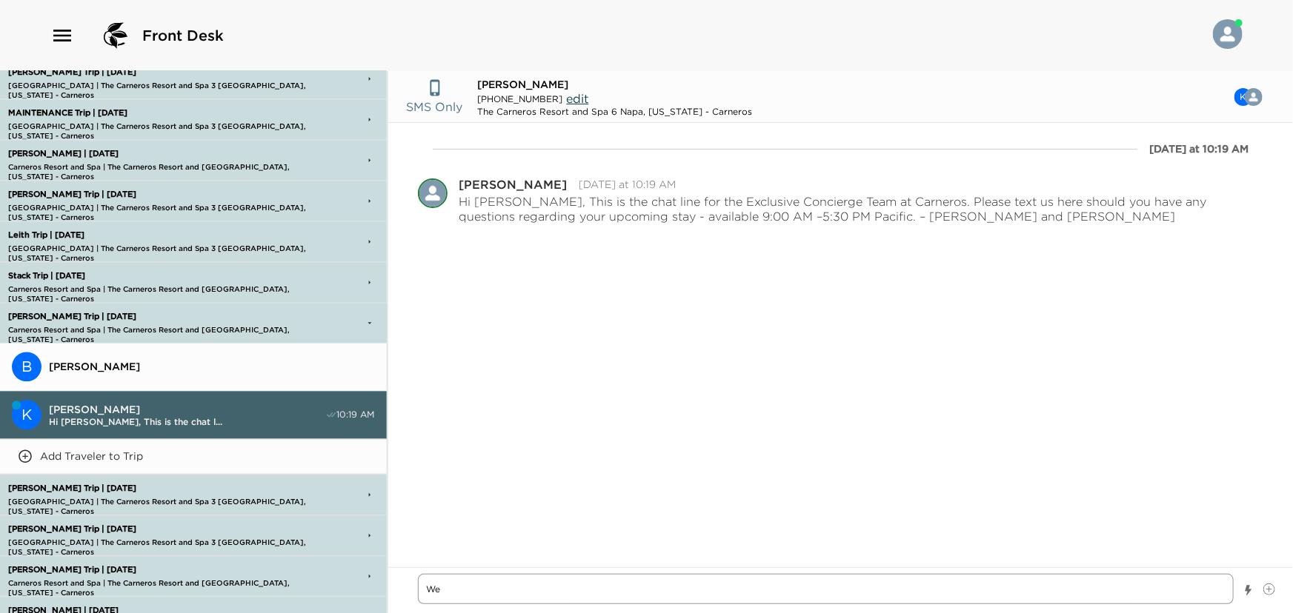
type textarea "We"
type textarea "x"
type textarea "We w"
type textarea "x"
type textarea "We wa"
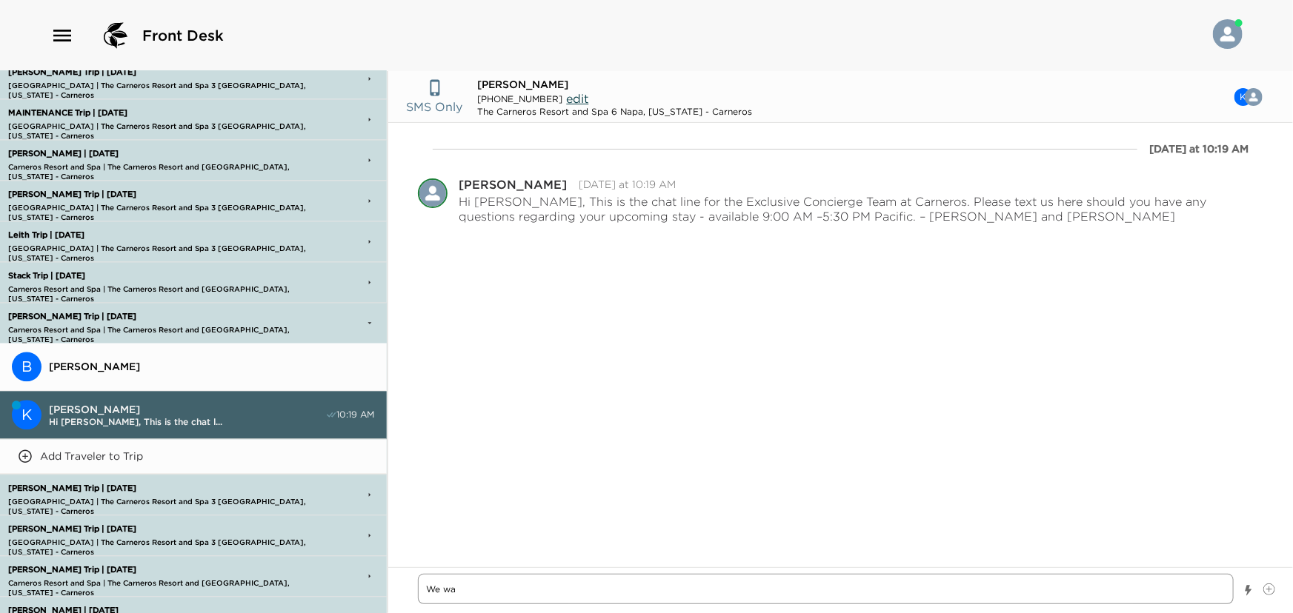
type textarea "x"
type textarea "We wan"
type textarea "x"
type textarea "We want"
type textarea "x"
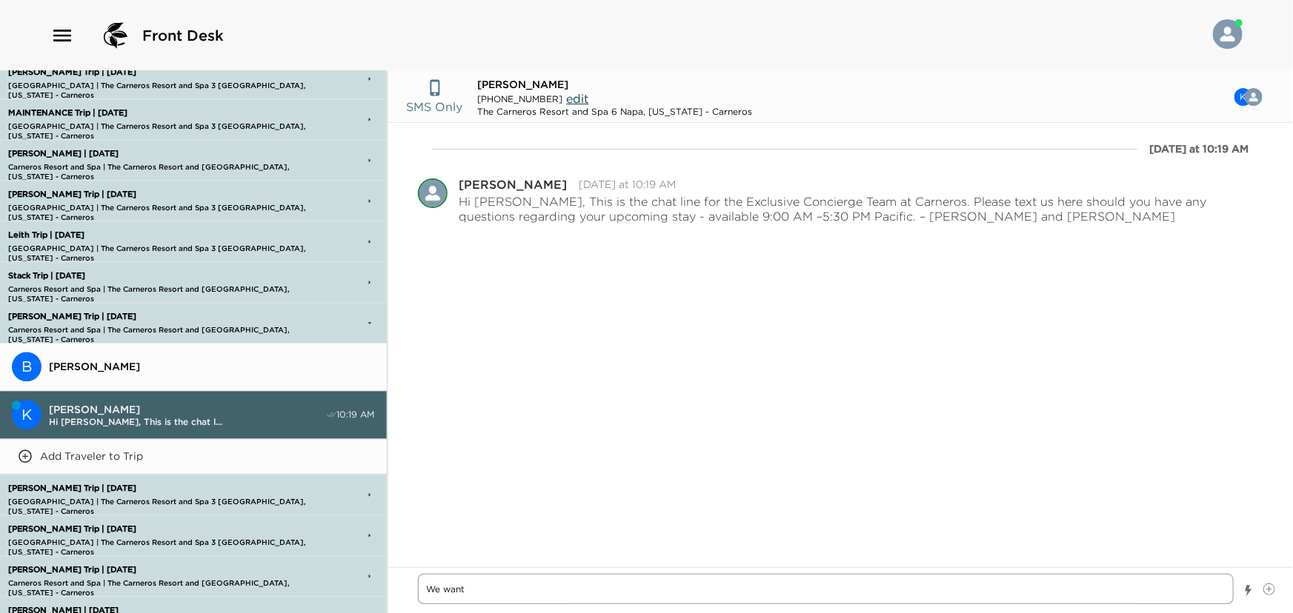
type textarea "We wante"
type textarea "x"
type textarea "We wanted"
type textarea "x"
type textarea "We wanted"
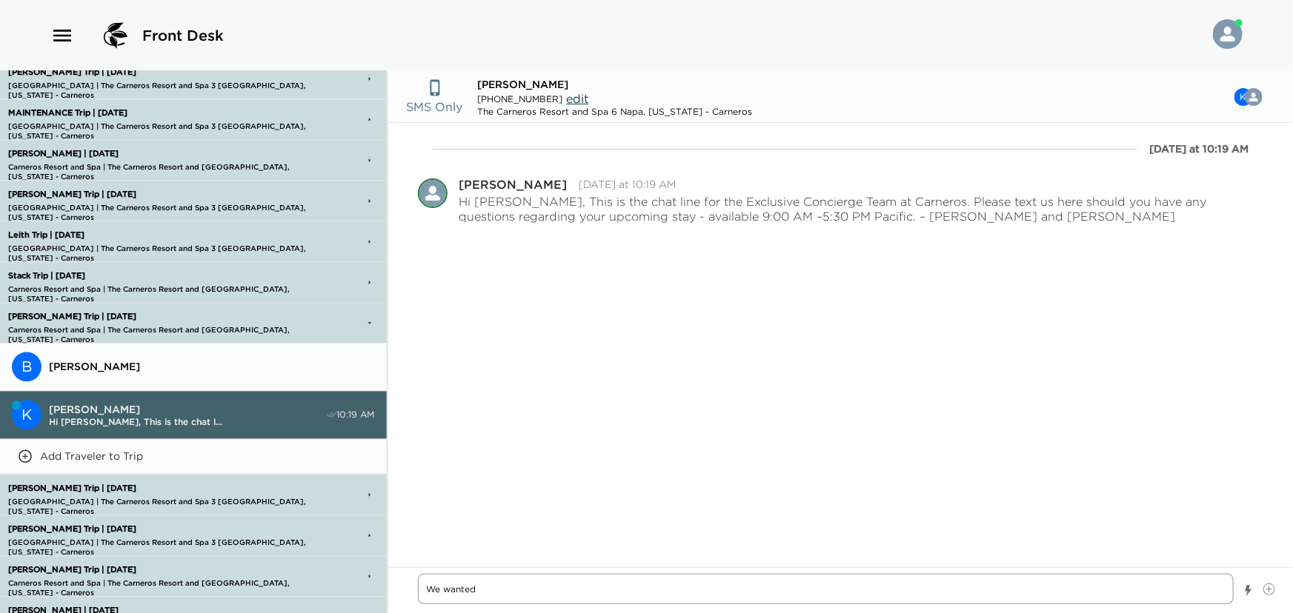
type textarea "x"
type textarea "We wanted t"
type textarea "x"
type textarea "We wanted to"
type textarea "x"
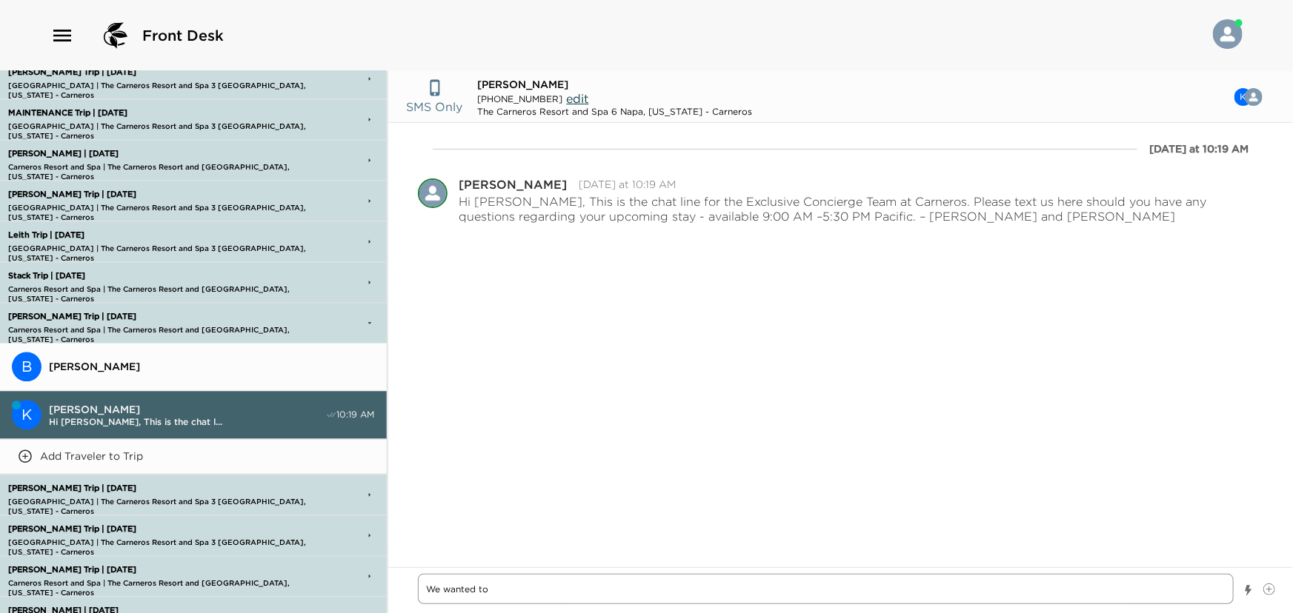
type textarea "We wanted to"
type textarea "x"
type textarea "We wanted to l"
type textarea "x"
type textarea "We wanted to le"
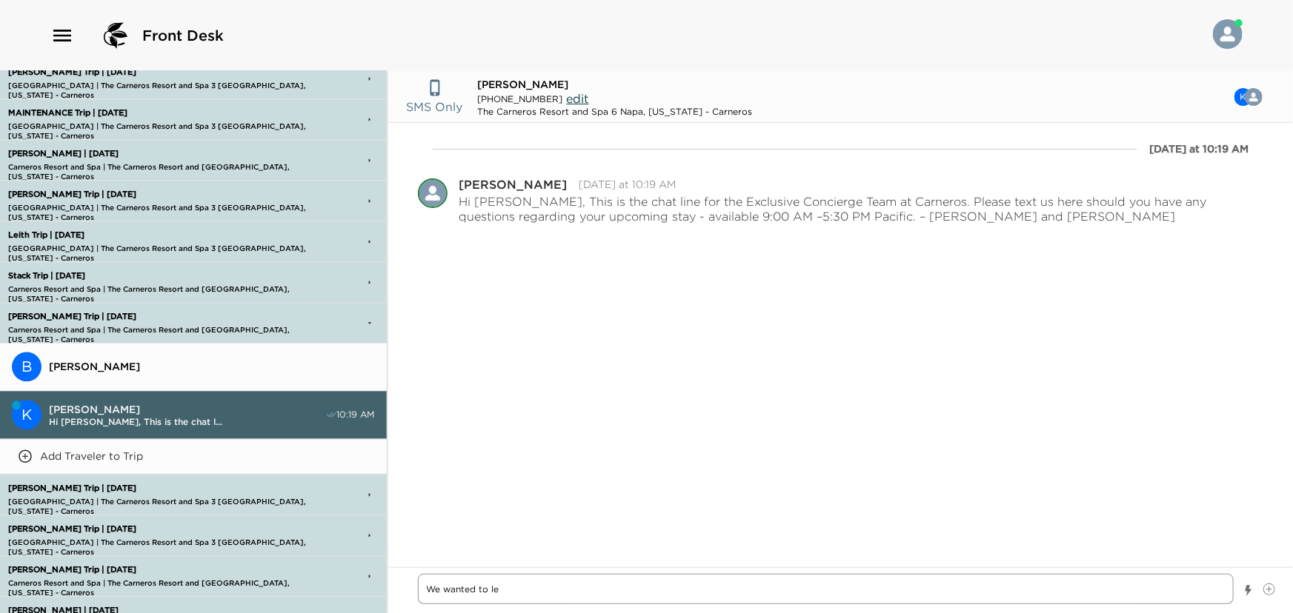
type textarea "x"
type textarea "We wanted to let"
type textarea "x"
type textarea "We wanted to let"
type textarea "x"
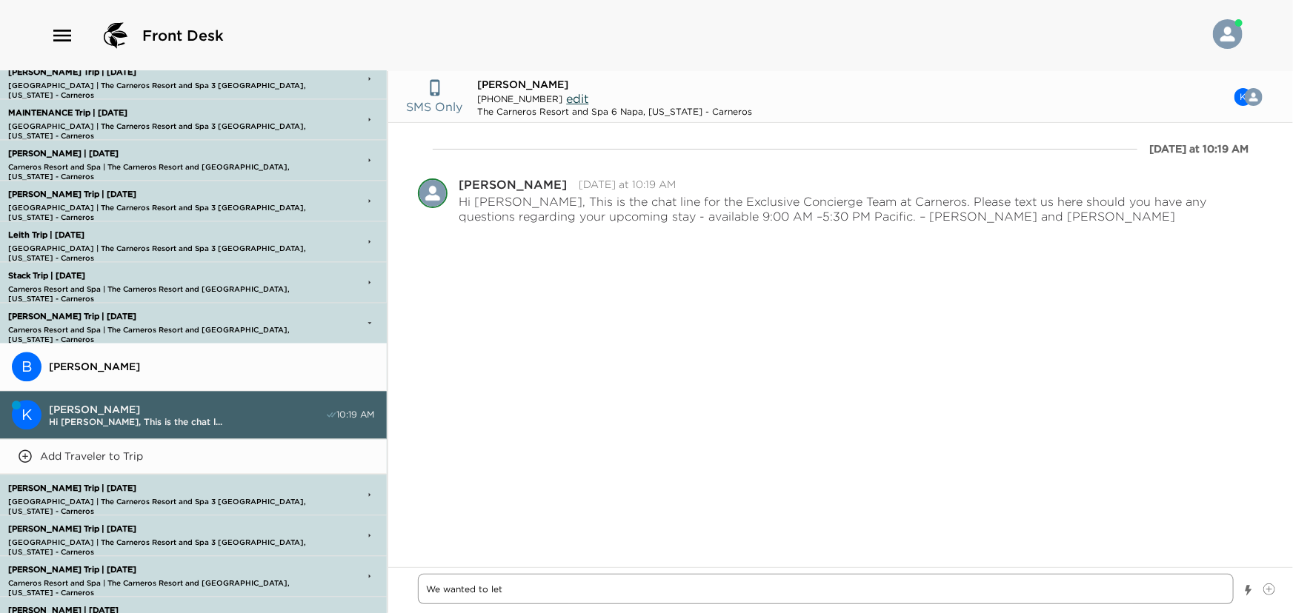
type textarea "We wanted to let y"
type textarea "x"
type textarea "We wanted to let yo"
type textarea "x"
type textarea "We wanted to let you"
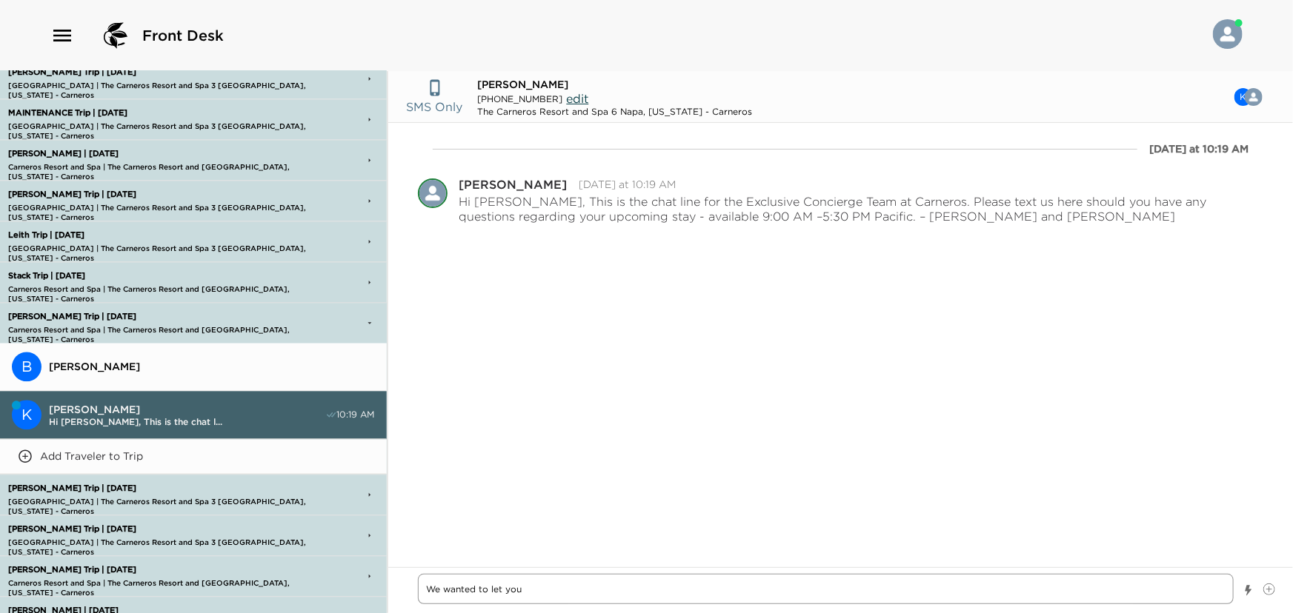
type textarea "x"
type textarea "We wanted to let you"
type textarea "x"
type textarea "We wanted to let you k"
type textarea "x"
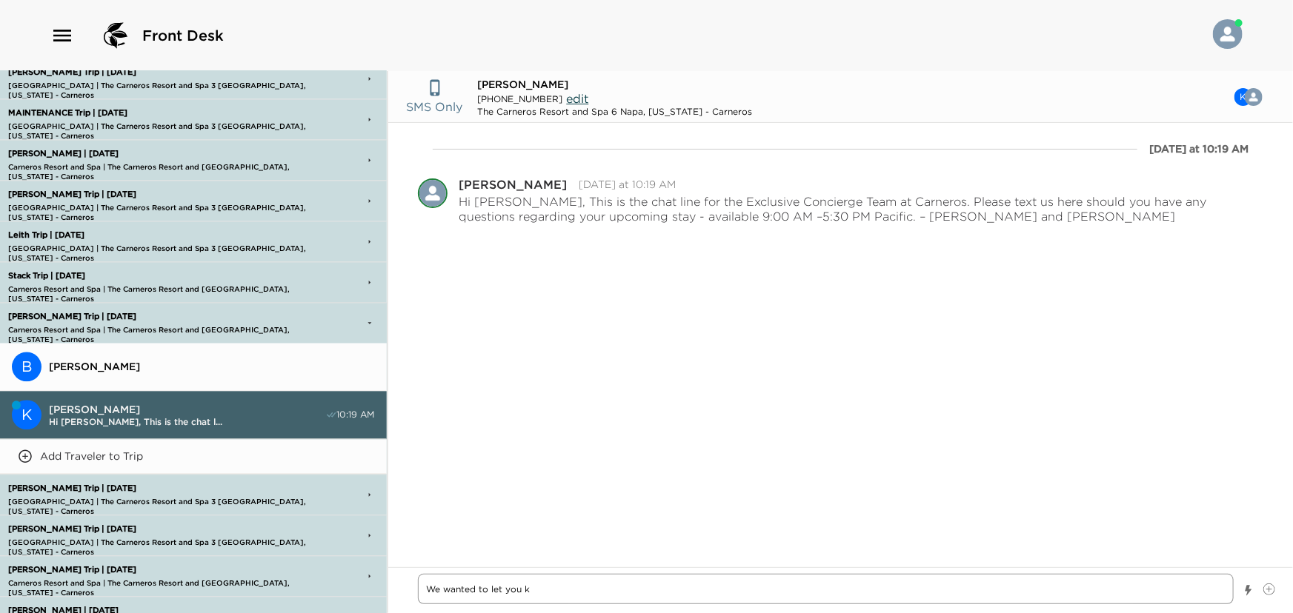
type textarea "We wanted to let you kn"
type textarea "x"
type textarea "We wanted to let you kno"
type textarea "x"
type textarea "We wanted to let you know"
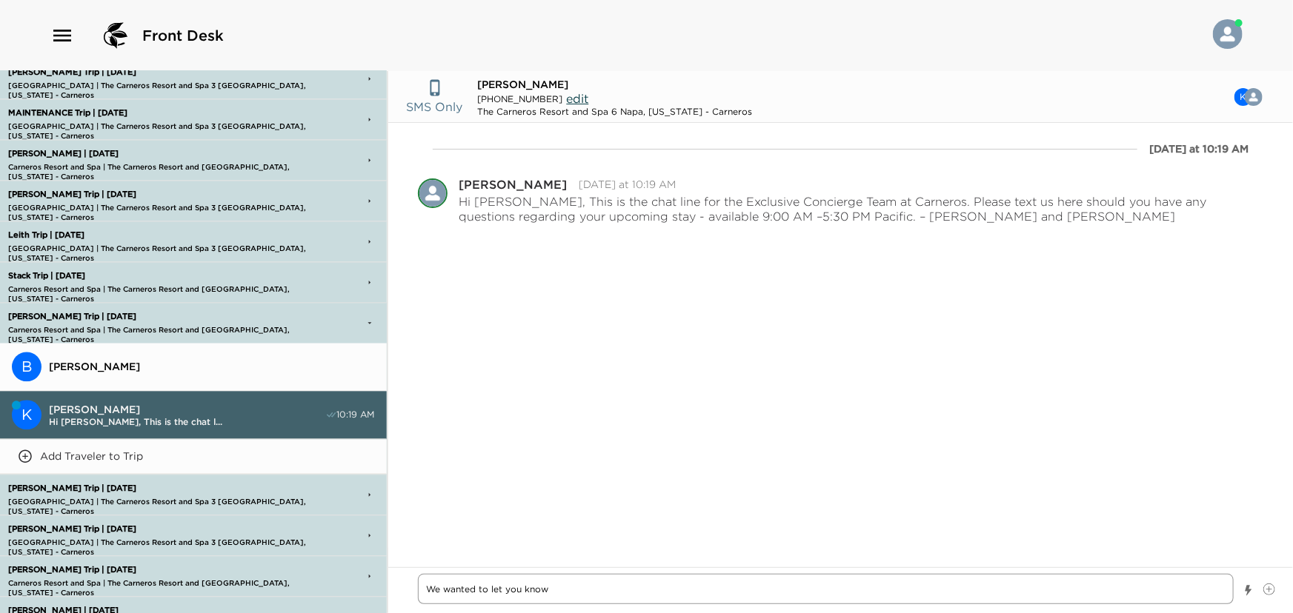
type textarea "x"
type textarea "We wanted to let you know"
type textarea "x"
type textarea "We wanted to let you know w"
type textarea "x"
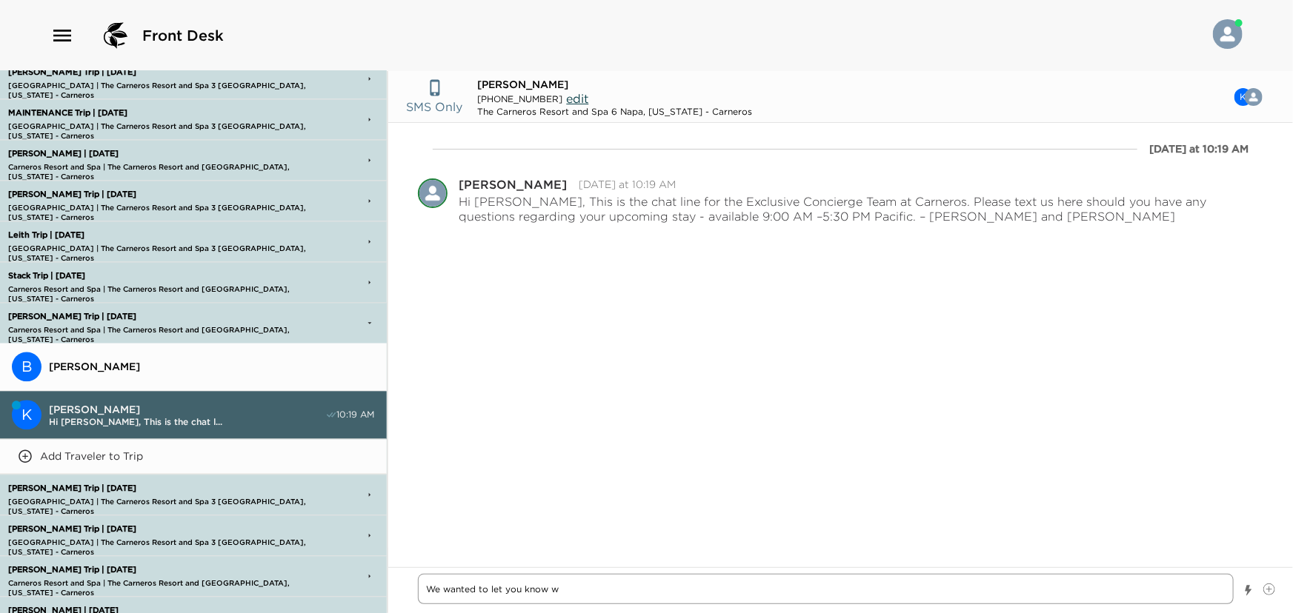
type textarea "We wanted to let you know we"
type textarea "x"
type textarea "We wanted to let you know we"
type textarea "x"
type textarea "We wanted to let you know we s"
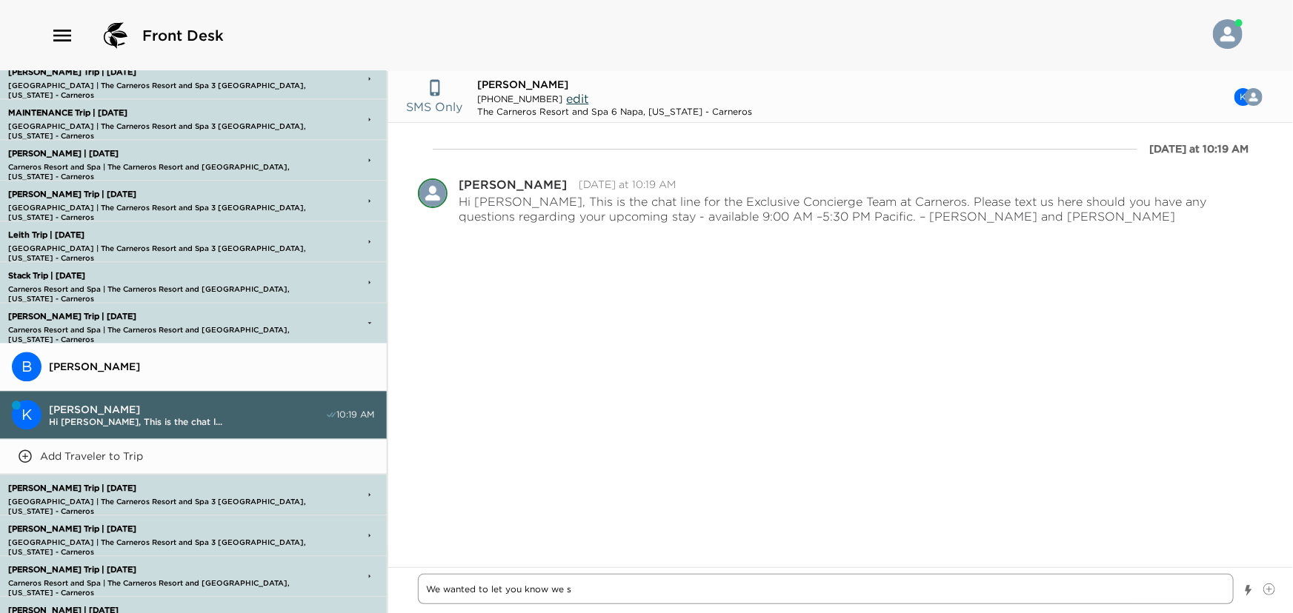
type textarea "x"
type textarea "We wanted to let you know we st"
type textarea "x"
type textarea "We wanted to let you know we str"
type textarea "x"
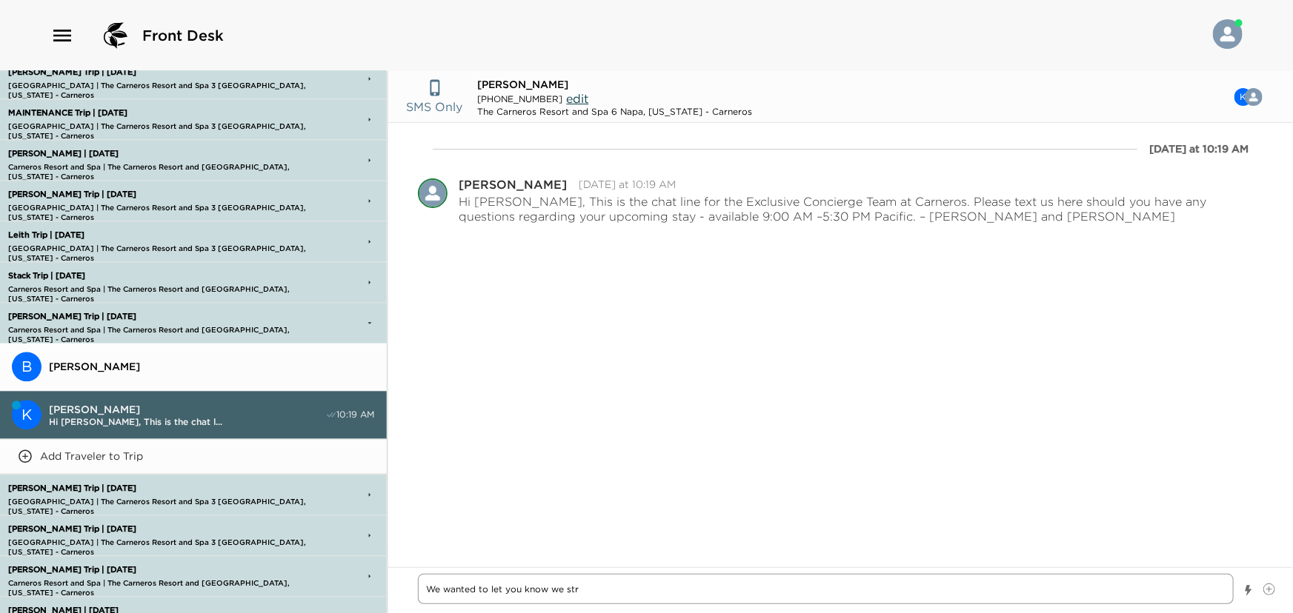
type textarea "We wanted to let you know we stru"
type textarea "x"
type textarea "We wanted to let you know we struc"
type textarea "x"
type textarea "We wanted to let you know we struck"
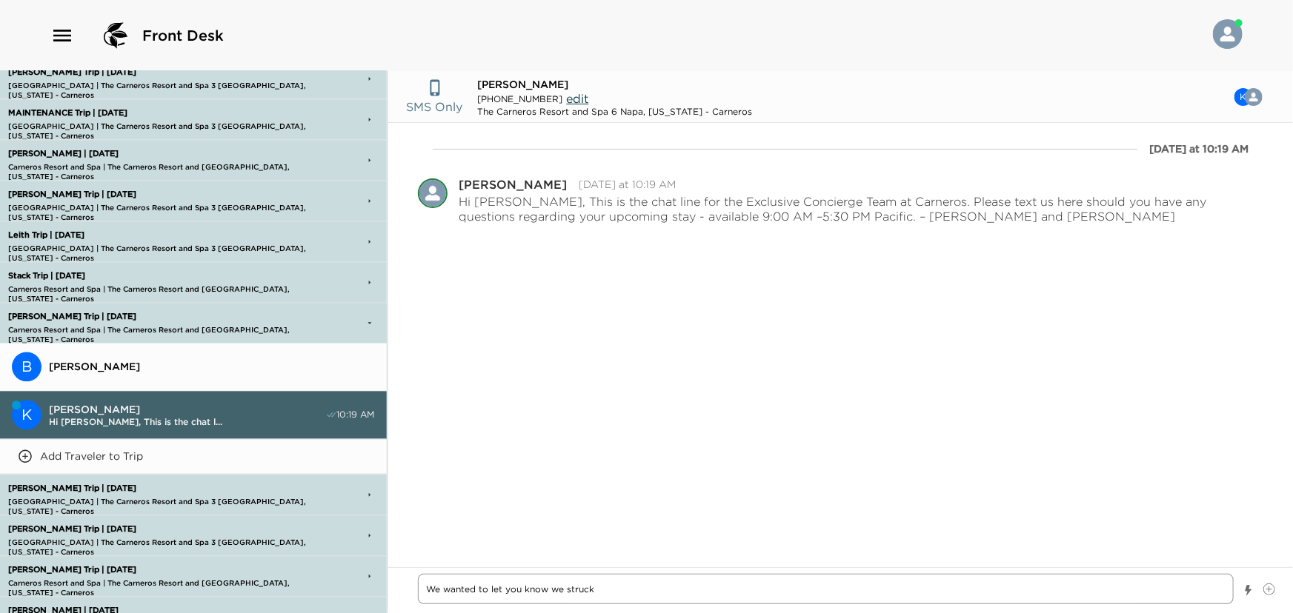
type textarea "x"
type textarea "We wanted to let you know we struck"
type textarea "x"
type textarea "We wanted to let you know we struck o"
type textarea "x"
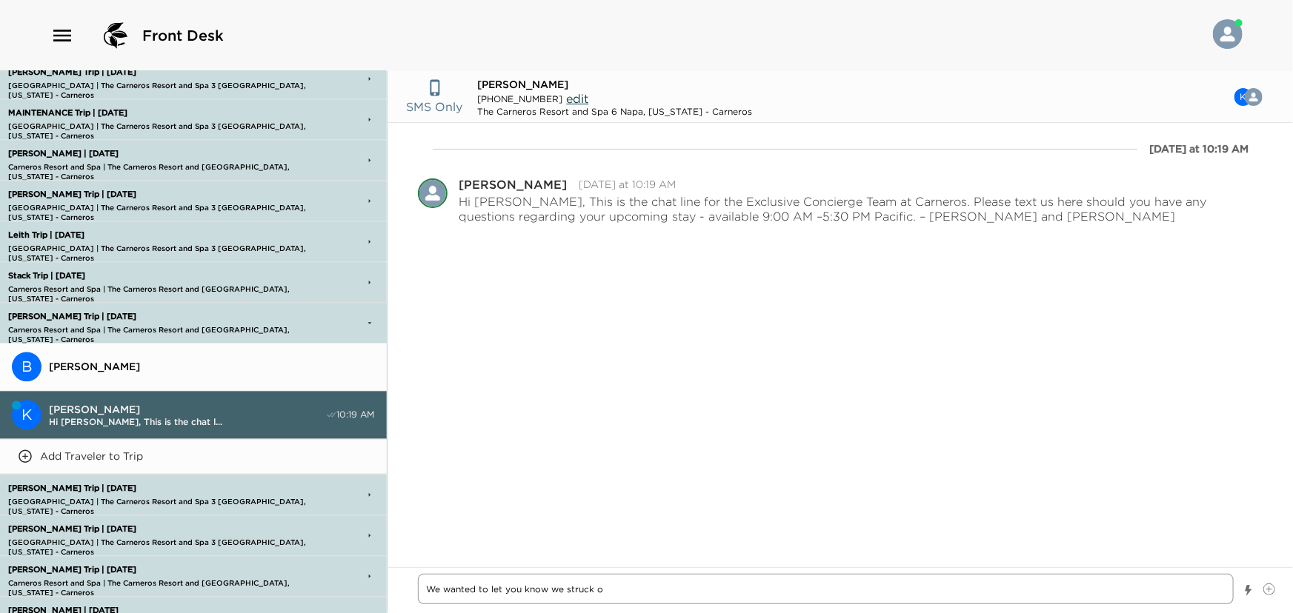
type textarea "We wanted to let you know we struck ou"
type textarea "x"
type textarea "We wanted to let you know we struck out"
type textarea "x"
type textarea "We wanted to let you know we struck out"
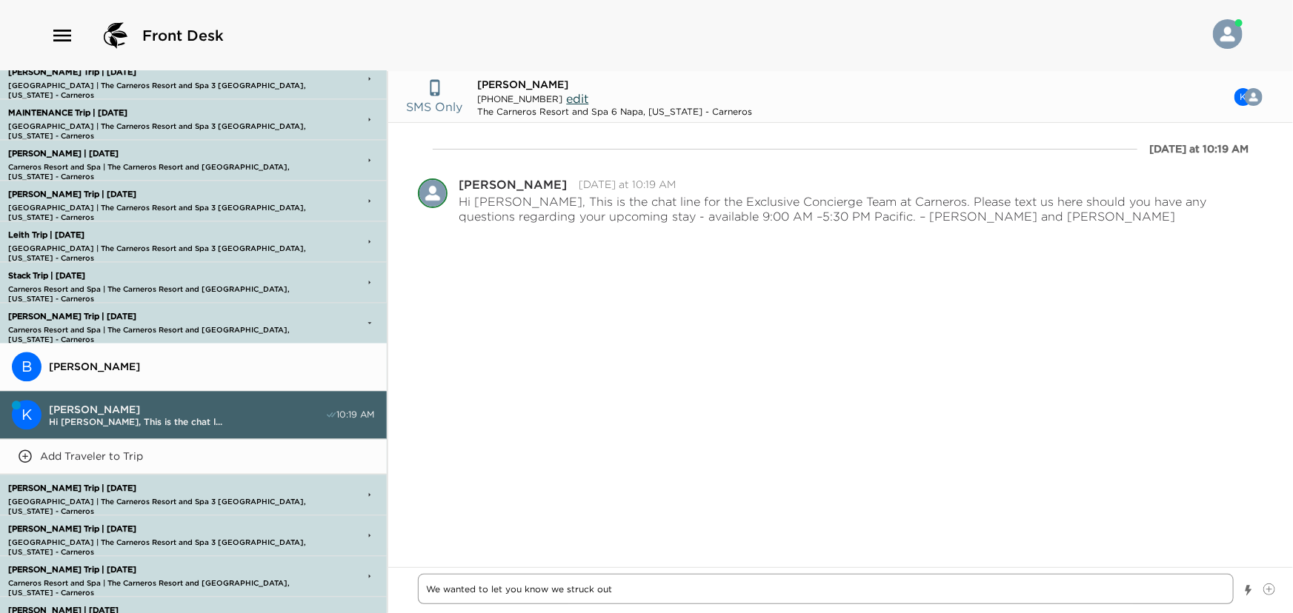
type textarea "x"
type textarea "We wanted to let you know we struck out w"
type textarea "x"
type textarea "We wanted to let you know we struck out wi"
type textarea "x"
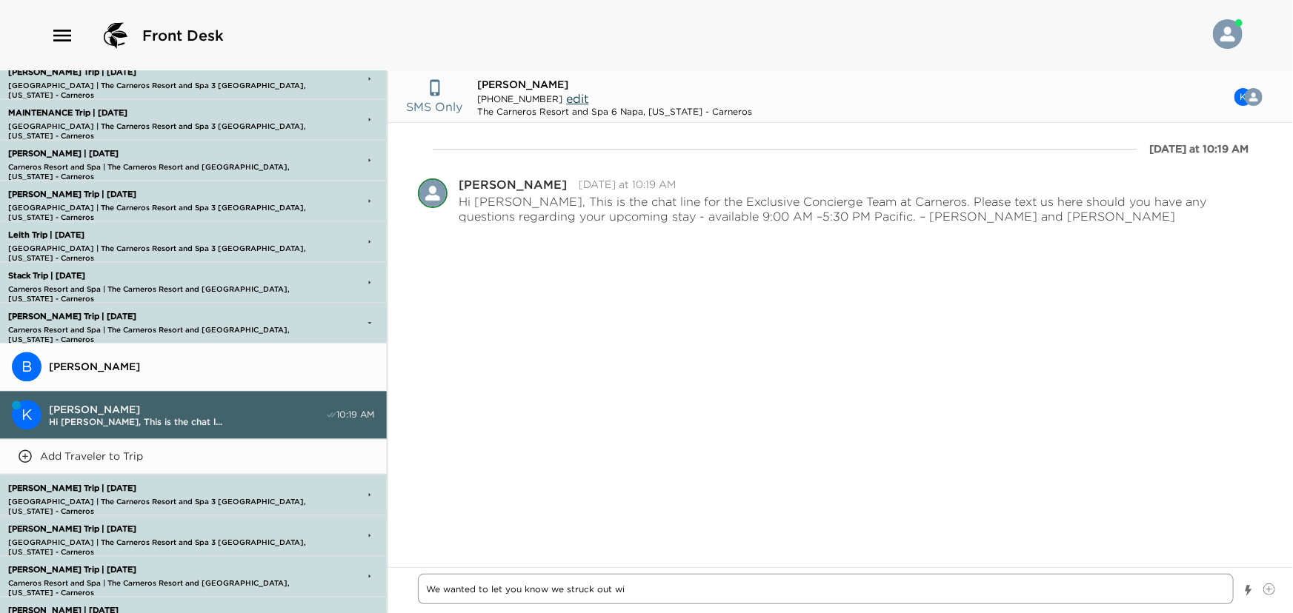
type textarea "We wanted to let you know we struck out wit"
type textarea "x"
type textarea "We wanted to let you know we struck out with"
type textarea "x"
type textarea "We wanted to let you know we struck out with"
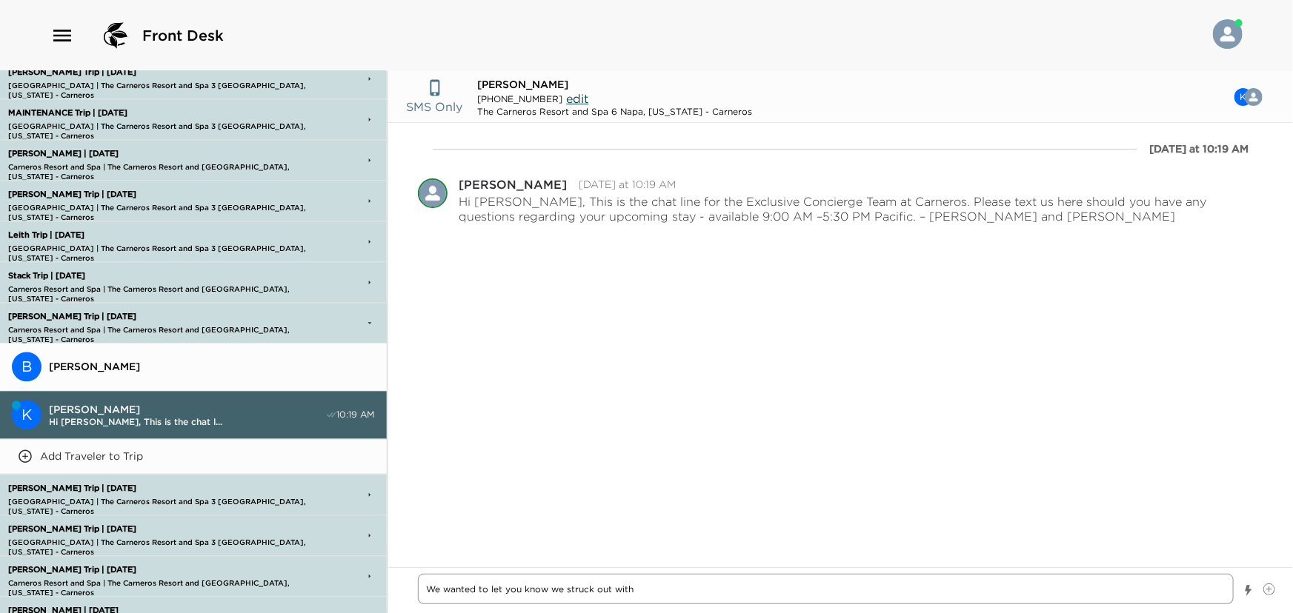
type textarea "x"
type textarea "We wanted to let you know we struck out with t"
type textarea "x"
type textarea "We wanted to let you know we struck out with th"
type textarea "x"
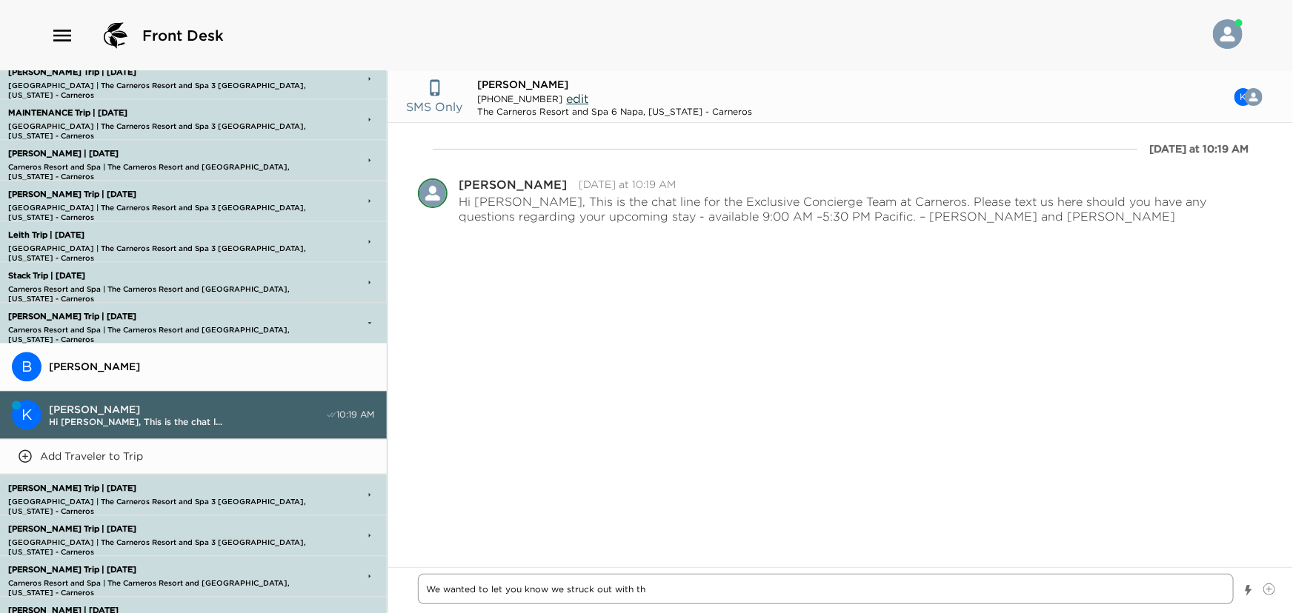
type textarea "We wanted to let you know we struck out with the"
type textarea "x"
type textarea "We wanted to let you know we struck out with the"
type textarea "x"
type textarea "We wanted to let you know we struck out with the F"
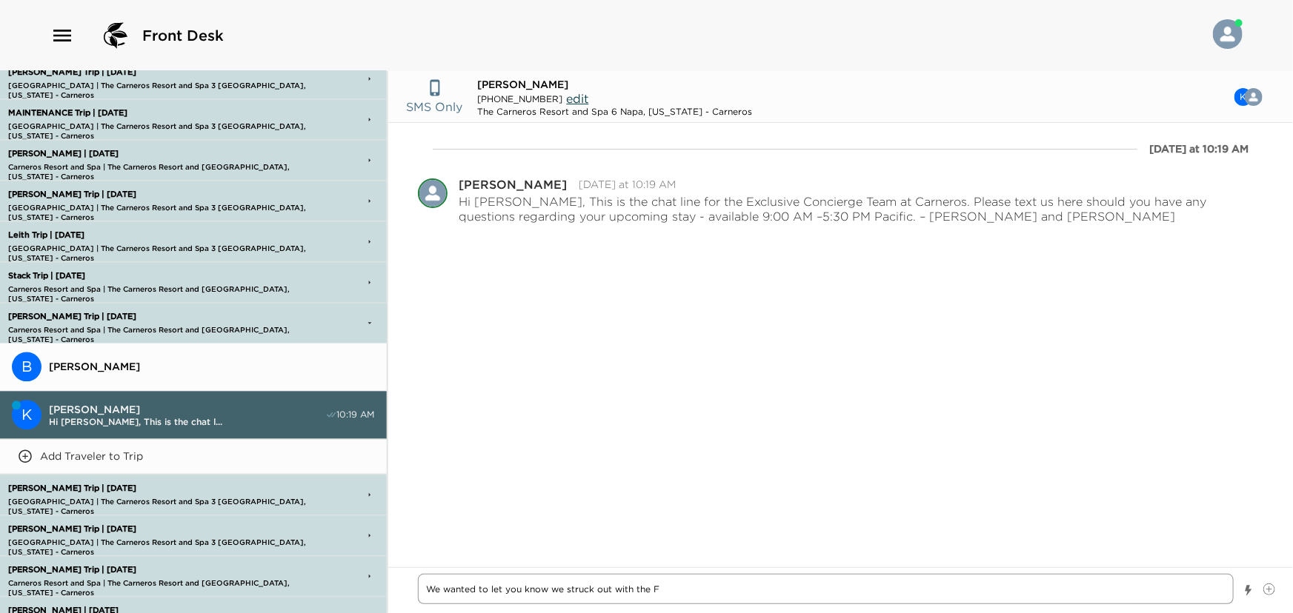
type textarea "x"
type textarea "We wanted to let you know we struck out with the Fr"
type textarea "x"
type textarea "We wanted to let you know we struck out with the Fre"
type textarea "x"
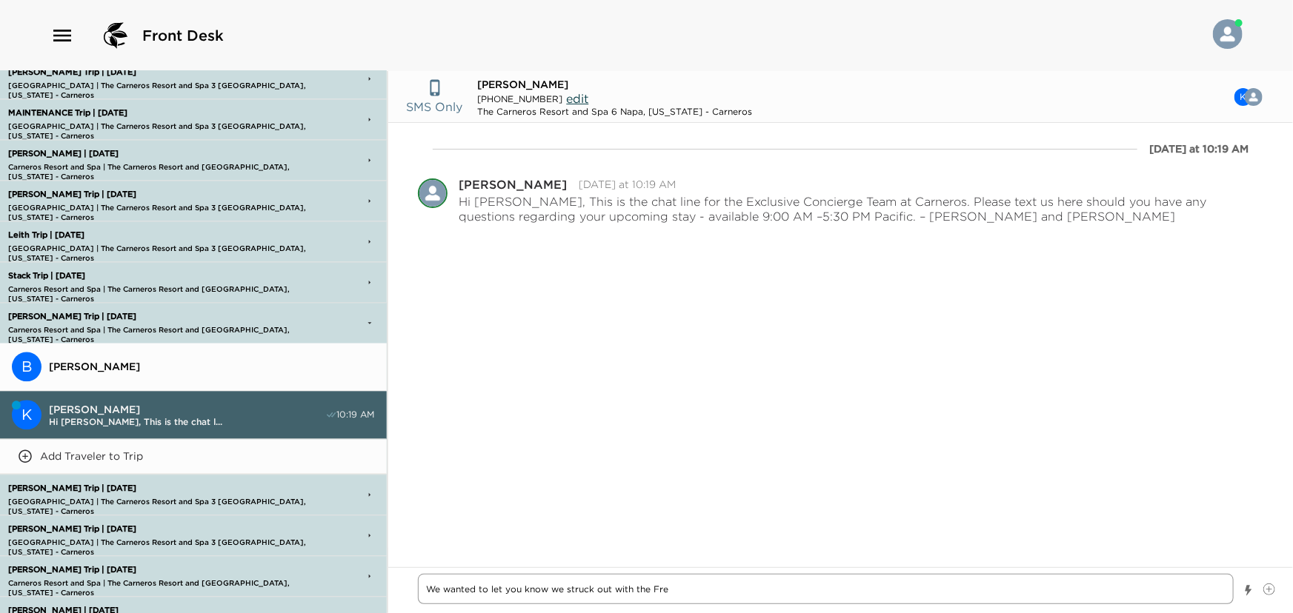
type textarea "We wanted to let you know we struck out with the Fren"
type textarea "x"
type textarea "We wanted to let you know we struck out with the Frenc"
type textarea "x"
type textarea "We wanted to let you know we struck out with the French"
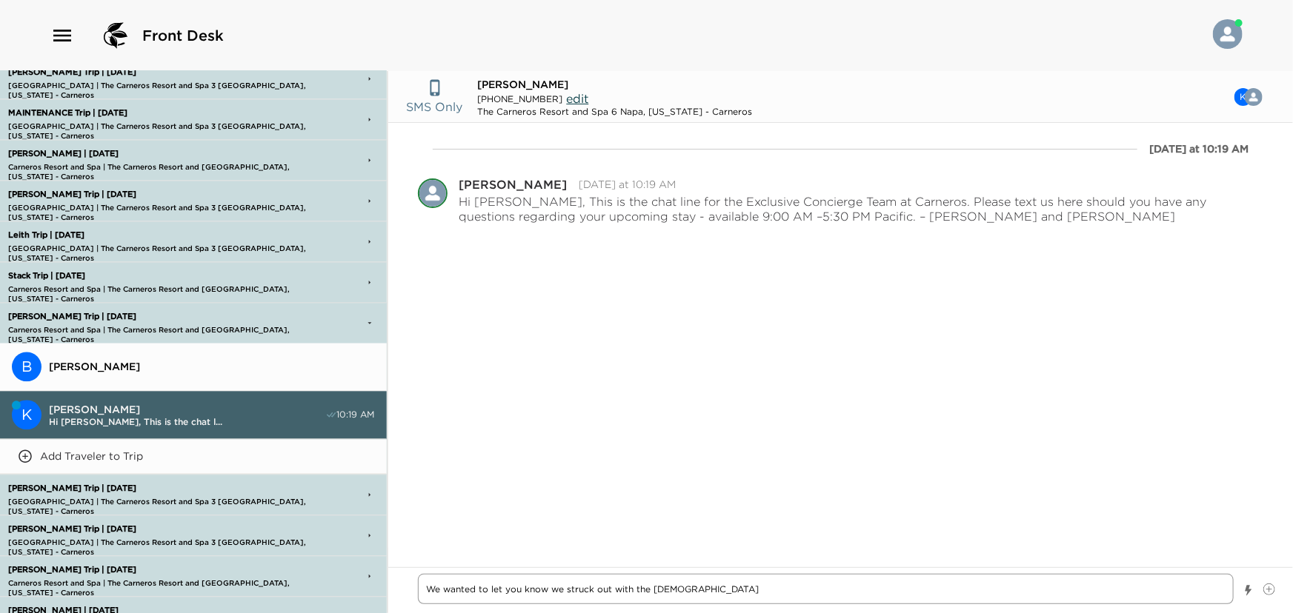
type textarea "x"
type textarea "We wanted to let you know we struck out with the French"
type textarea "x"
type textarea "We wanted to let you know we struck out with the French L"
type textarea "x"
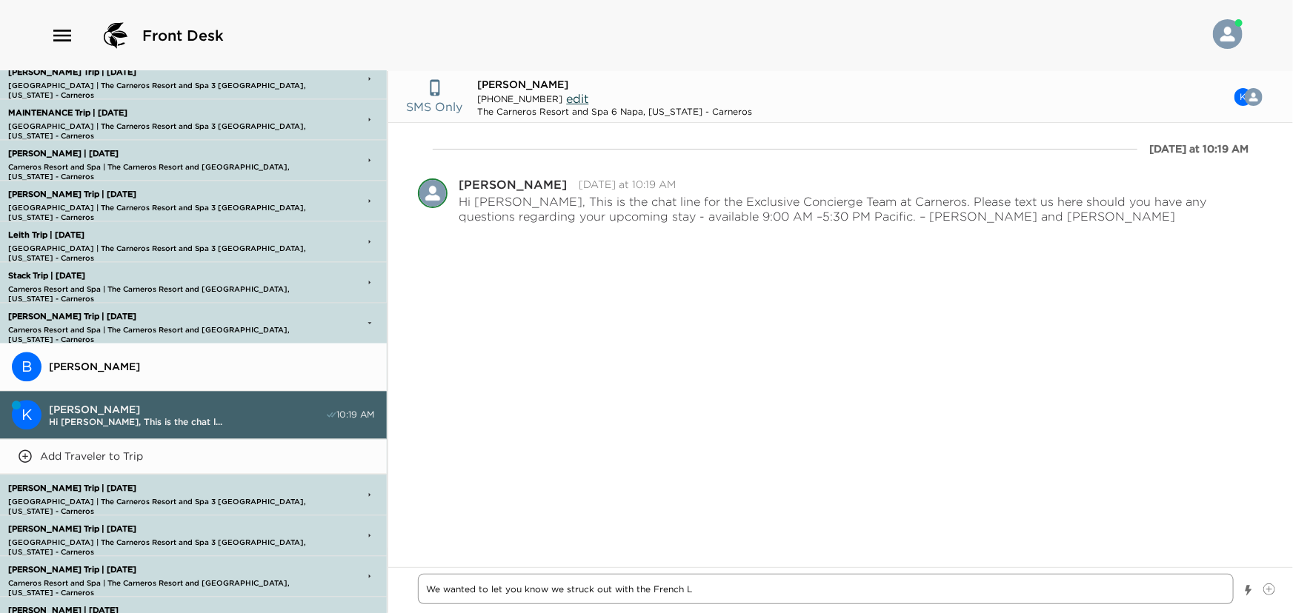
type textarea "We wanted to let you know we struck out with the French La"
type textarea "x"
type textarea "We wanted to let you know we struck out with the French Lau"
type textarea "x"
type textarea "We wanted to let you know we struck out with the French Laun"
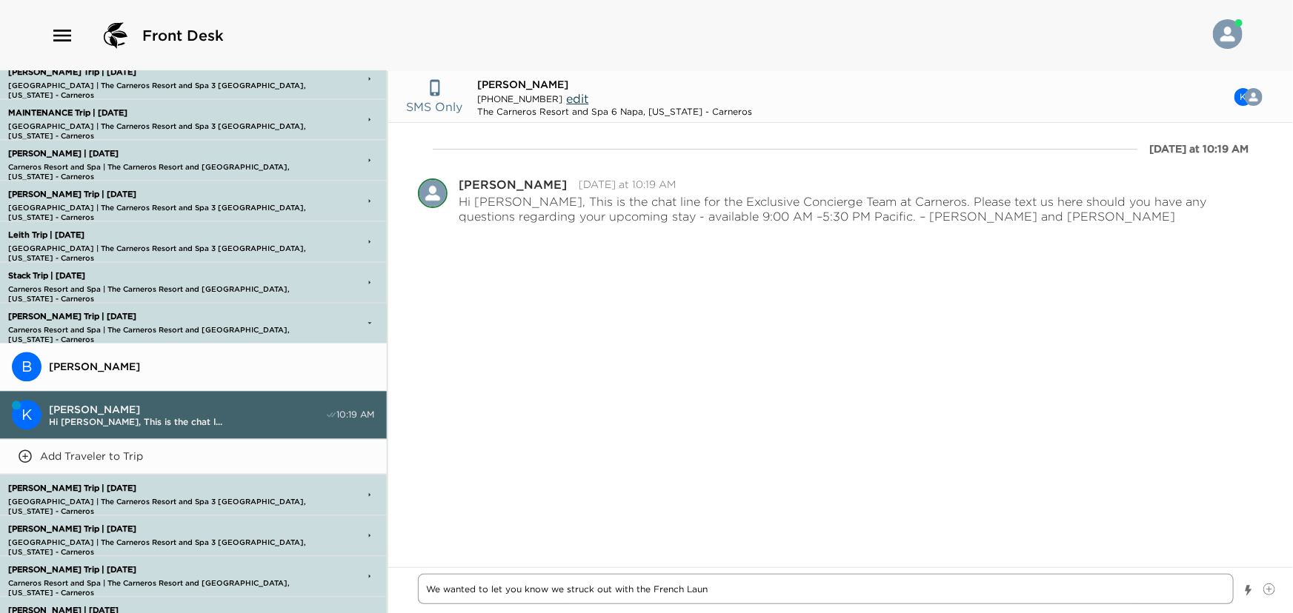
type textarea "x"
type textarea "We wanted to let you know we struck out with the French Laund"
type textarea "x"
type textarea "We wanted to let you know we struck out with the French Laundr"
type textarea "x"
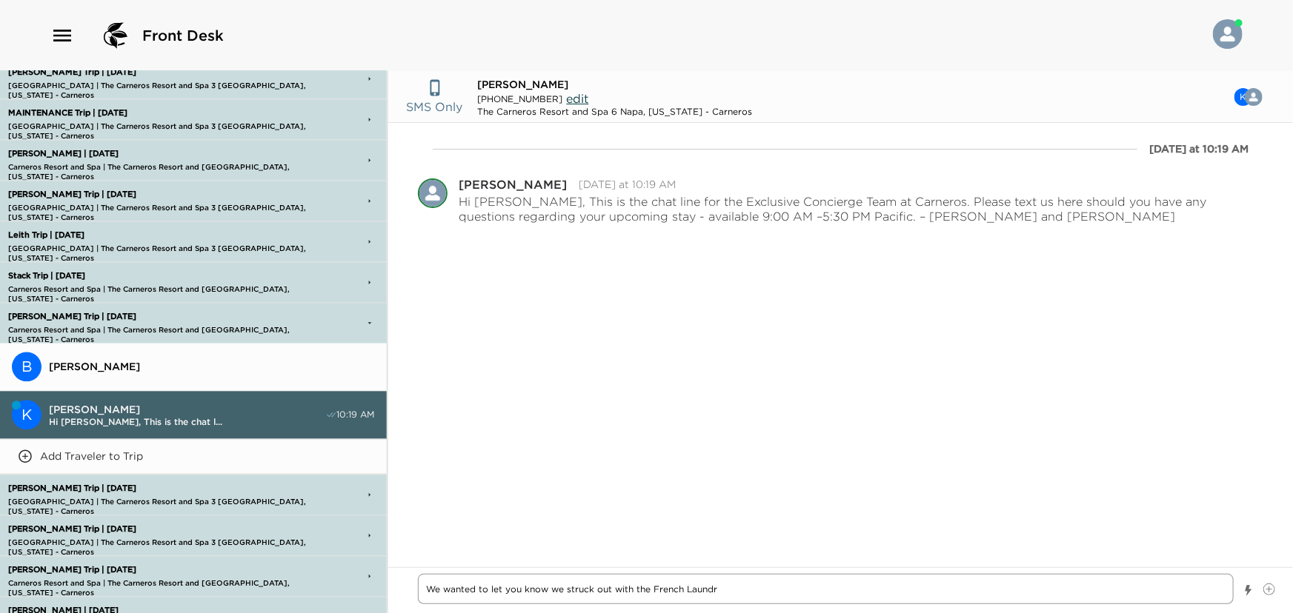
type textarea "We wanted to let you know we struck out with the French Laundry"
type textarea "x"
type textarea "We wanted to let you know we struck out with the French Laundry"
type textarea "x"
type textarea "We wanted to let you know we struck out with the French Laundry o"
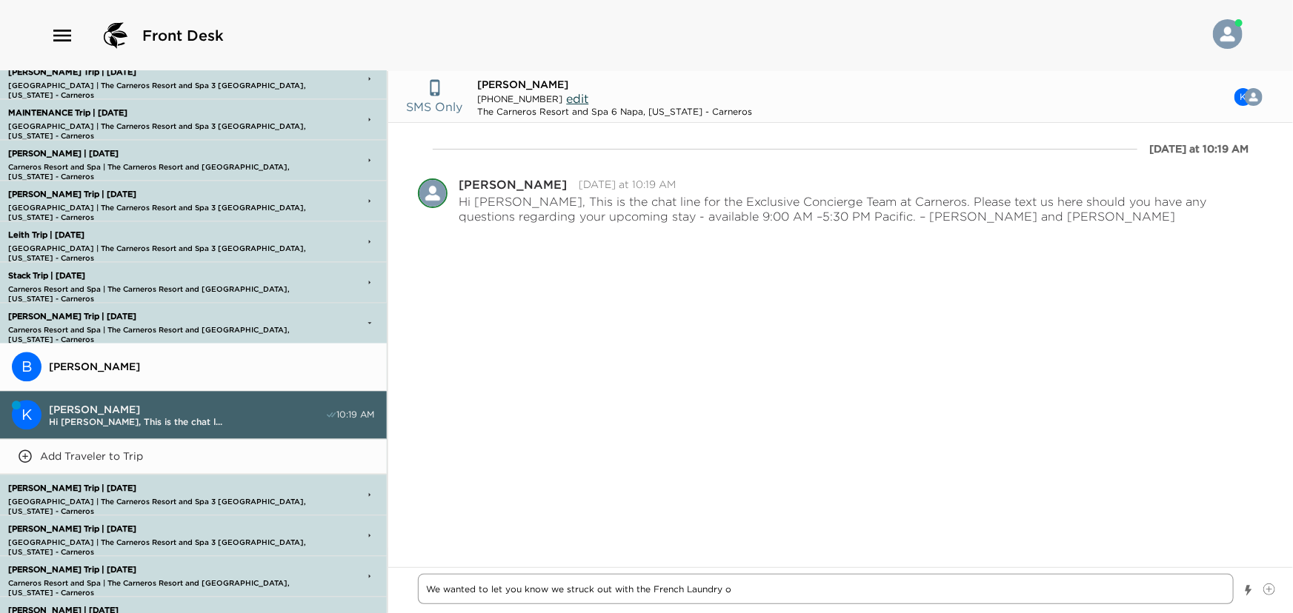
type textarea "x"
type textarea "We wanted to let you know we struck out with the French Laundry ov"
type textarea "x"
type textarea "We wanted to let you know we struck out with the French Laundry ove"
type textarea "x"
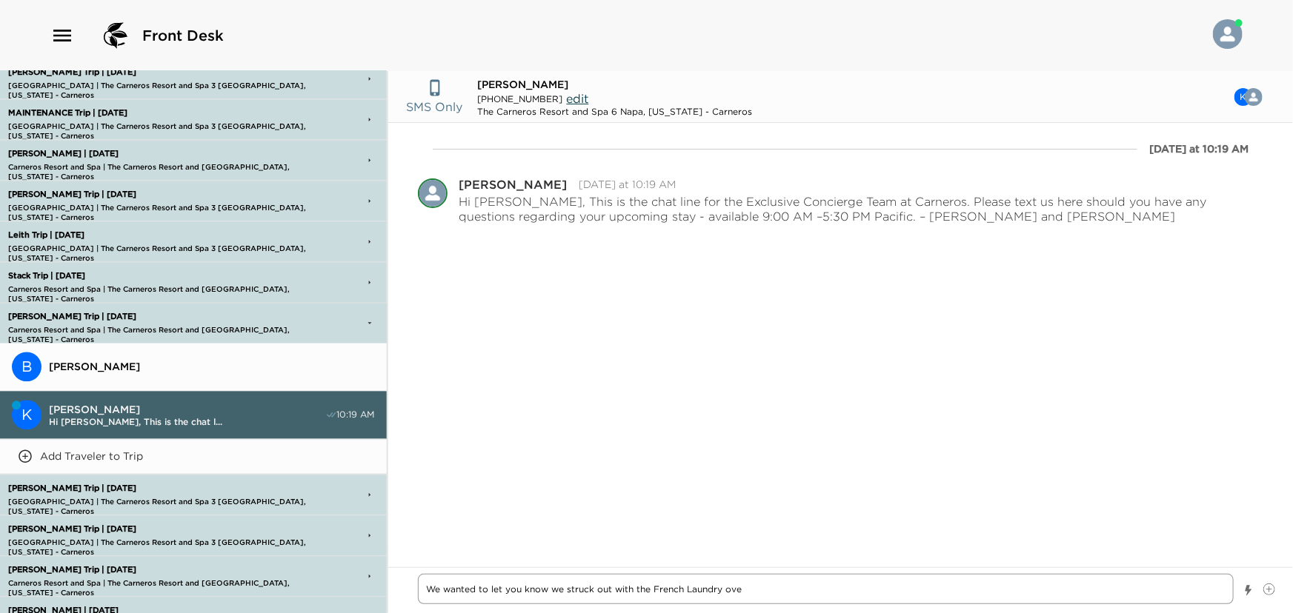
type textarea "We wanted to let you know we struck out with the French Laundry over"
type textarea "x"
type textarea "We wanted to let you know we struck out with the French Laundry over"
type textarea "x"
type textarea "We wanted to let you know we struck out with the French Laundry over y"
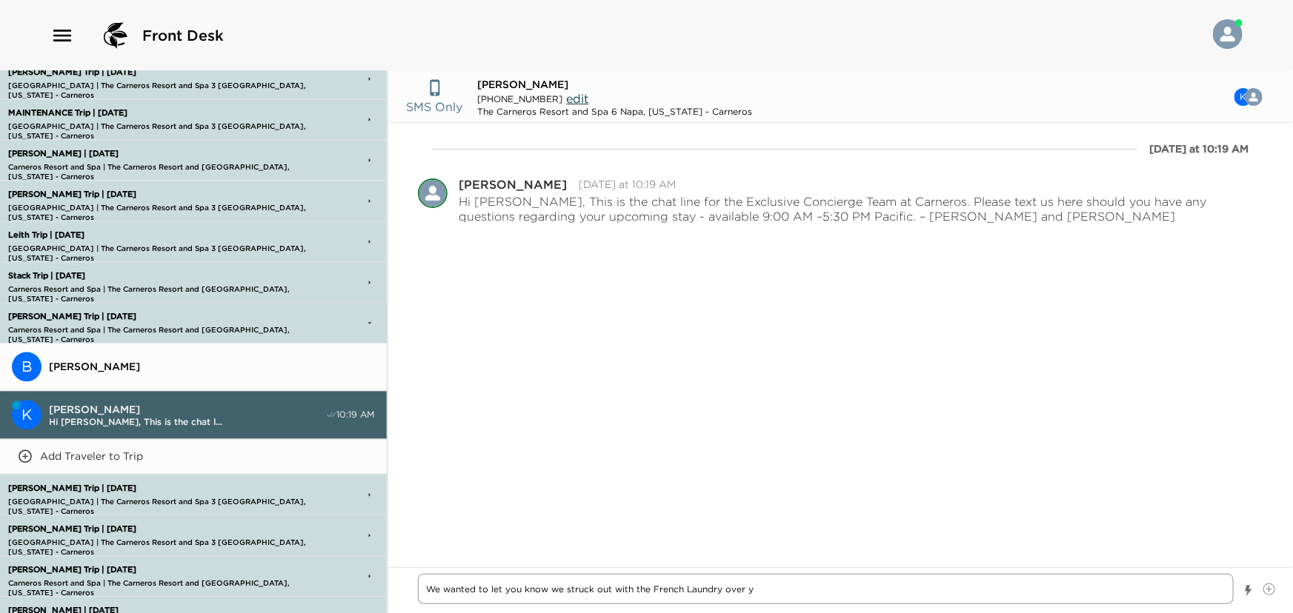
type textarea "x"
type textarea "We wanted to let you know we struck out with the French Laundry over yo"
type textarea "x"
type textarea "We wanted to let you know we struck out with the French Laundry over you"
type textarea "x"
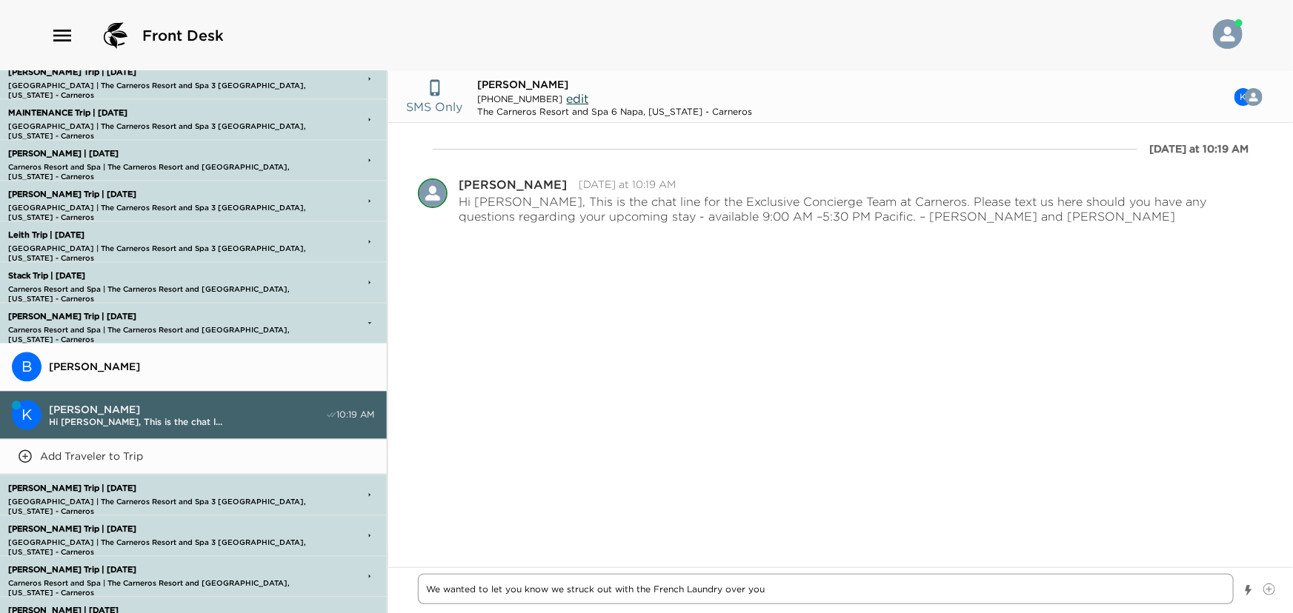
type textarea "We wanted to let you know we struck out with the French Laundry over your"
type textarea "x"
type textarea "We wanted to let you know we struck out with the French Laundry over your"
type textarea "x"
type textarea "We wanted to let you know we struck out with the French Laundry over your d"
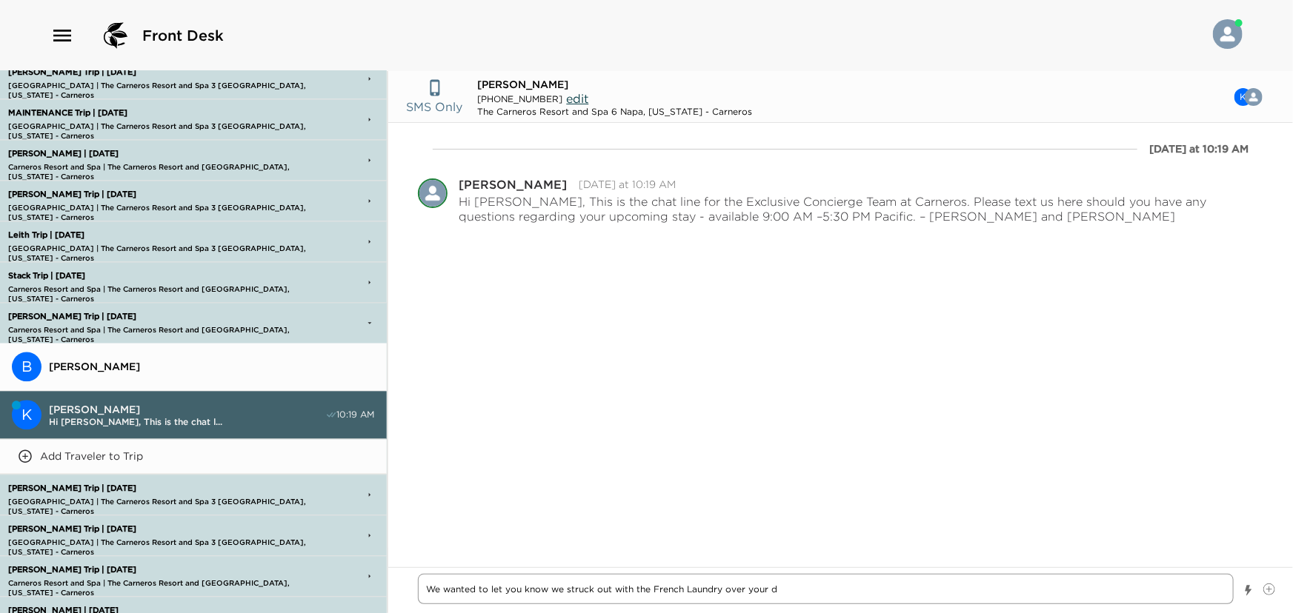
type textarea "x"
type textarea "We wanted to let you know we struck out with the French Laundry over your da"
type textarea "x"
type textarea "We wanted to let you know we struck out with the French Laundry over your dat"
type textarea "x"
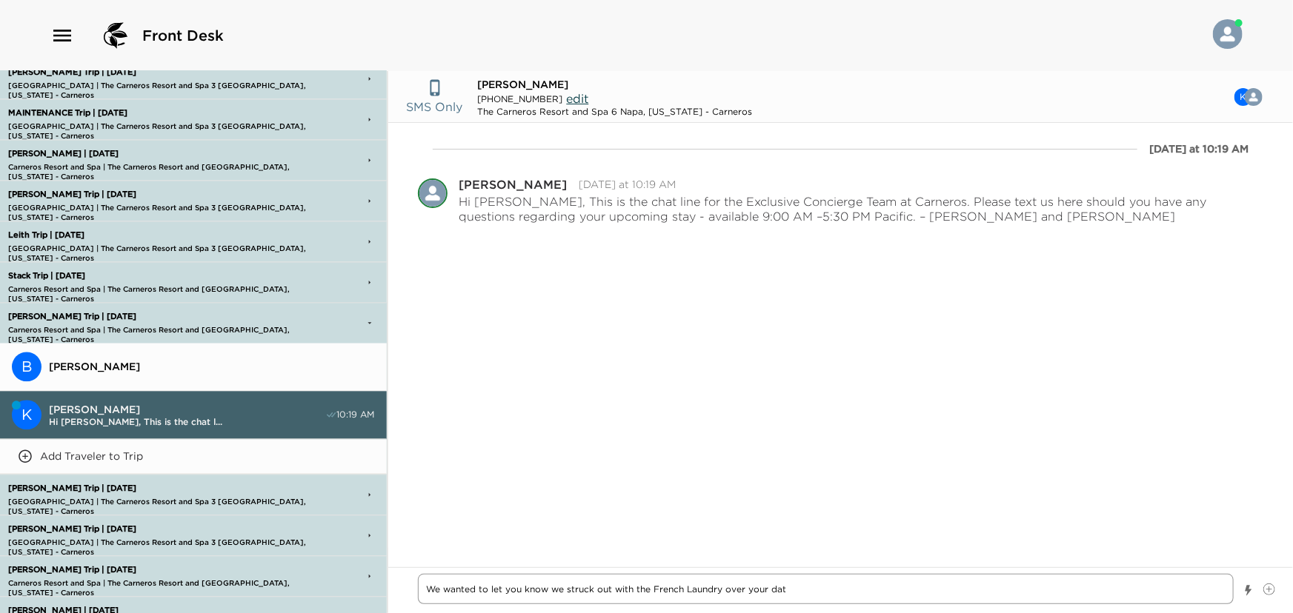
type textarea "We wanted to let you know we struck out with the French Laundry over your date"
type textarea "x"
type textarea "We wanted to let you know we struck out with the French Laundry over your dates"
type textarea "x"
type textarea "We wanted to let you know we struck out with the French Laundry over your dates."
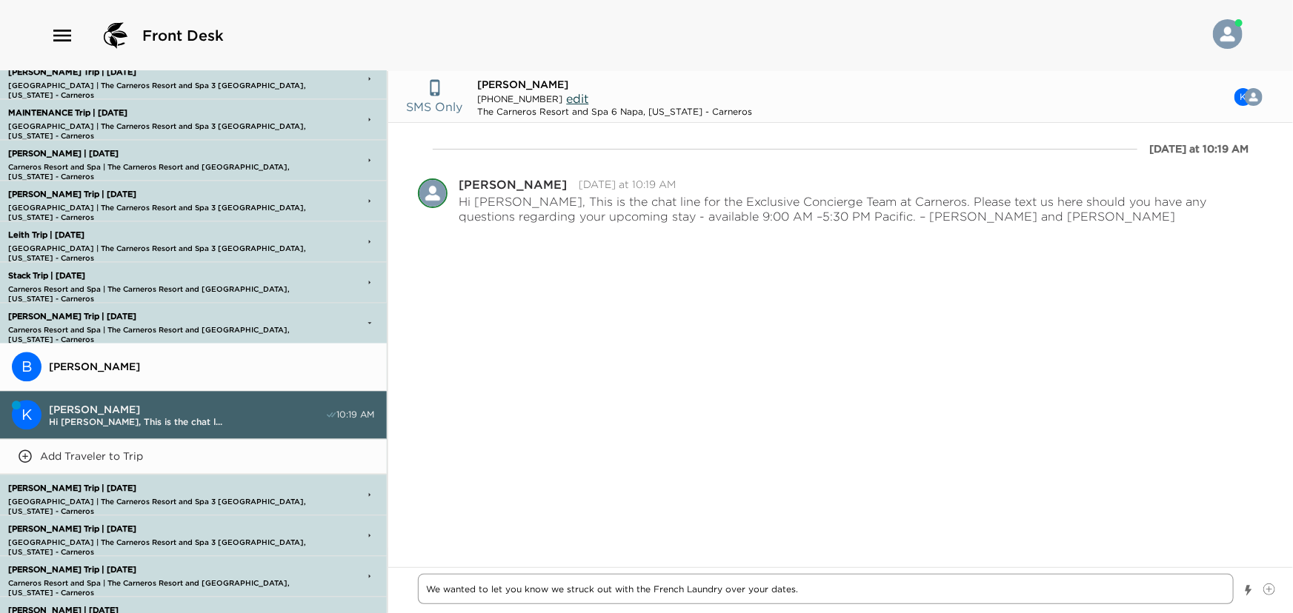
type textarea "x"
type textarea "We wanted to let you know we struck out with the French Laundry over your dates."
type textarea "x"
type textarea "We wanted to let you know we struck out with the French Laundry over your dates…"
type textarea "x"
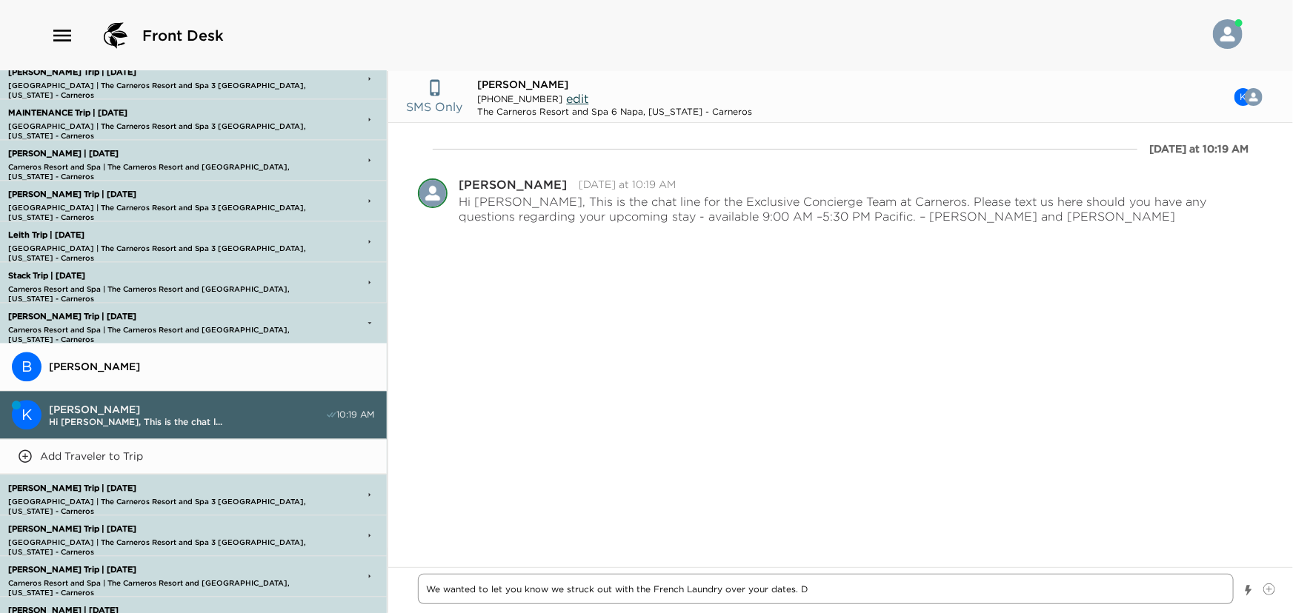
type textarea "We wanted to let you know we struck out with the French Laundry over your dates…"
type textarea "x"
type textarea "We wanted to let you know we struck out with the French Laundry over your dates…"
type textarea "x"
type textarea "We wanted to let you know we struck out with the French Laundry over your dates…"
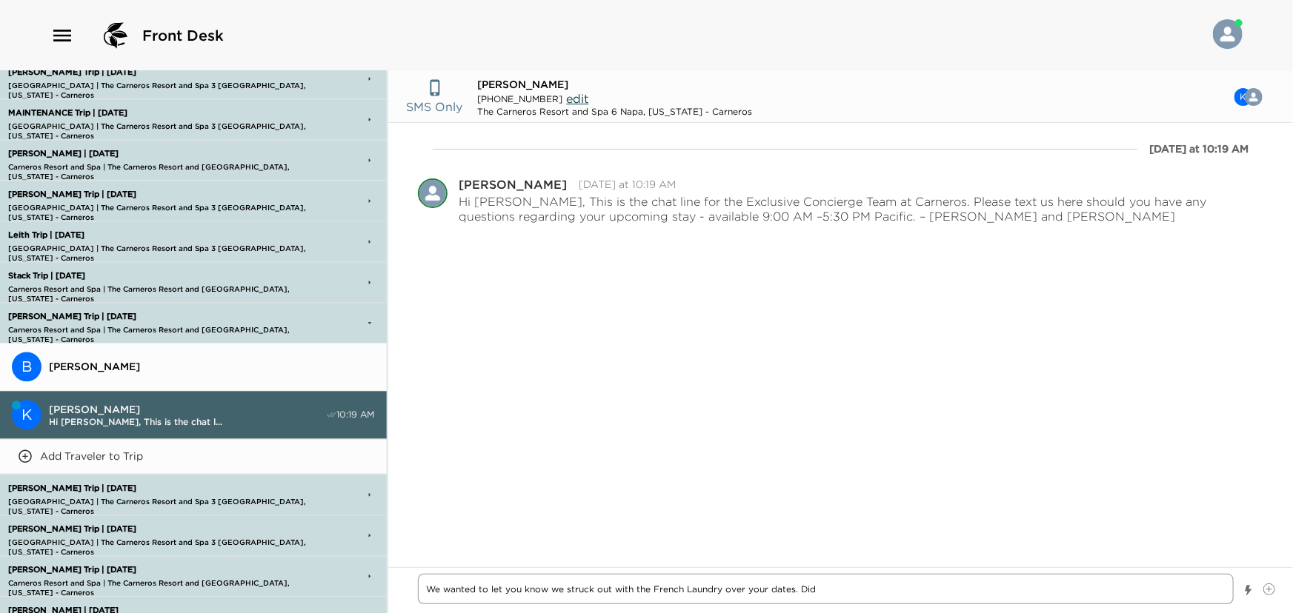
type textarea "x"
type textarea "We wanted to let you know we struck out with the French Laundry over your dates…"
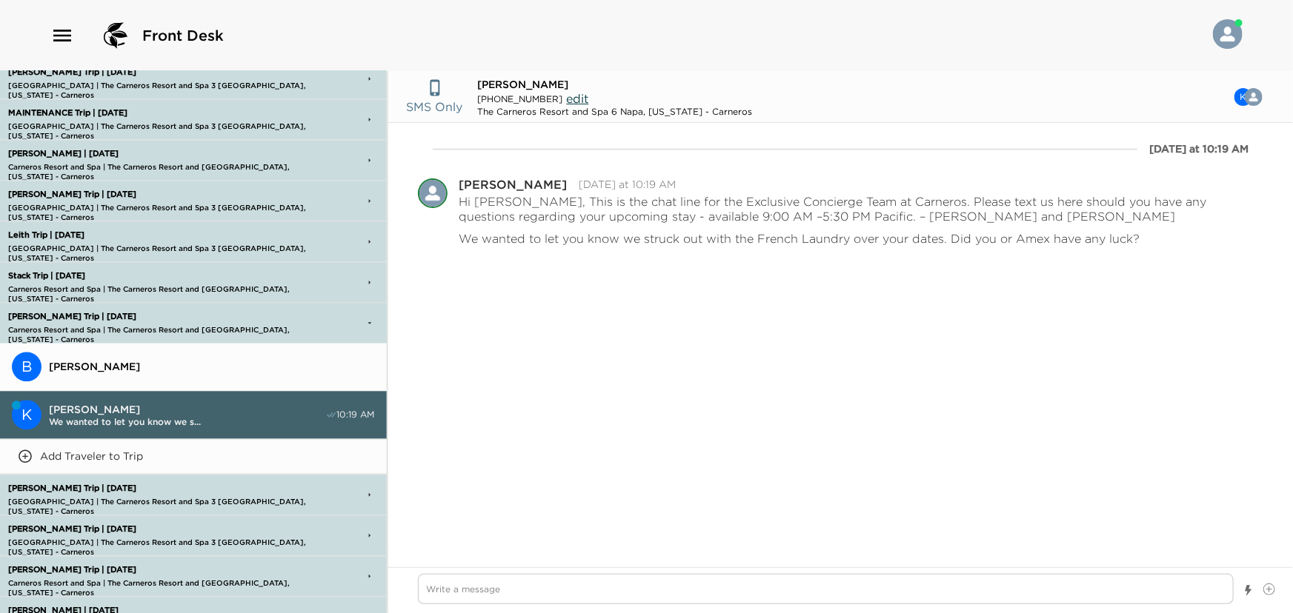
click at [1245, 90] on span "button" at bounding box center [1260, 97] width 30 height 18
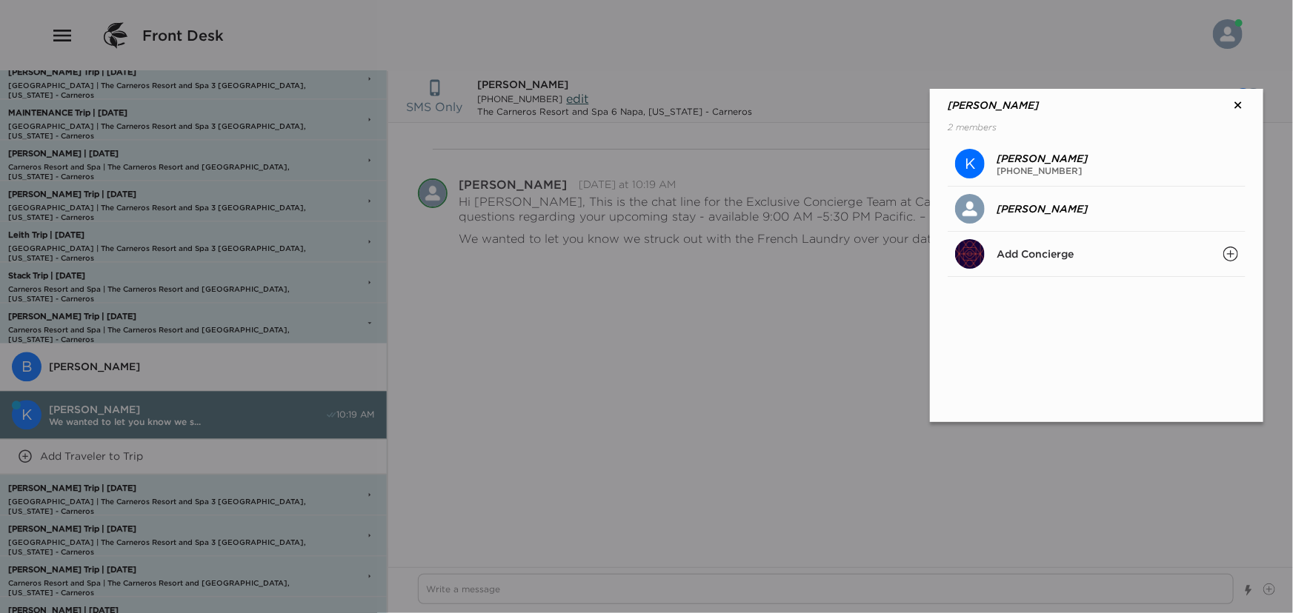
click at [1233, 254] on icon "Search" at bounding box center [1230, 254] width 15 height 15
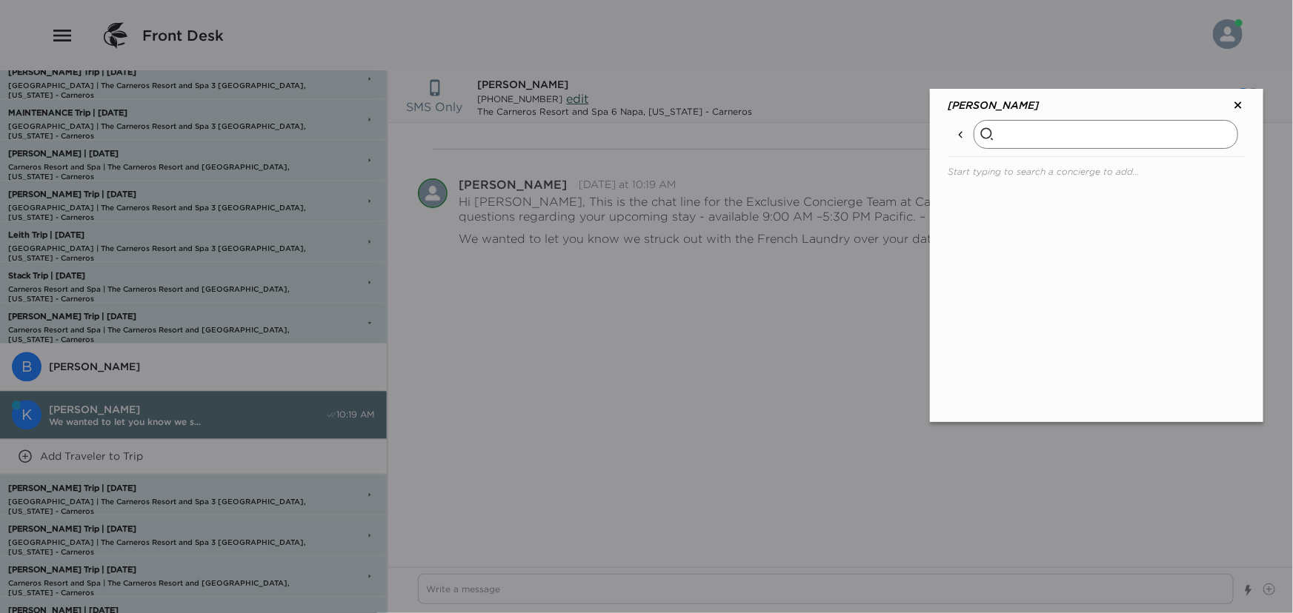
click at [1042, 135] on input "text" at bounding box center [1105, 134] width 264 height 29
click at [1030, 174] on p "Courtney Wilson" at bounding box center [1041, 179] width 91 height 13
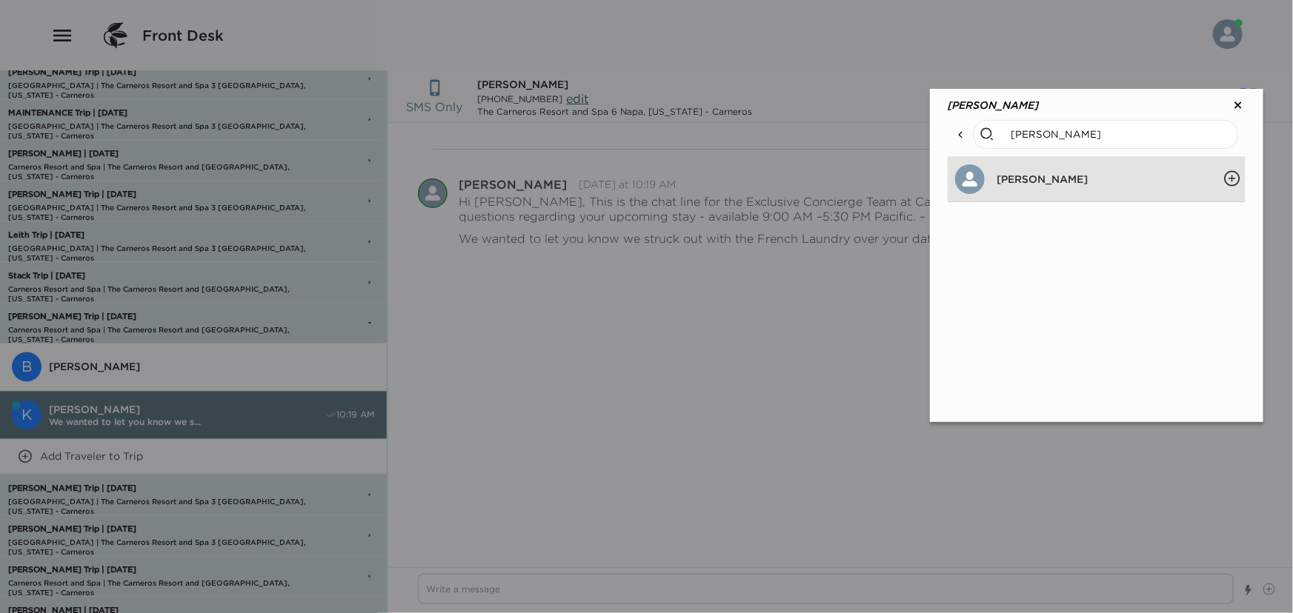
click at [1233, 176] on icon "Add Members" at bounding box center [1232, 179] width 18 height 18
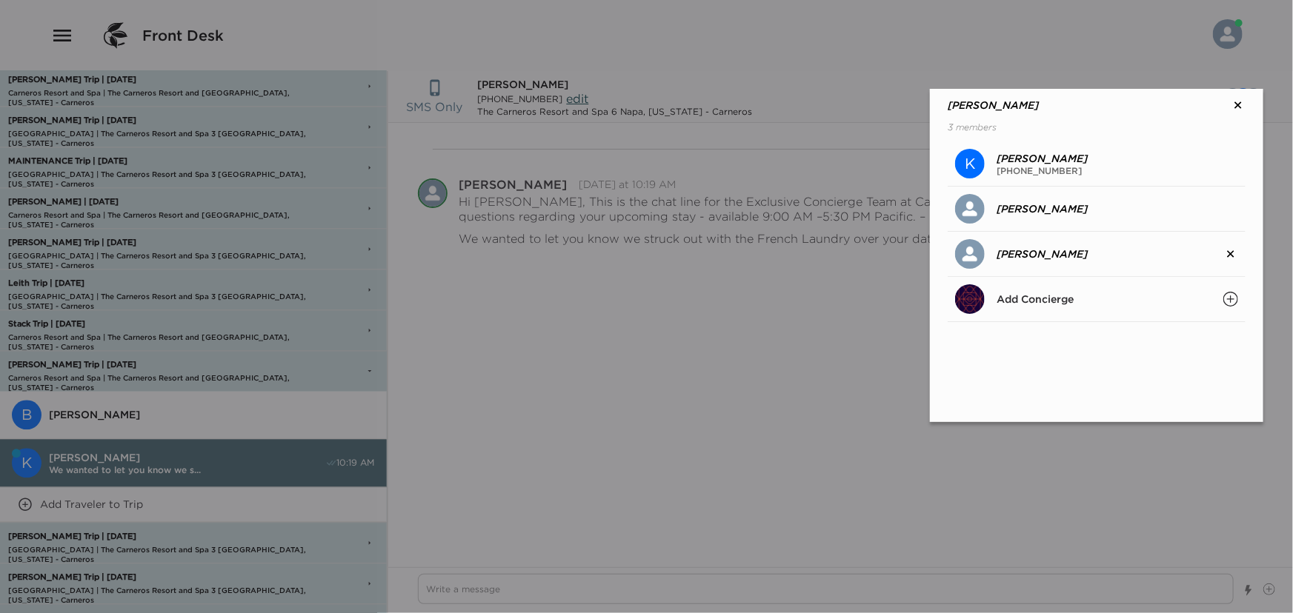
scroll to position [1570, 0]
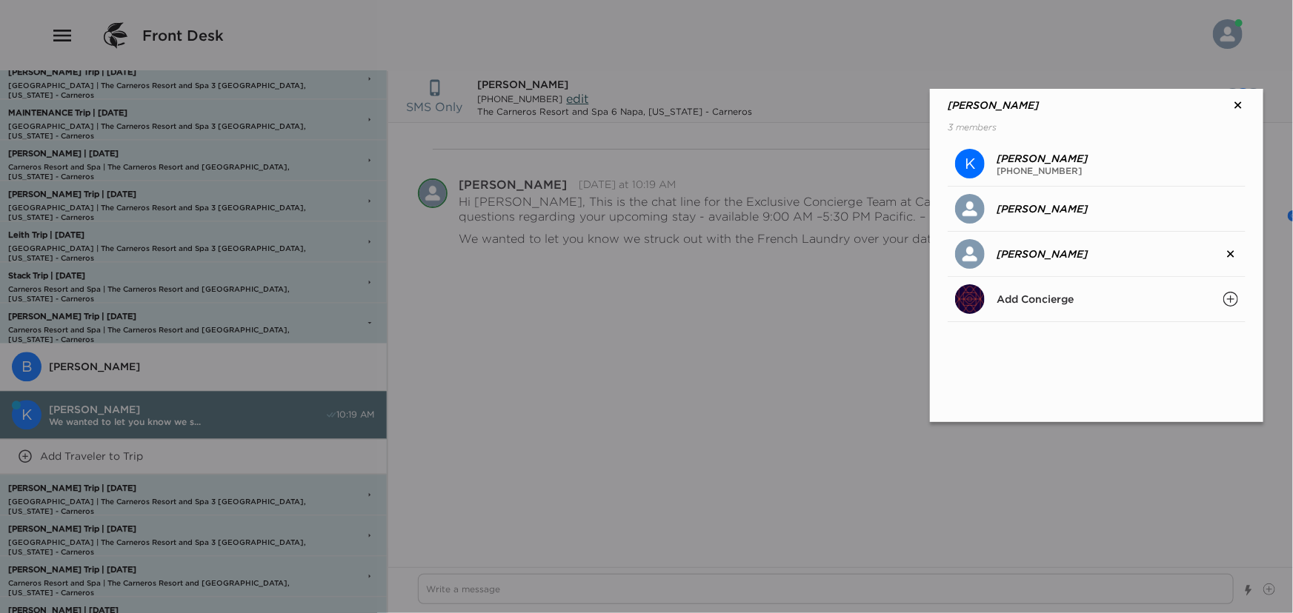
click at [1239, 105] on icon at bounding box center [1238, 105] width 6 height 6
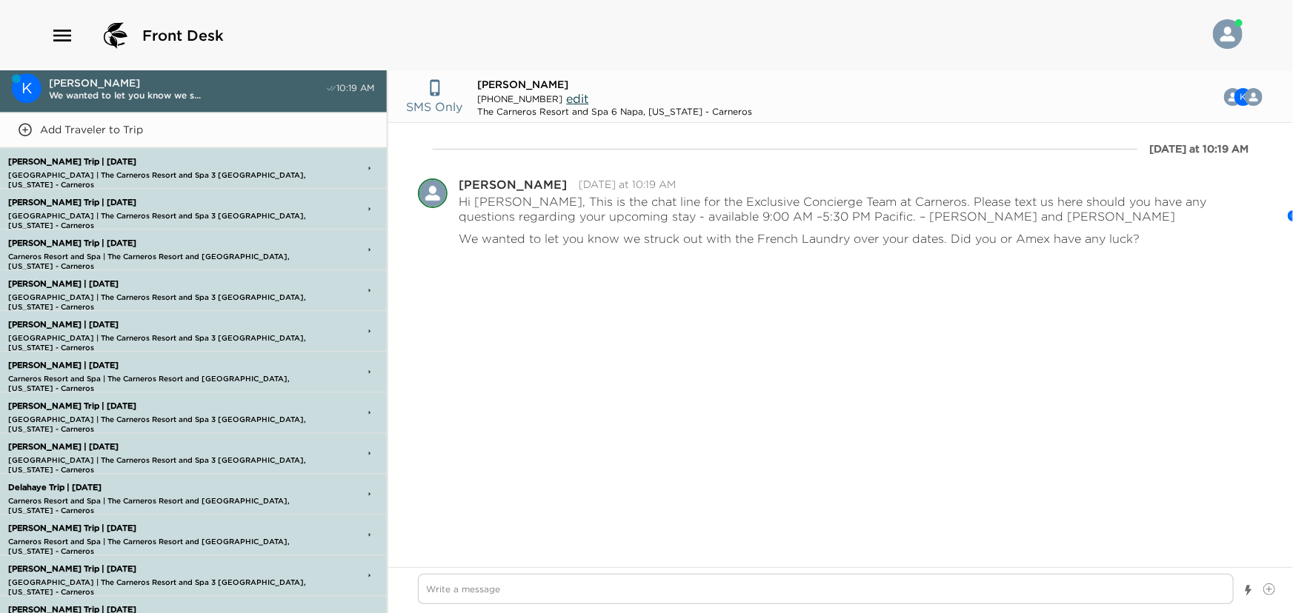
scroll to position [1906, 0]
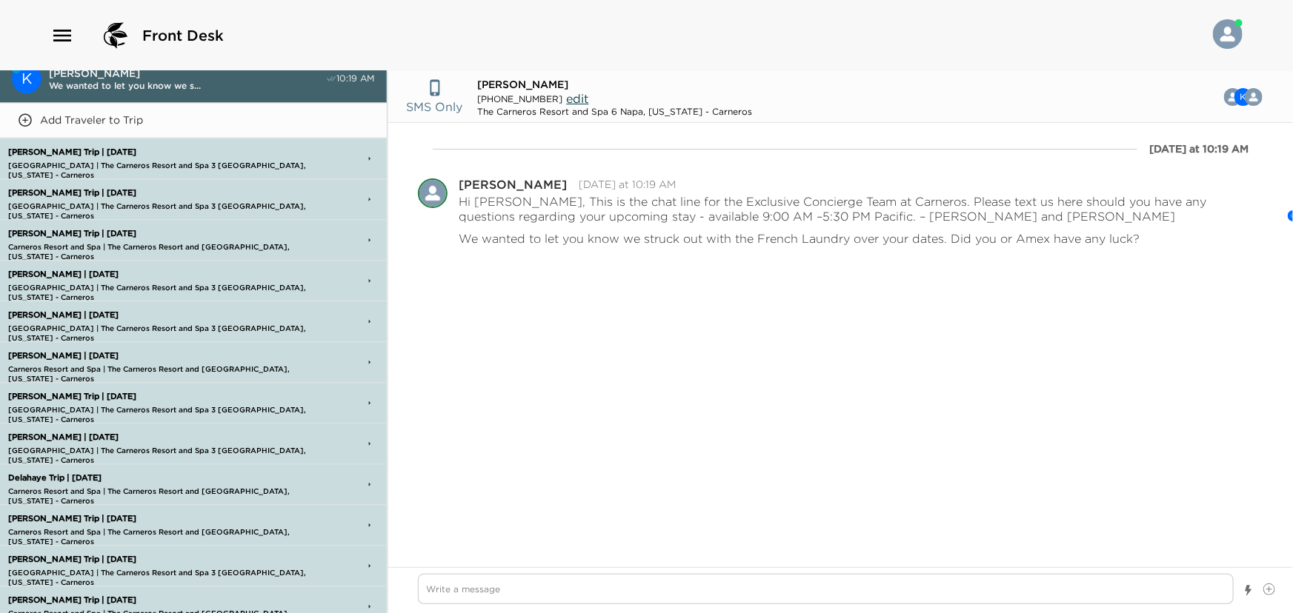
click at [30, 229] on p "Scarafile Trip | 10/06/25" at bounding box center [164, 234] width 320 height 10
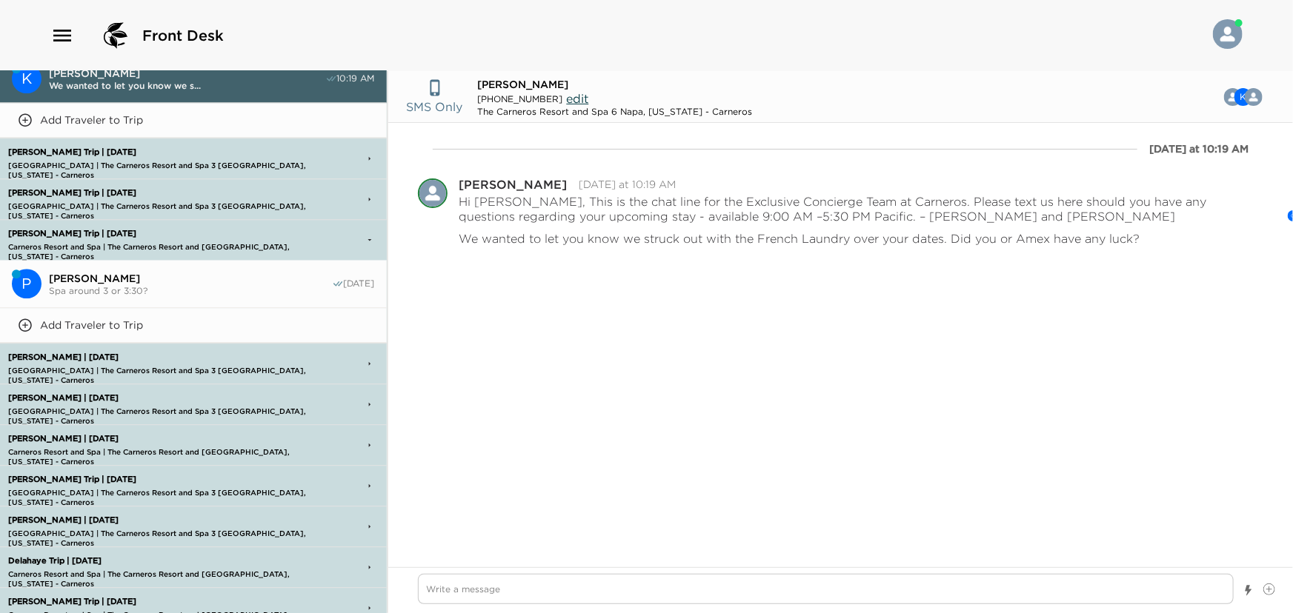
click at [104, 285] on span "Spa around 3 or 3:30?" at bounding box center [190, 290] width 283 height 11
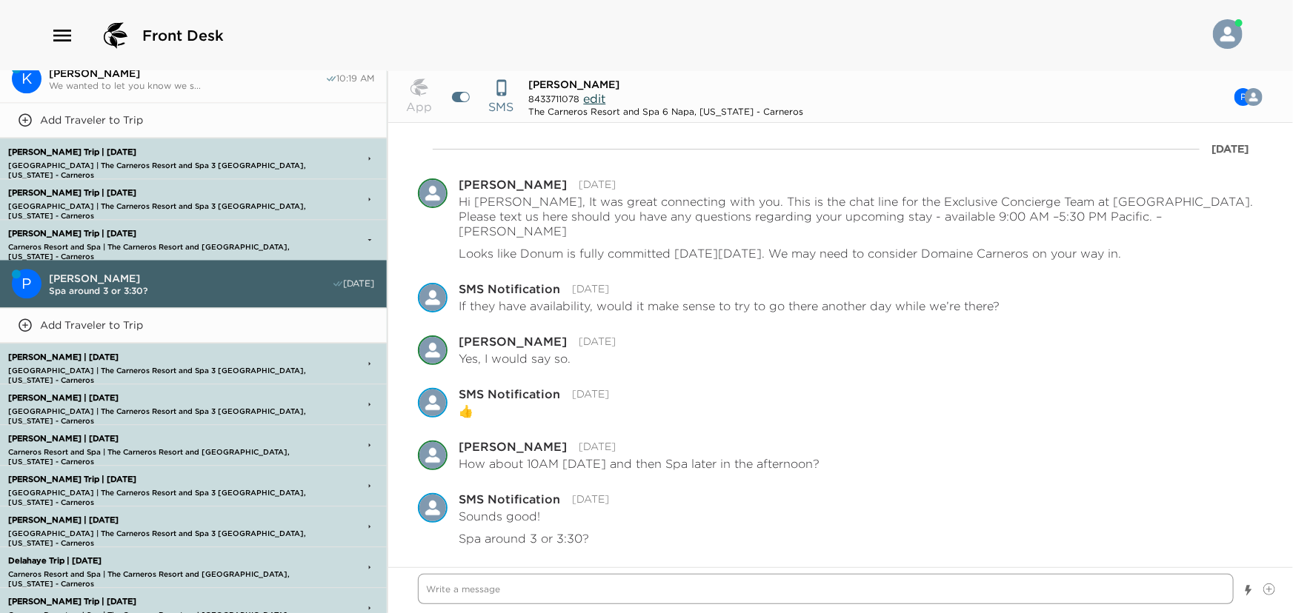
click at [596, 585] on textarea "Write a message" at bounding box center [826, 589] width 816 height 30
drag, startPoint x: 1027, startPoint y: 584, endPoint x: 403, endPoint y: 637, distance: 626.7
click at [403, 613] on html "Front Desk Exclusive Chat Inbox K Kristin Reilly We wanted to let you know we s…" at bounding box center [646, 306] width 1293 height 613
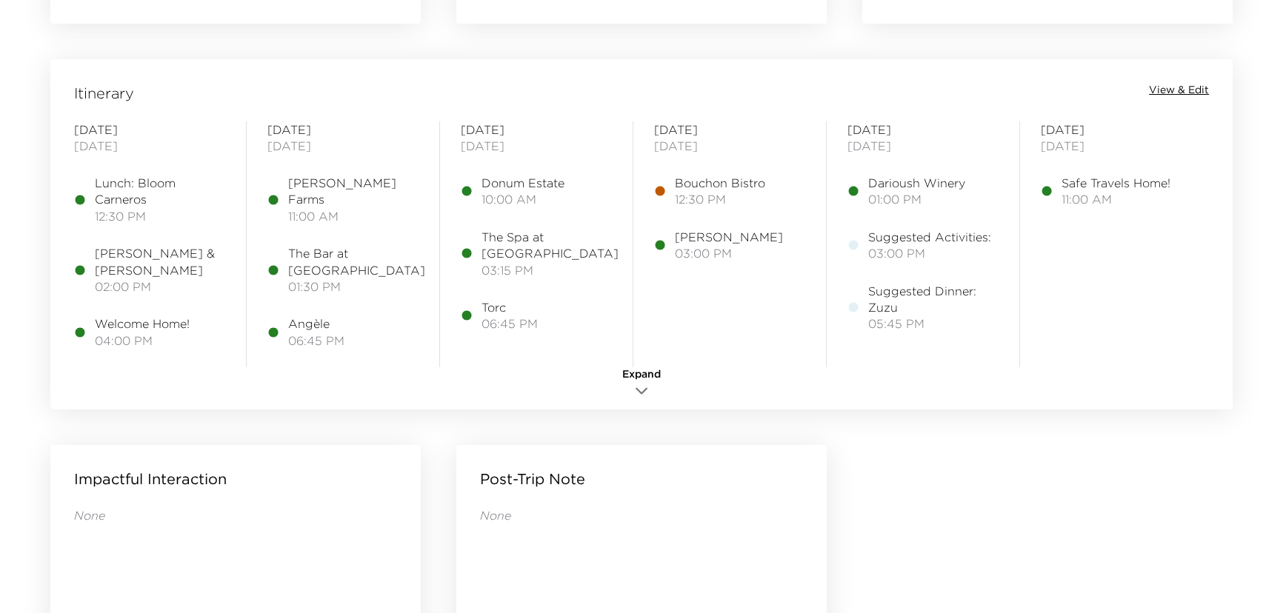
scroll to position [1145, 0]
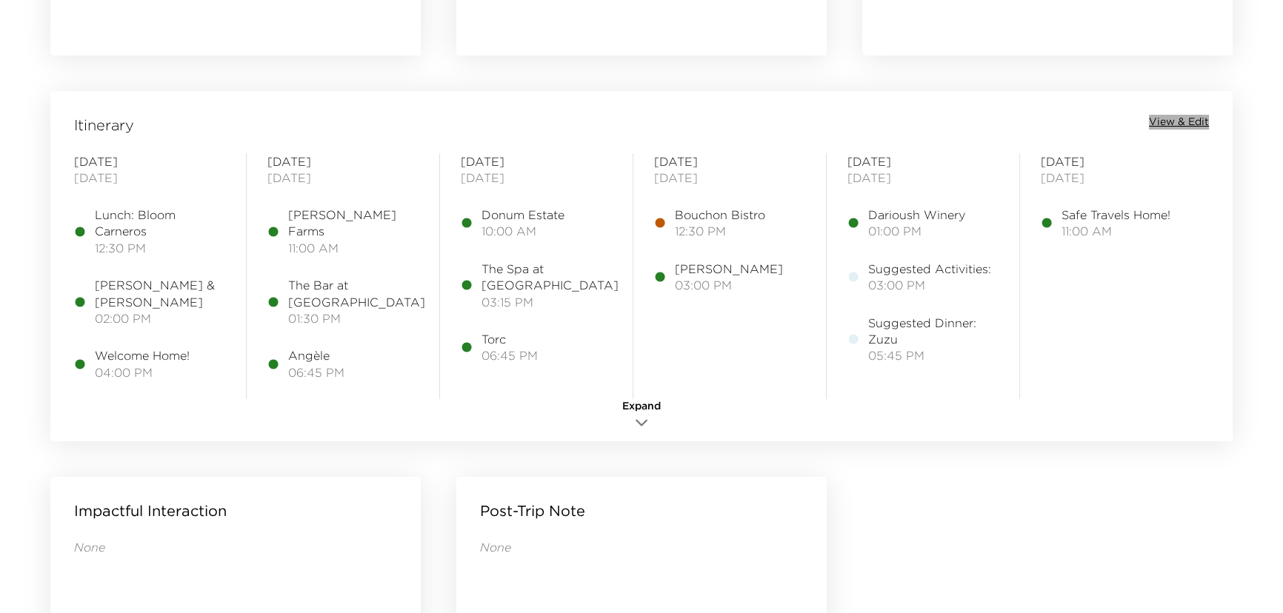
click at [1182, 119] on span "View & Edit" at bounding box center [1179, 122] width 60 height 15
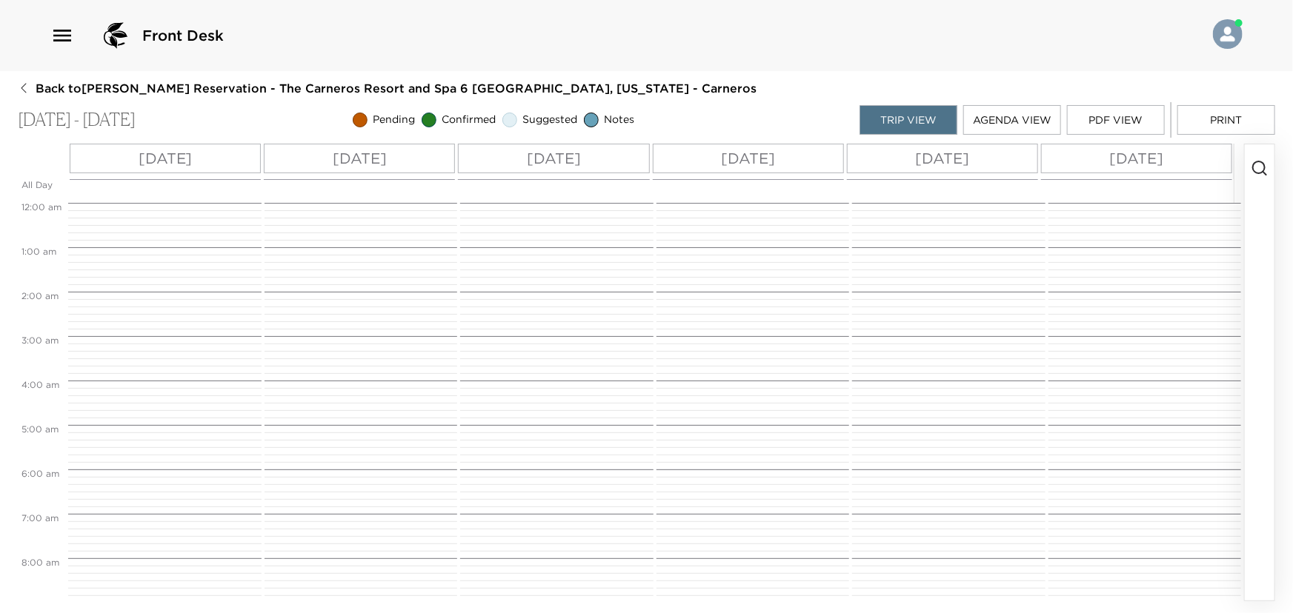
scroll to position [444, 0]
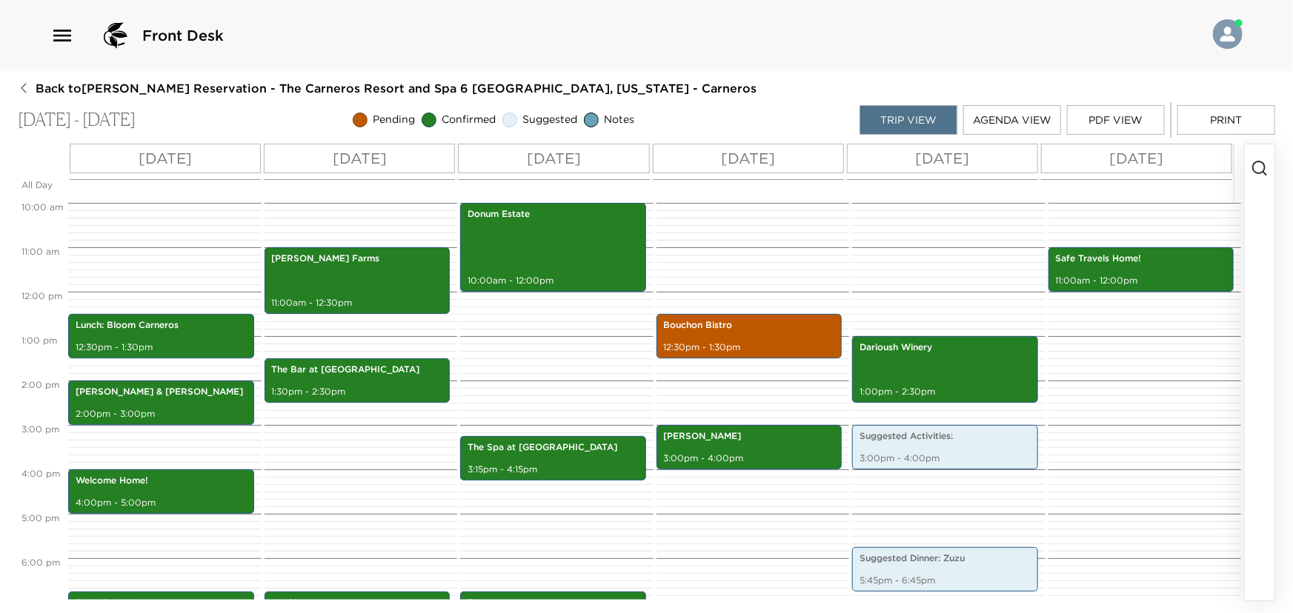
click at [722, 151] on p "[DATE]" at bounding box center [748, 158] width 54 height 22
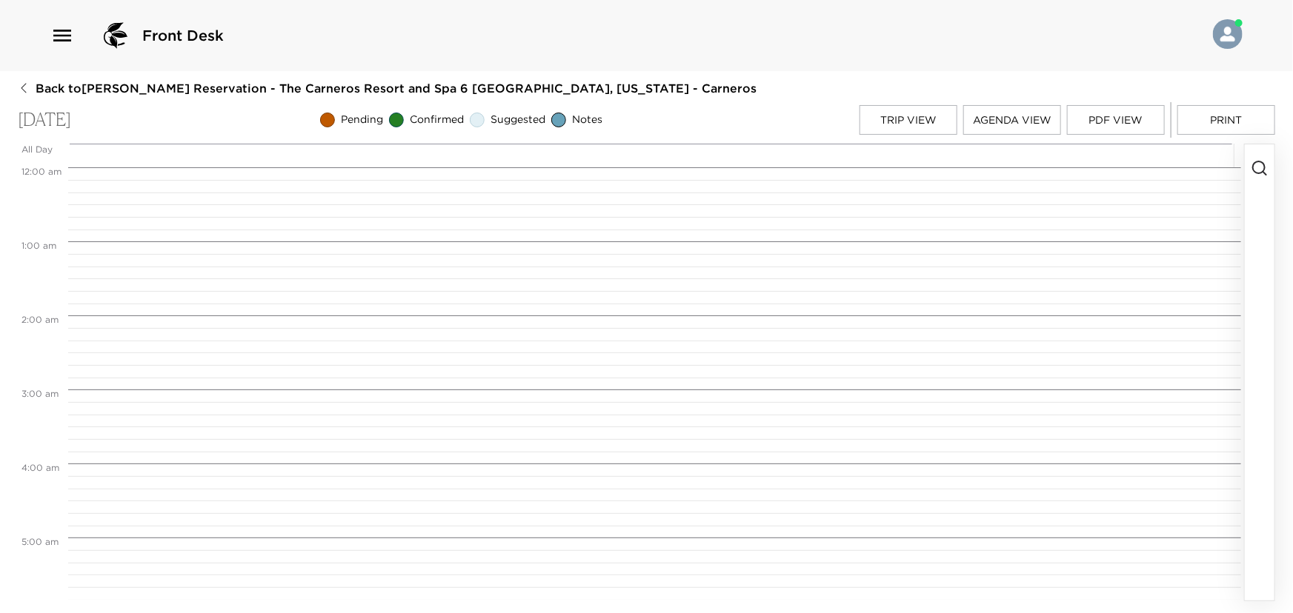
scroll to position [926, 0]
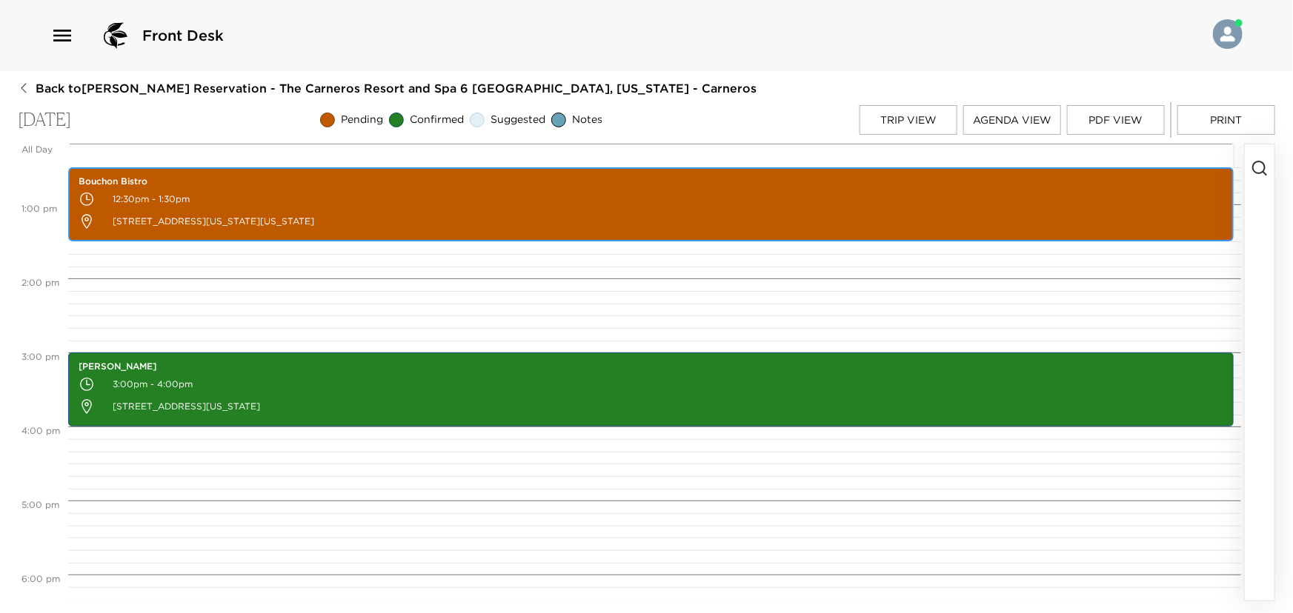
click at [617, 198] on p "12:30pm - 1:30pm" at bounding box center [651, 199] width 1145 height 22
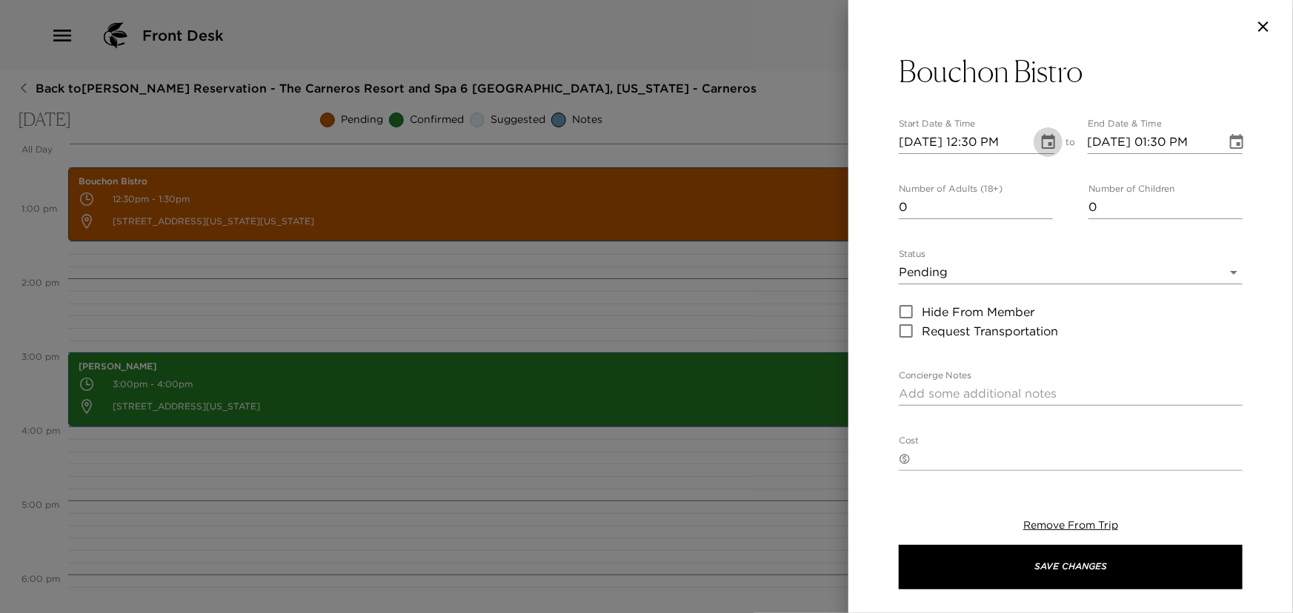
click at [1045, 135] on icon "Choose date, selected date is Oct 9, 2025" at bounding box center [1048, 142] width 18 height 18
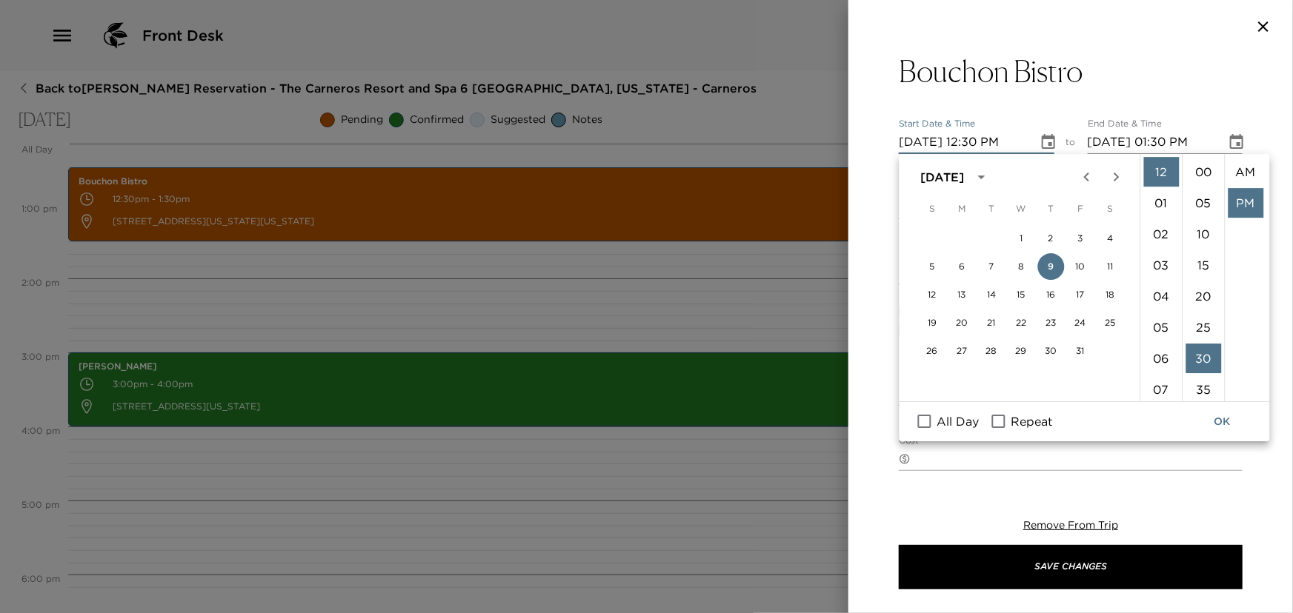
scroll to position [30, 0]
drag, startPoint x: 1158, startPoint y: 356, endPoint x: 1178, endPoint y: 339, distance: 25.8
click at [1158, 355] on li "06" at bounding box center [1161, 359] width 36 height 30
type input "[DATE] 06:30 PM"
type input "[DATE] 07:30 PM"
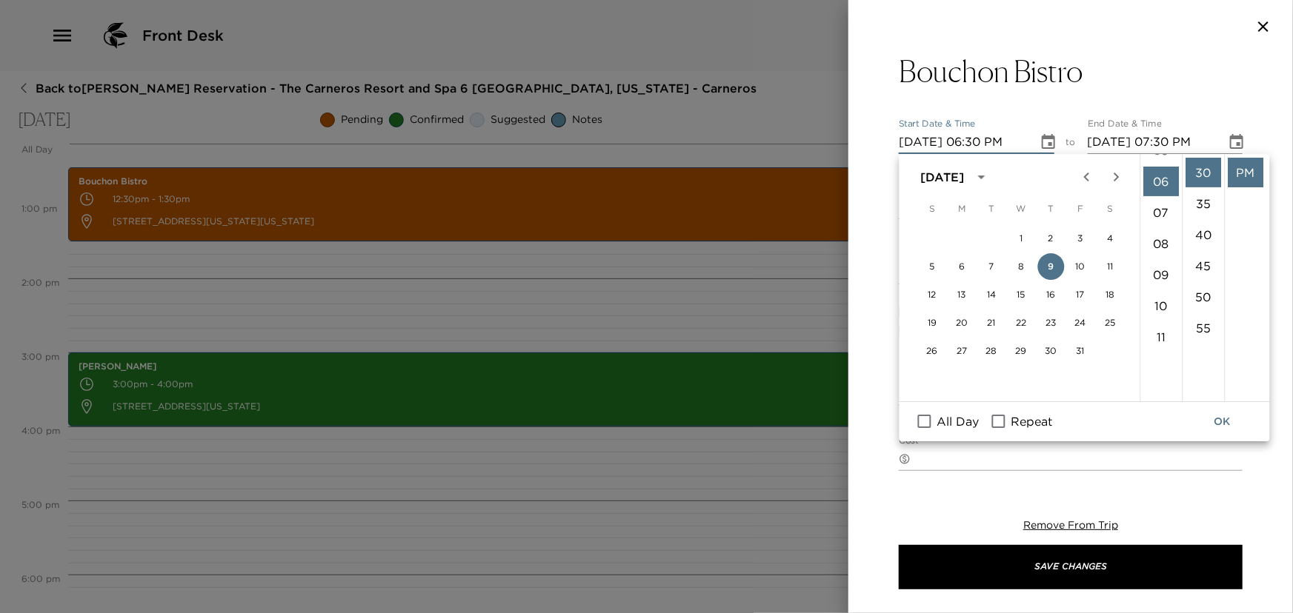
scroll to position [186, 0]
click at [1242, 172] on li "PM" at bounding box center [1245, 173] width 36 height 30
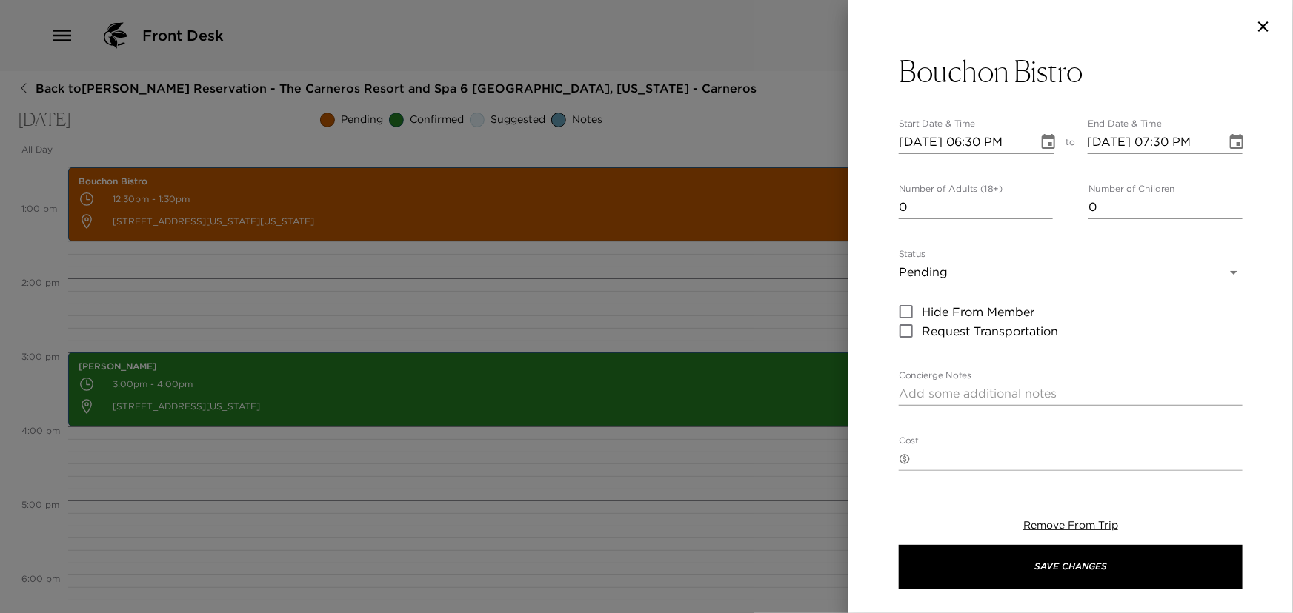
click at [938, 268] on body "Front Desk Back to [PERSON_NAME] Reservation - The Carneros Resort and Spa 6 [G…" at bounding box center [646, 306] width 1293 height 613
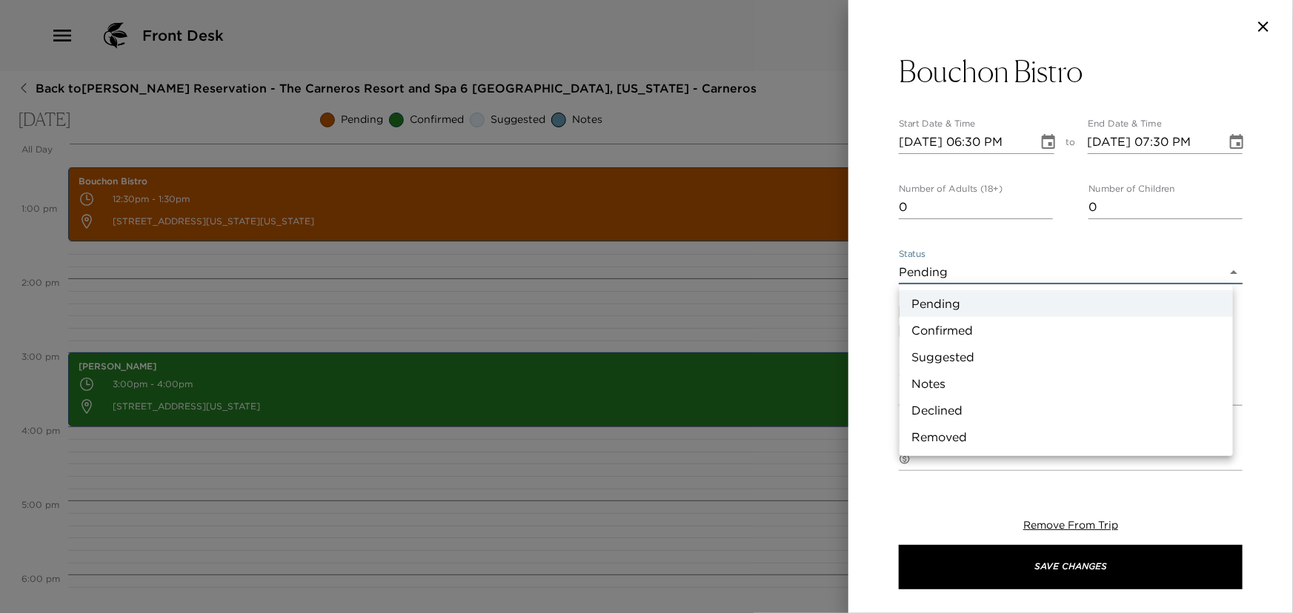
click at [916, 329] on li "Confirmed" at bounding box center [1065, 330] width 333 height 27
type input "Confirmed"
type textarea "Four years after his successful debut in [GEOGRAPHIC_DATA] with The French Laun…"
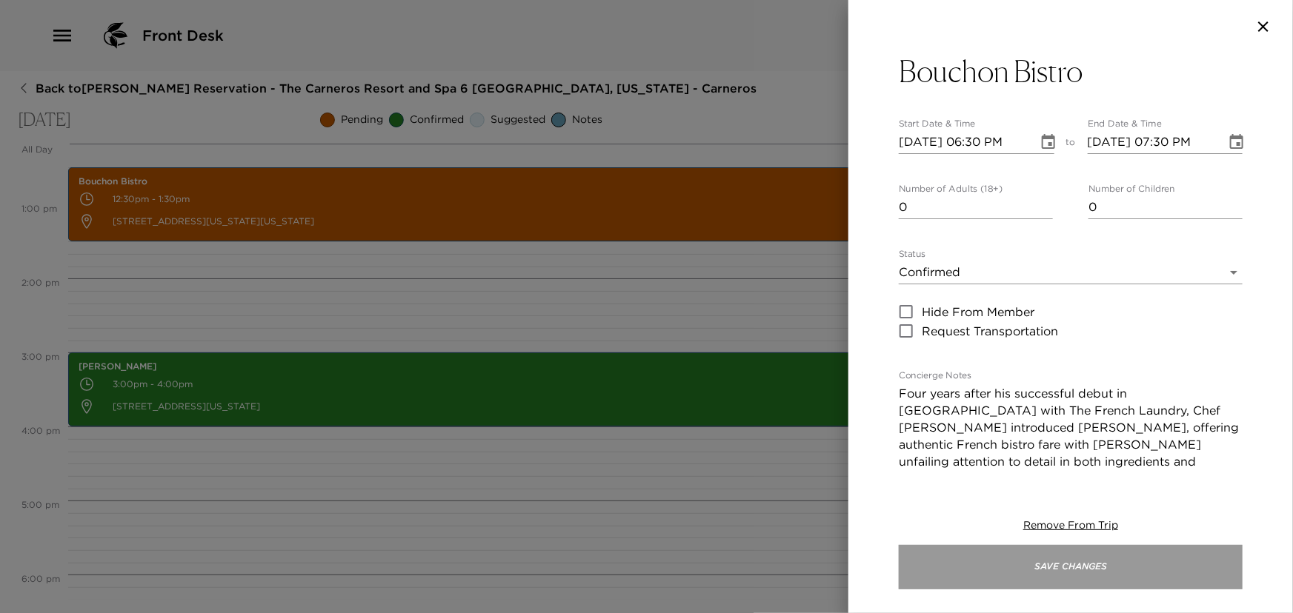
click at [985, 570] on button "Save Changes" at bounding box center [1071, 567] width 344 height 44
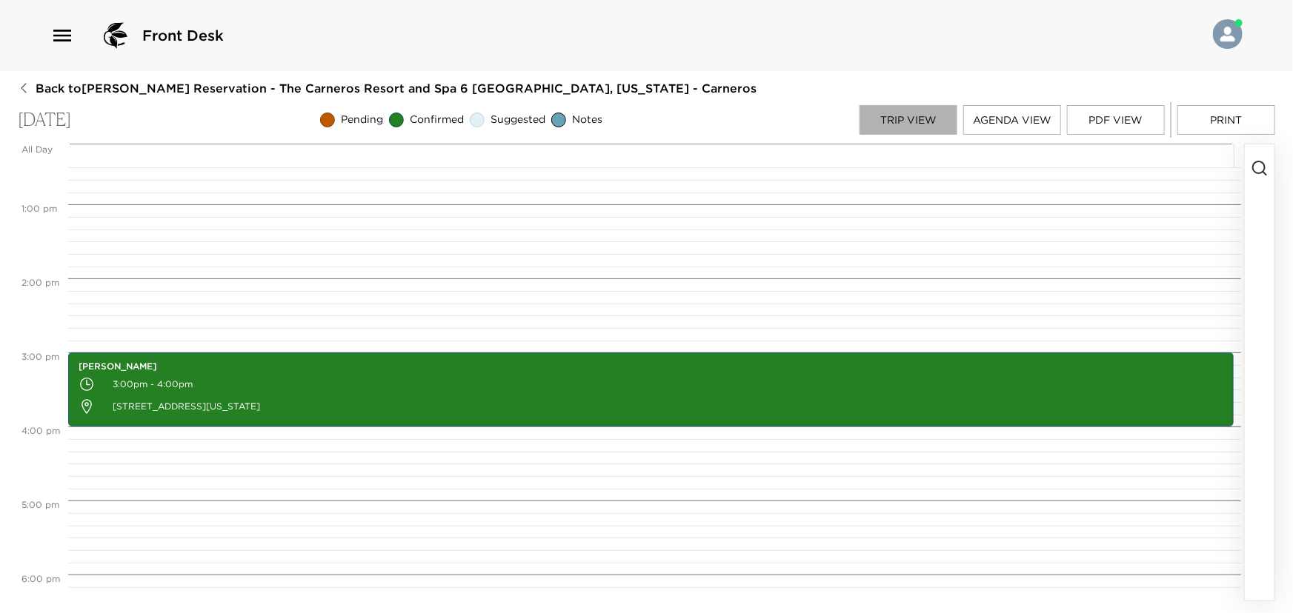
click at [911, 110] on button "Trip View" at bounding box center [908, 120] width 98 height 30
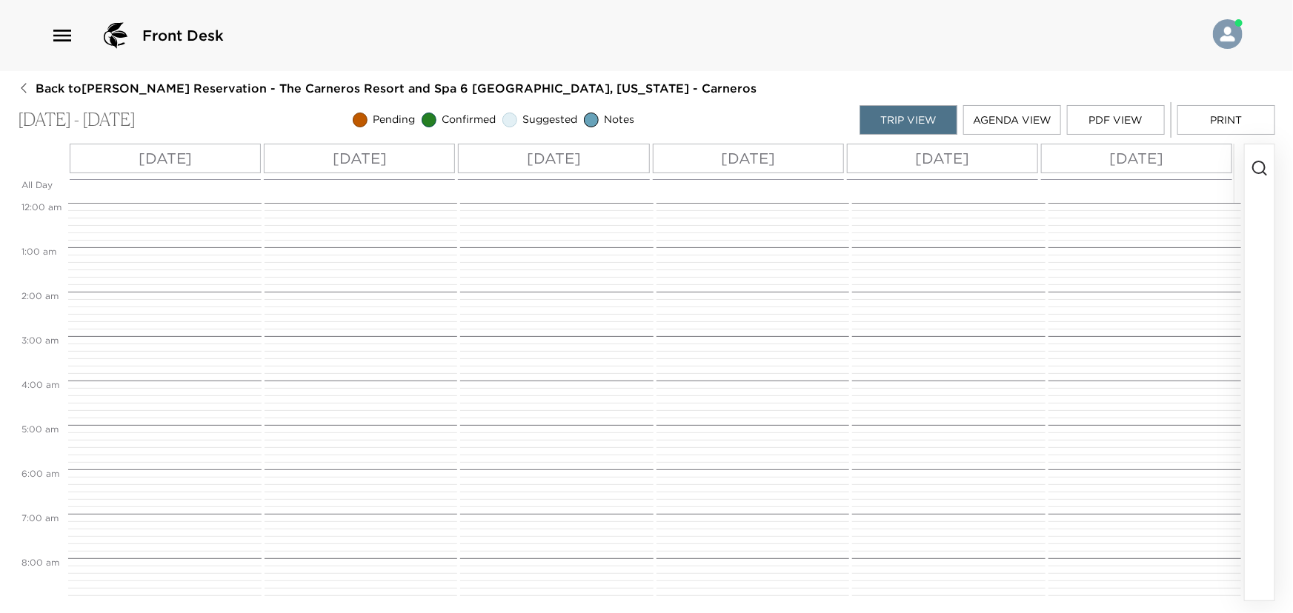
scroll to position [444, 0]
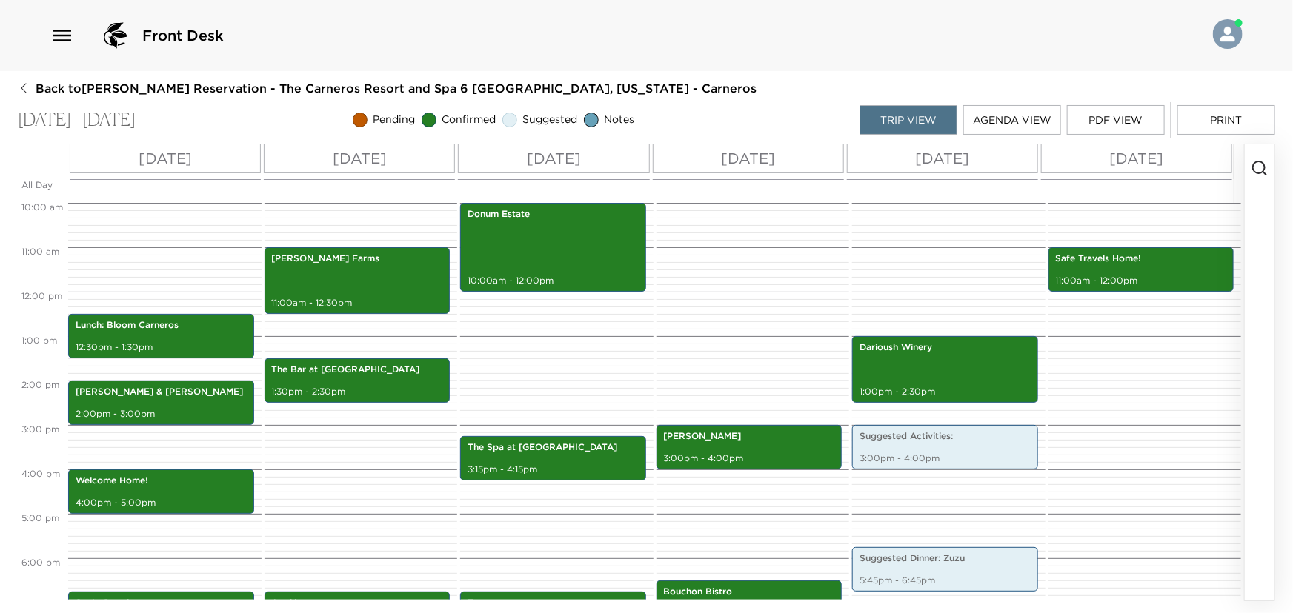
click at [949, 153] on p "[DATE]" at bounding box center [942, 158] width 54 height 22
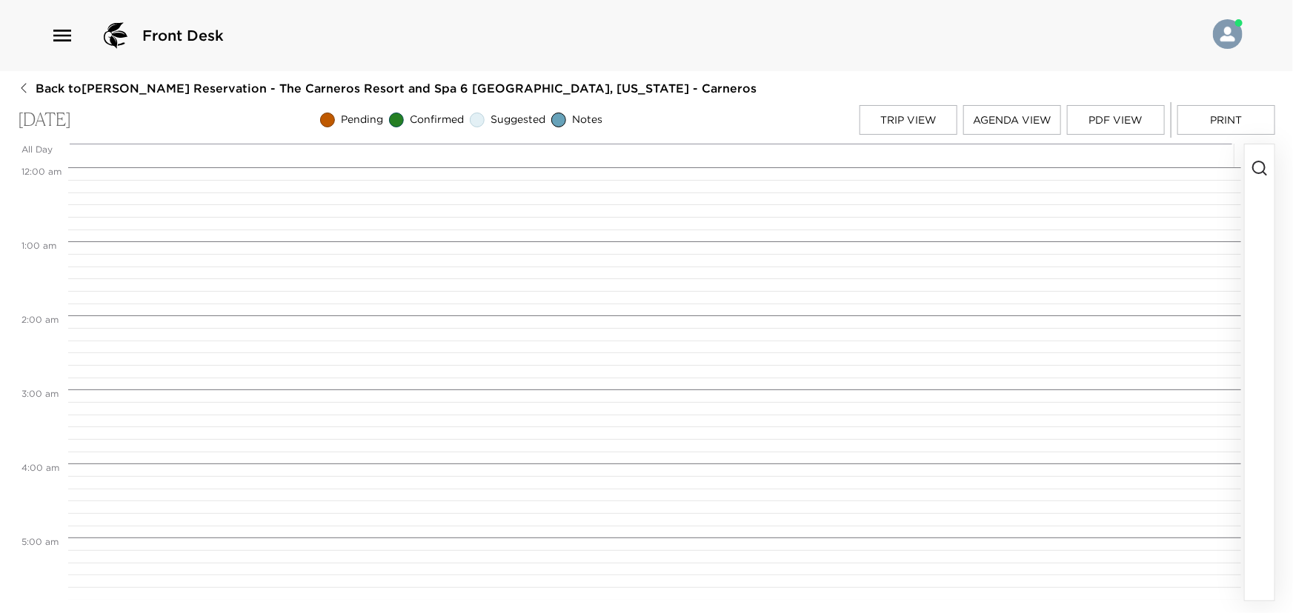
scroll to position [963, 0]
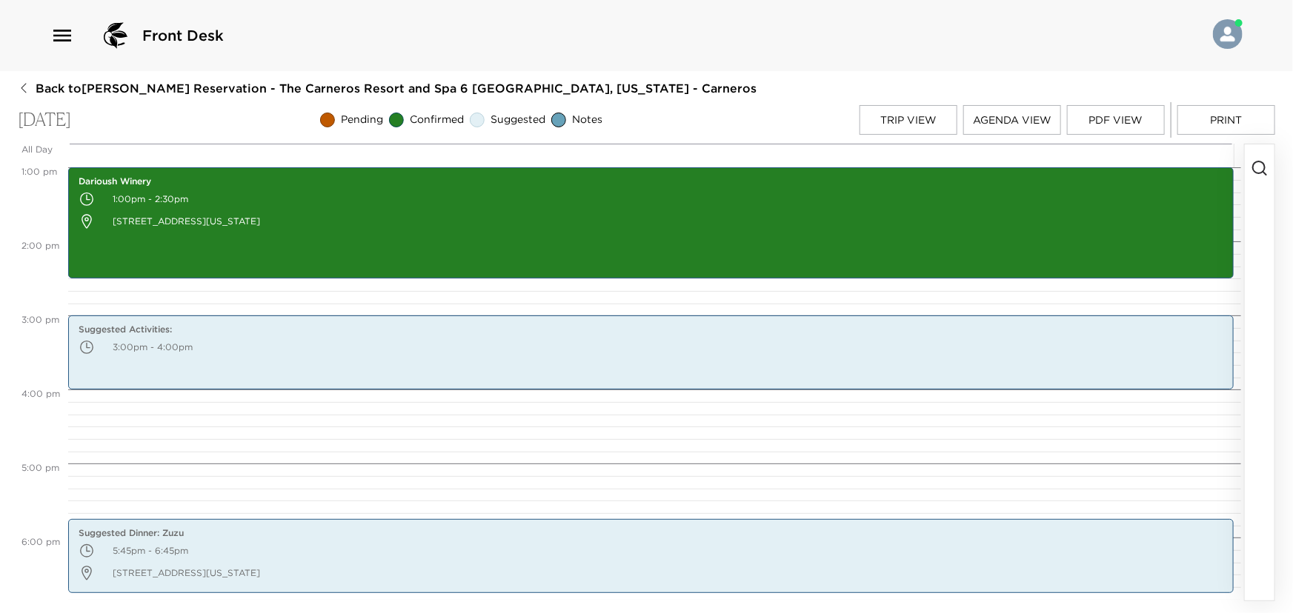
click at [1263, 197] on button "button" at bounding box center [1260, 372] width 30 height 456
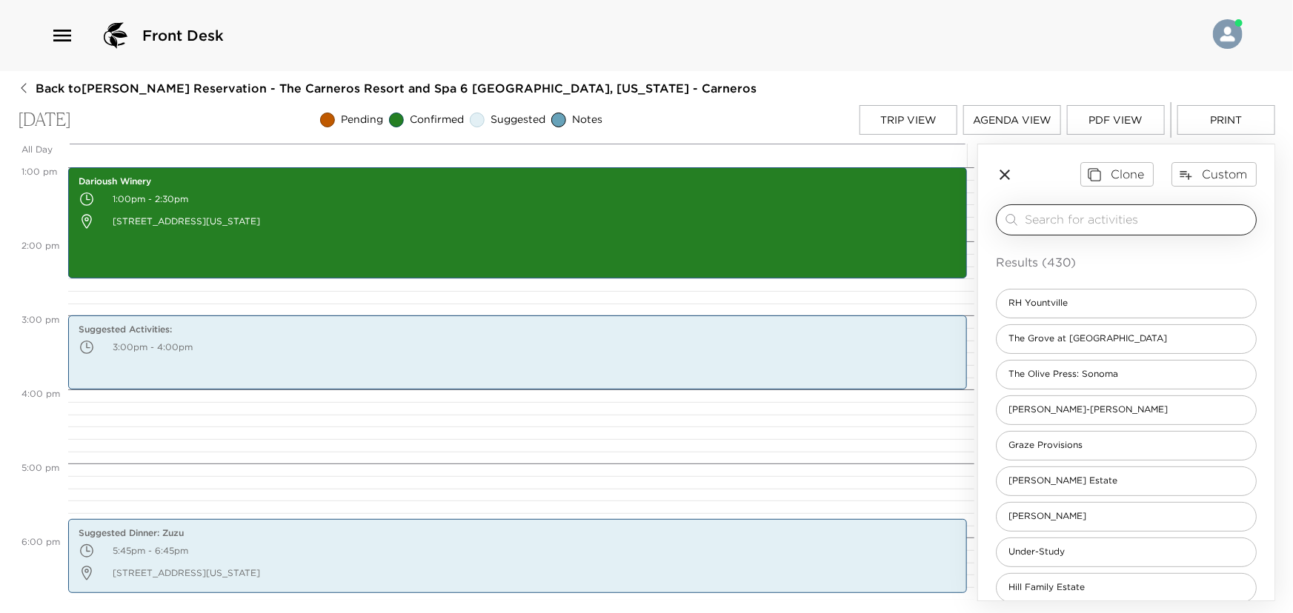
click at [1059, 214] on input "search" at bounding box center [1137, 219] width 225 height 17
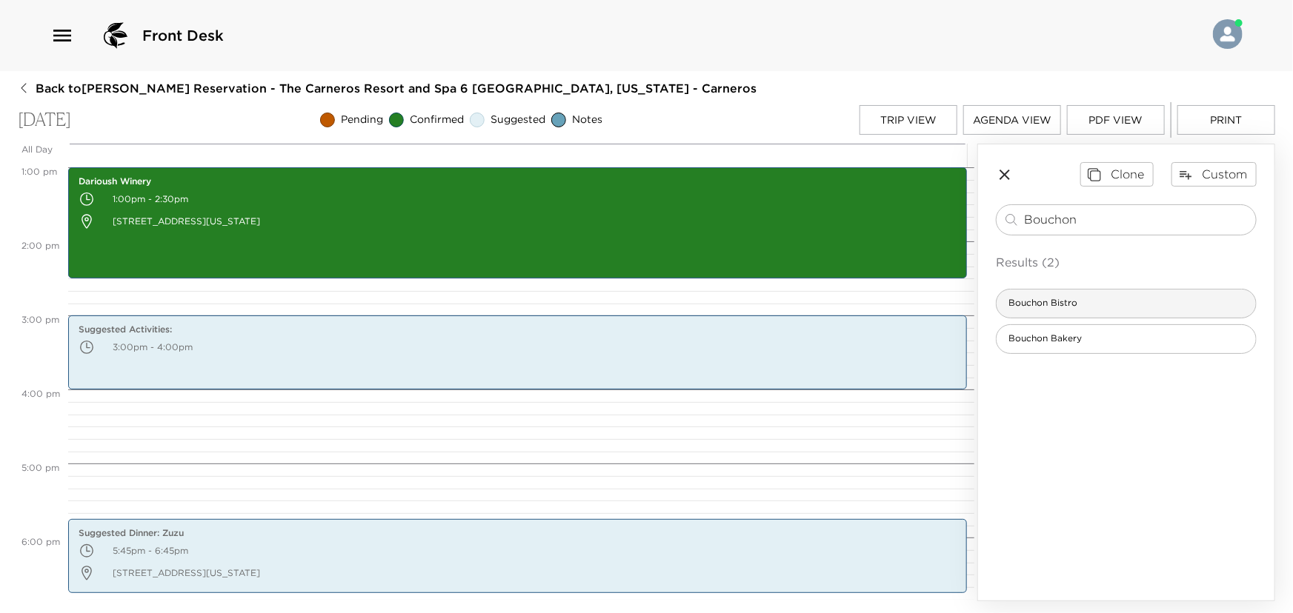
type input "Bouchon"
click at [1050, 311] on div "Bouchon Bistro" at bounding box center [1126, 304] width 261 height 30
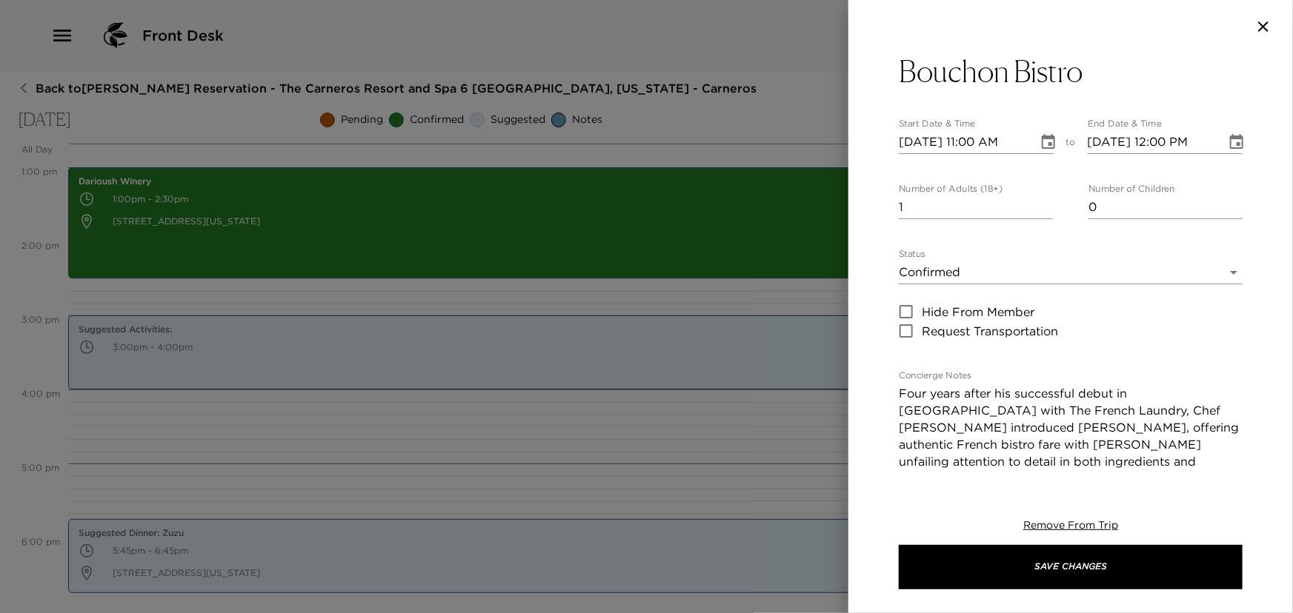
click at [1042, 141] on icon "Choose date, selected date is Oct 10, 2025" at bounding box center [1048, 142] width 18 height 18
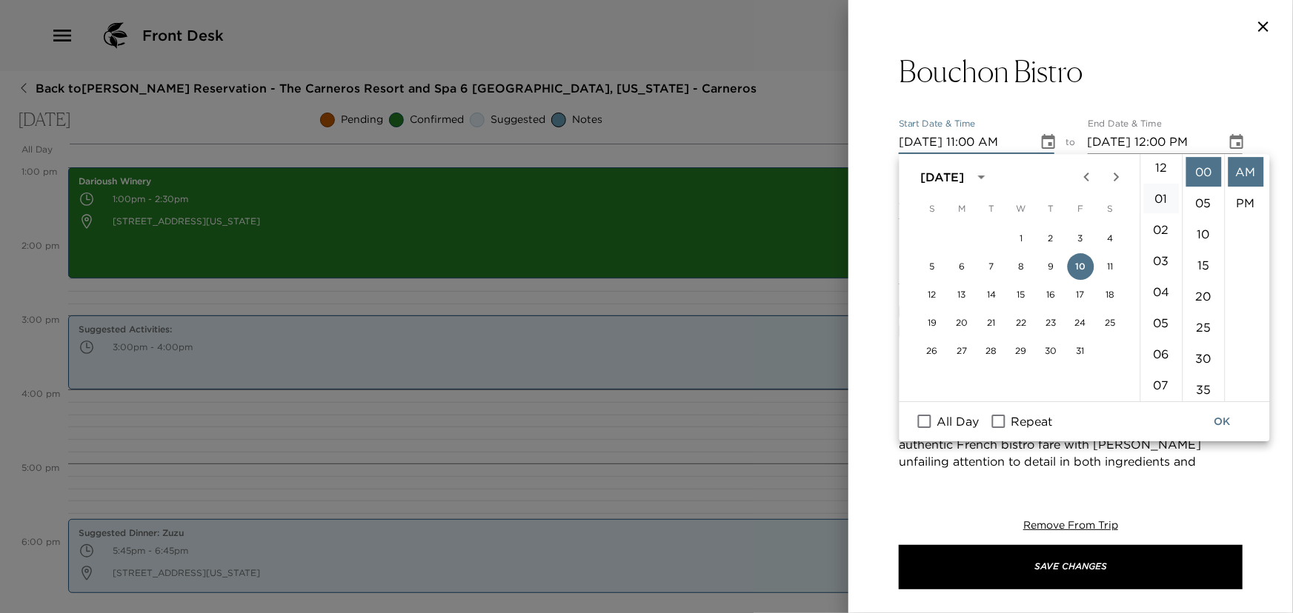
scroll to position [0, 0]
click at [1162, 163] on li "12" at bounding box center [1161, 172] width 36 height 30
click at [1206, 353] on li "30" at bounding box center [1203, 359] width 36 height 30
click at [1234, 209] on li "PM" at bounding box center [1245, 203] width 36 height 30
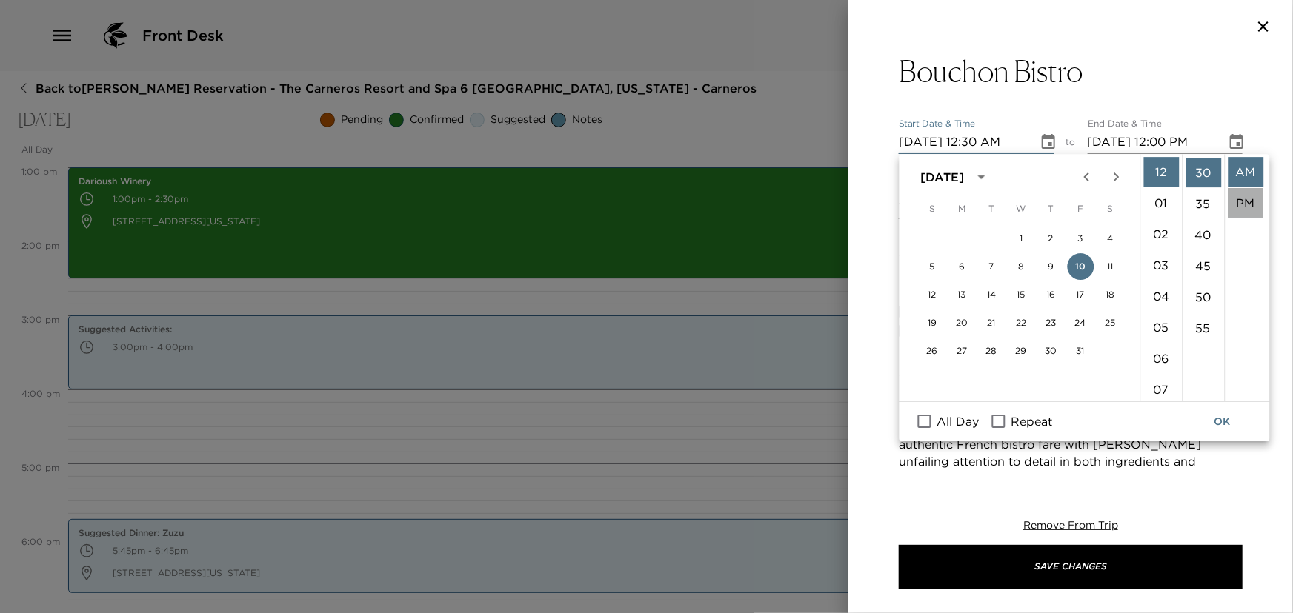
type input "[DATE] 12:30 PM"
type input "[DATE] 01:30 PM"
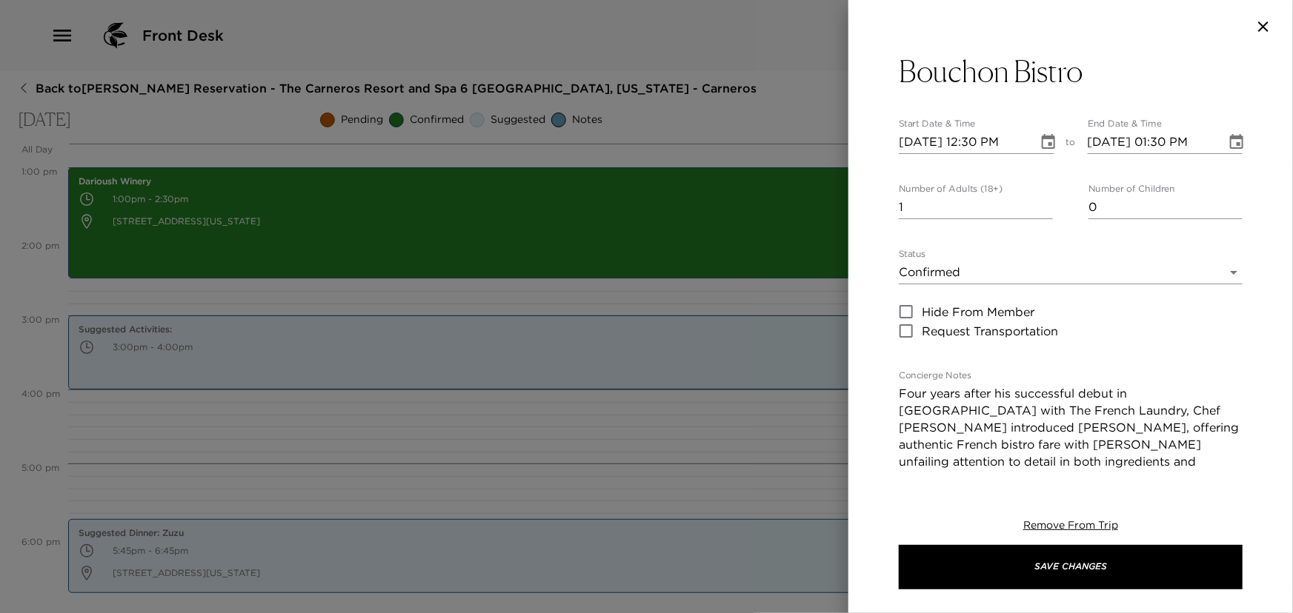
scroll to position [30, 0]
type input "2"
click at [1043, 201] on input "2" at bounding box center [976, 208] width 154 height 24
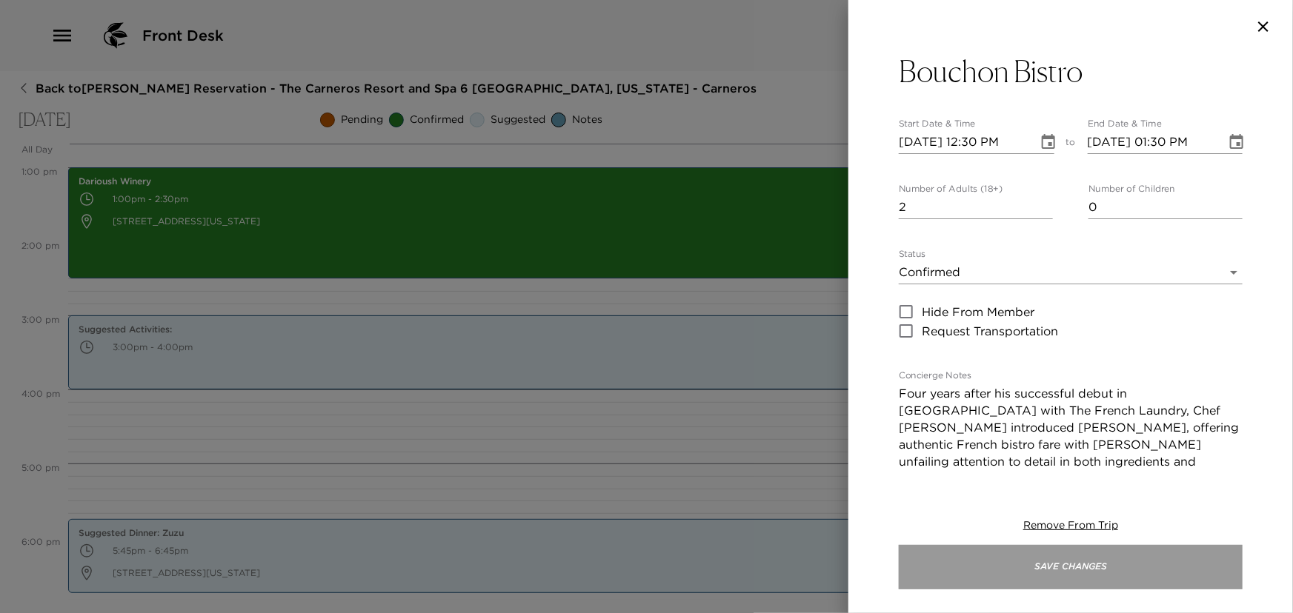
click at [999, 563] on button "Save Changes" at bounding box center [1071, 567] width 344 height 44
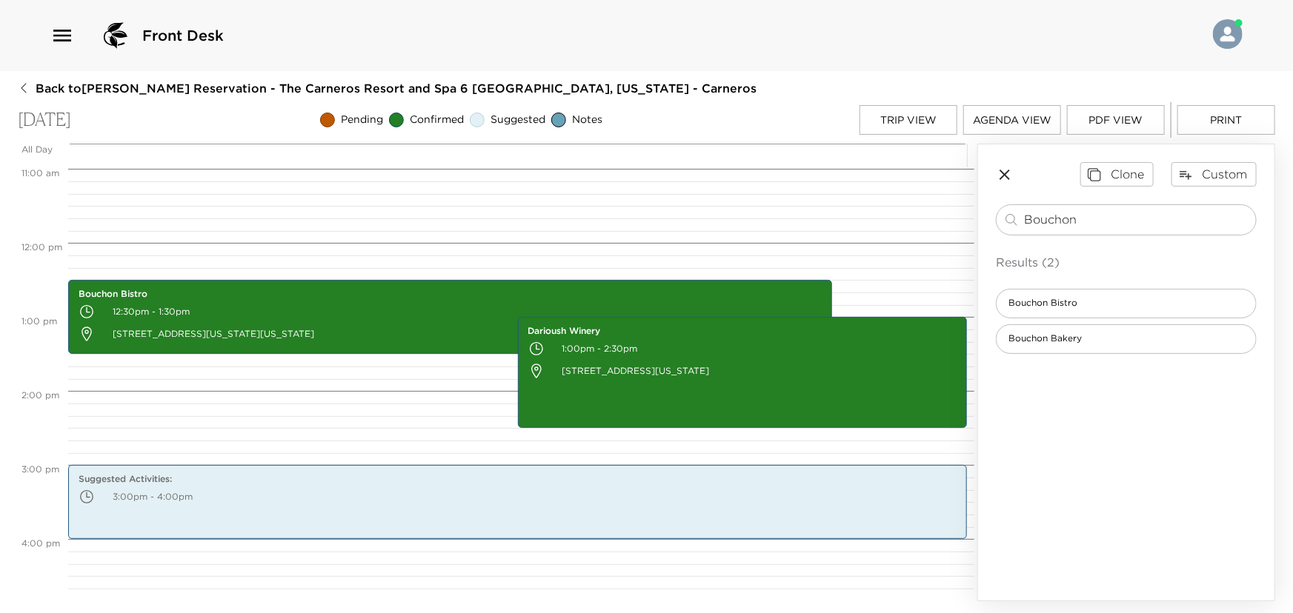
scroll to position [806, 0]
